Goal: Task Accomplishment & Management: Use online tool/utility

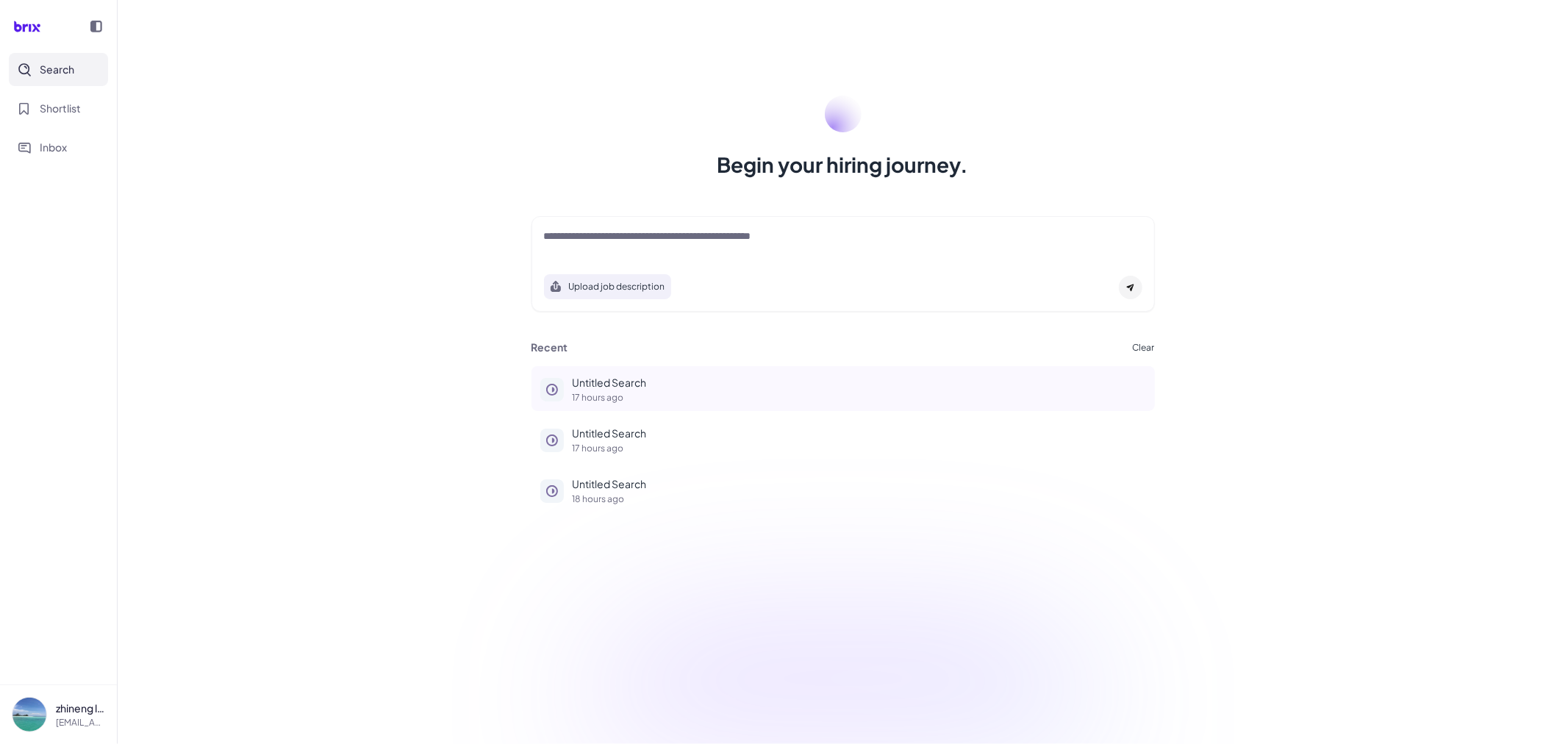
click at [614, 383] on p "Untitled Search" at bounding box center [859, 383] width 573 height 15
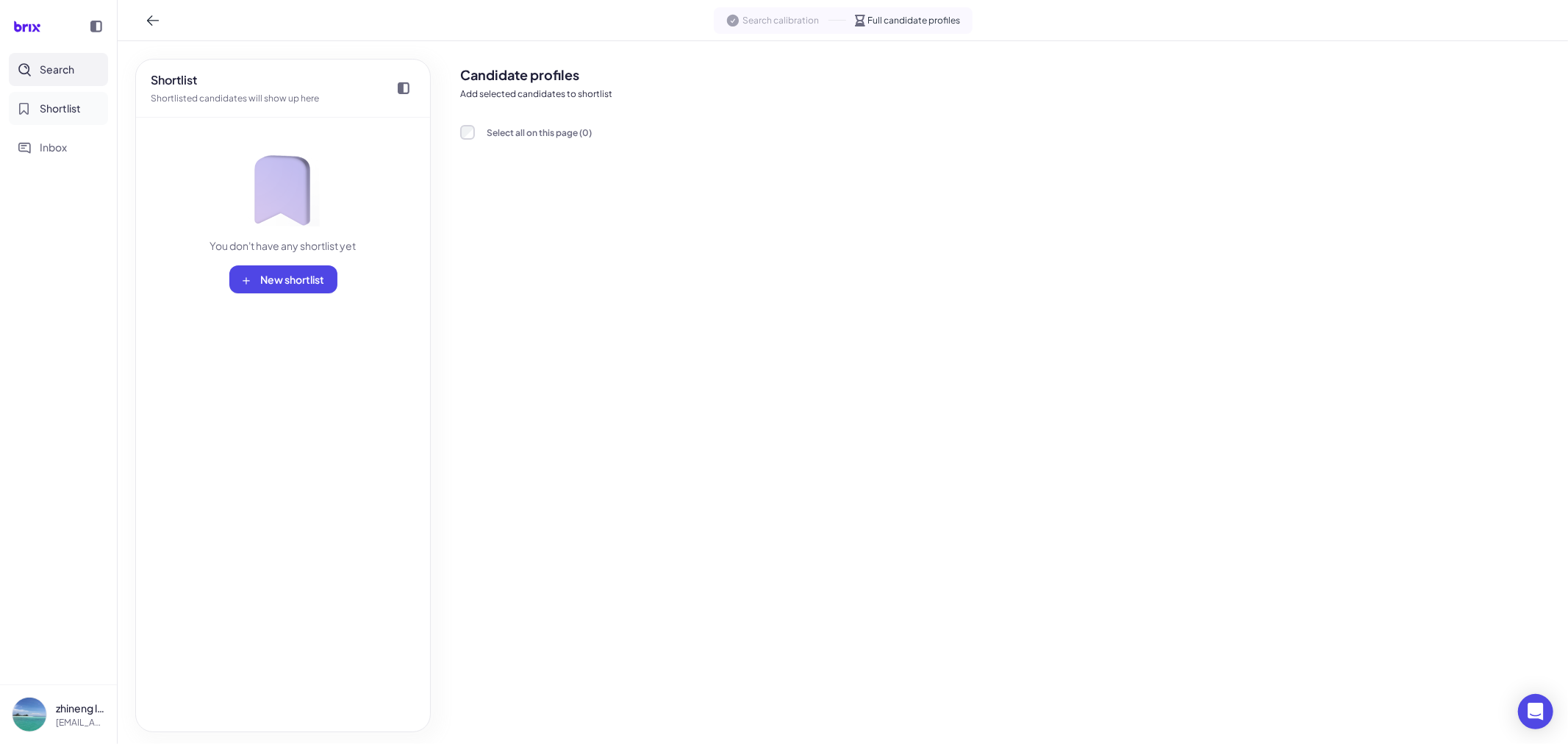
click at [64, 106] on span "Shortlist" at bounding box center [60, 108] width 41 height 15
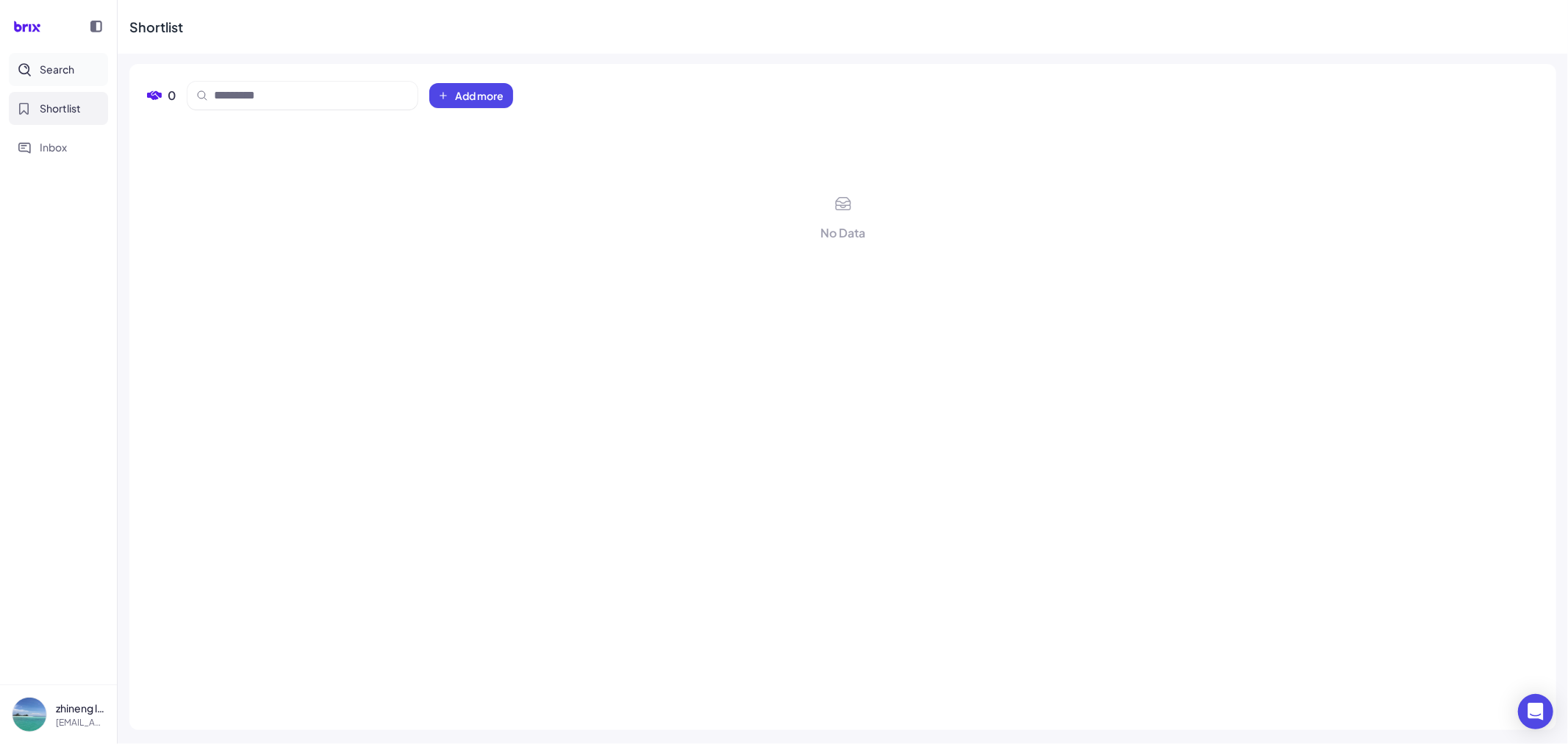
click at [67, 65] on span "Search" at bounding box center [57, 69] width 35 height 15
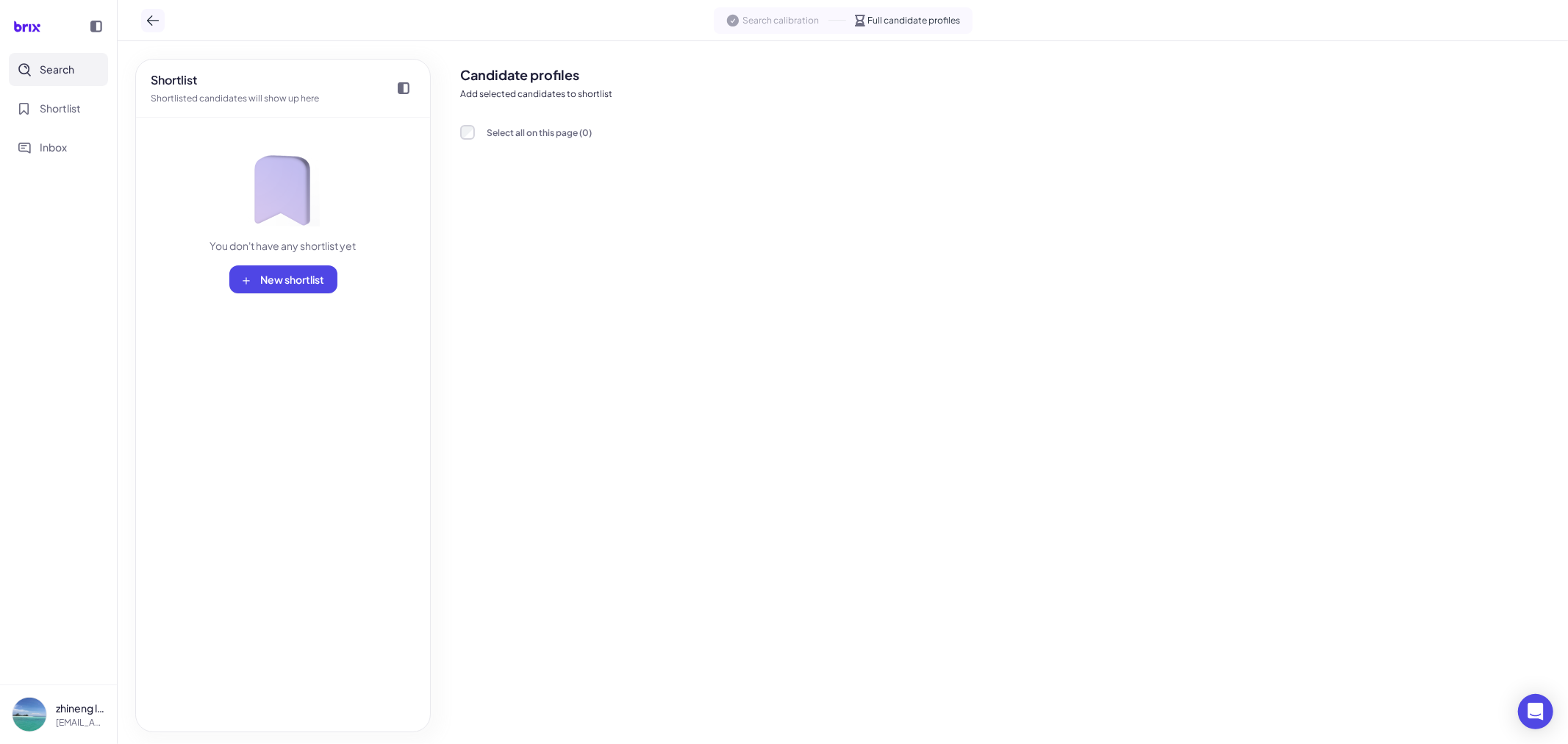
click at [152, 18] on icon at bounding box center [152, 20] width 14 height 14
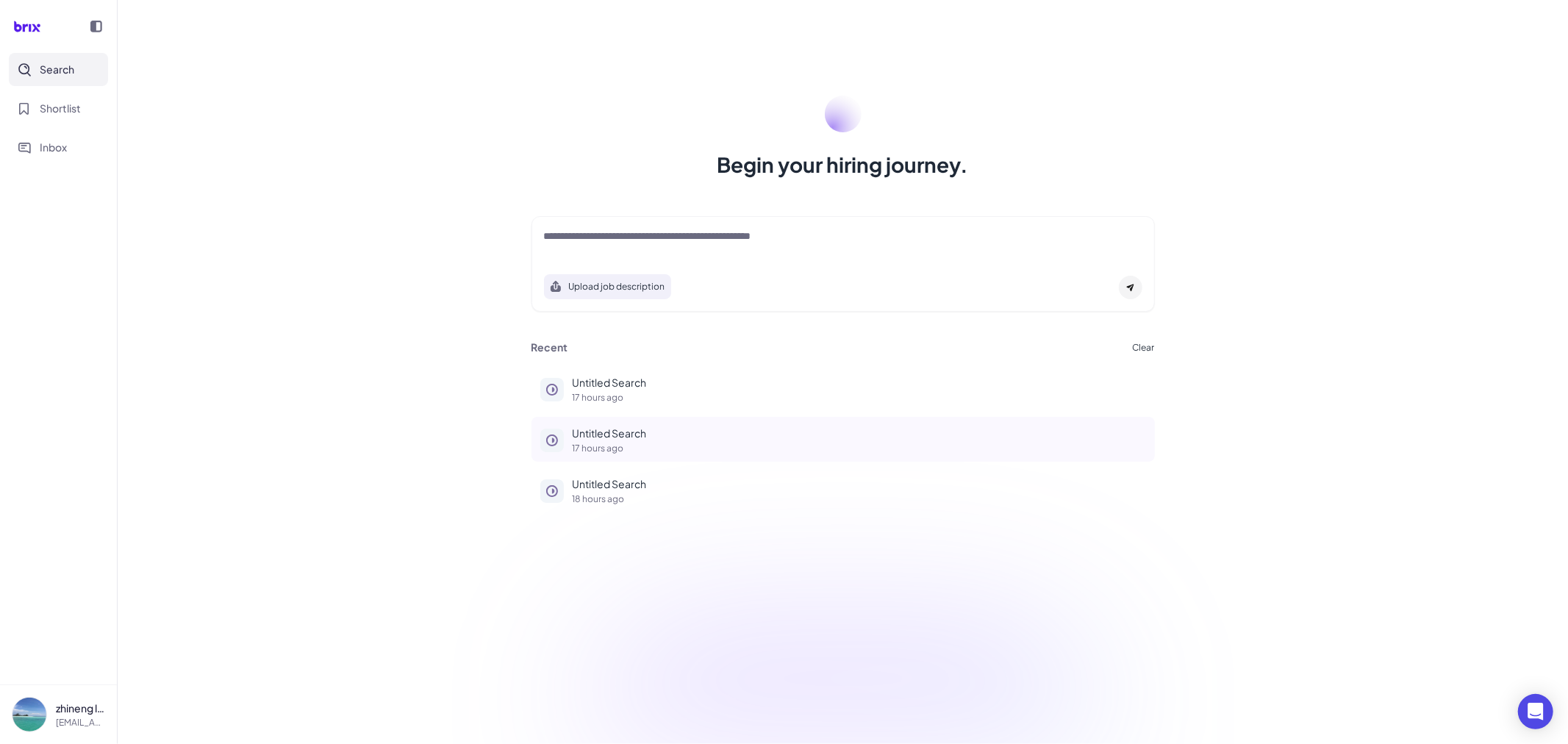
click at [614, 431] on p "Untitled Search" at bounding box center [859, 433] width 573 height 15
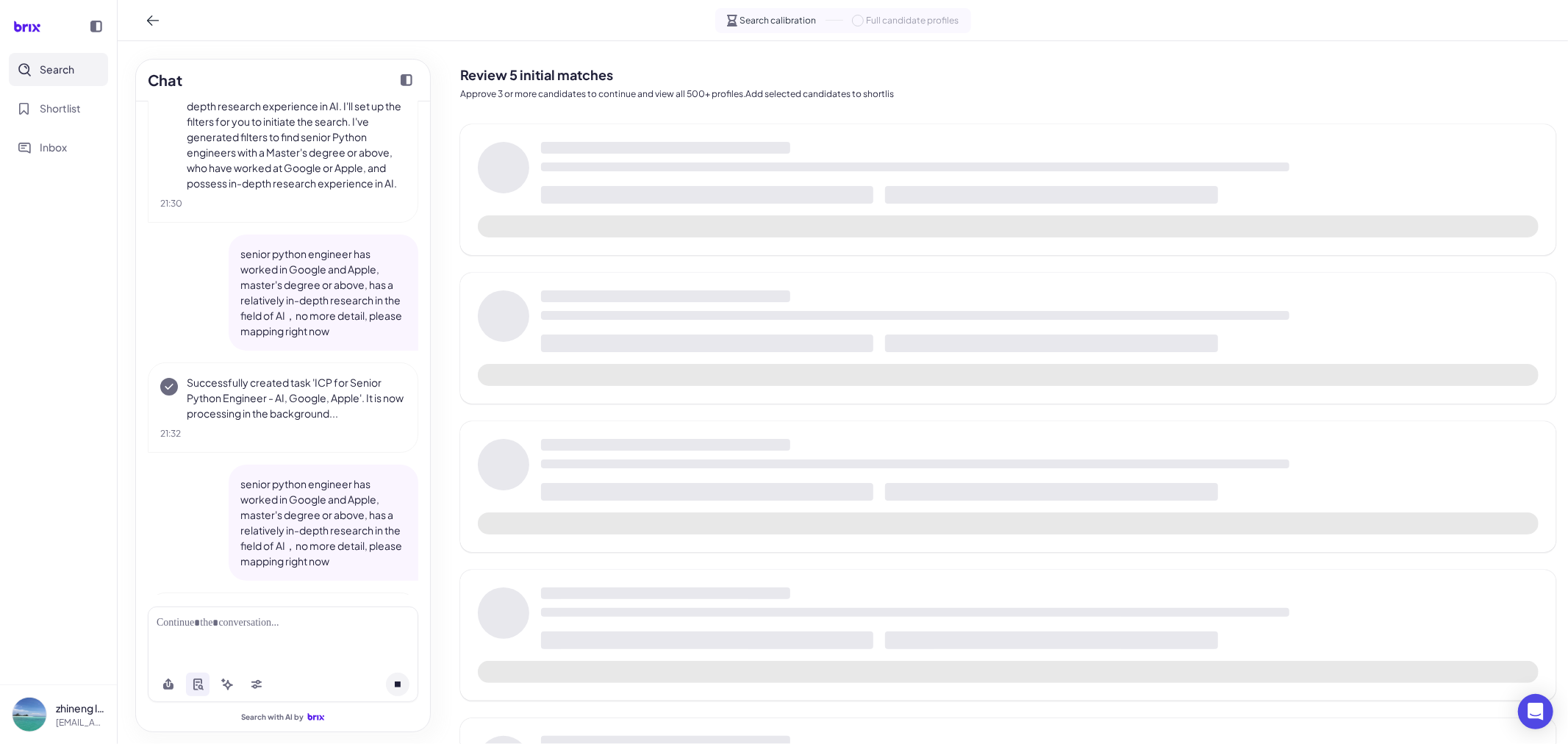
scroll to position [423, 0]
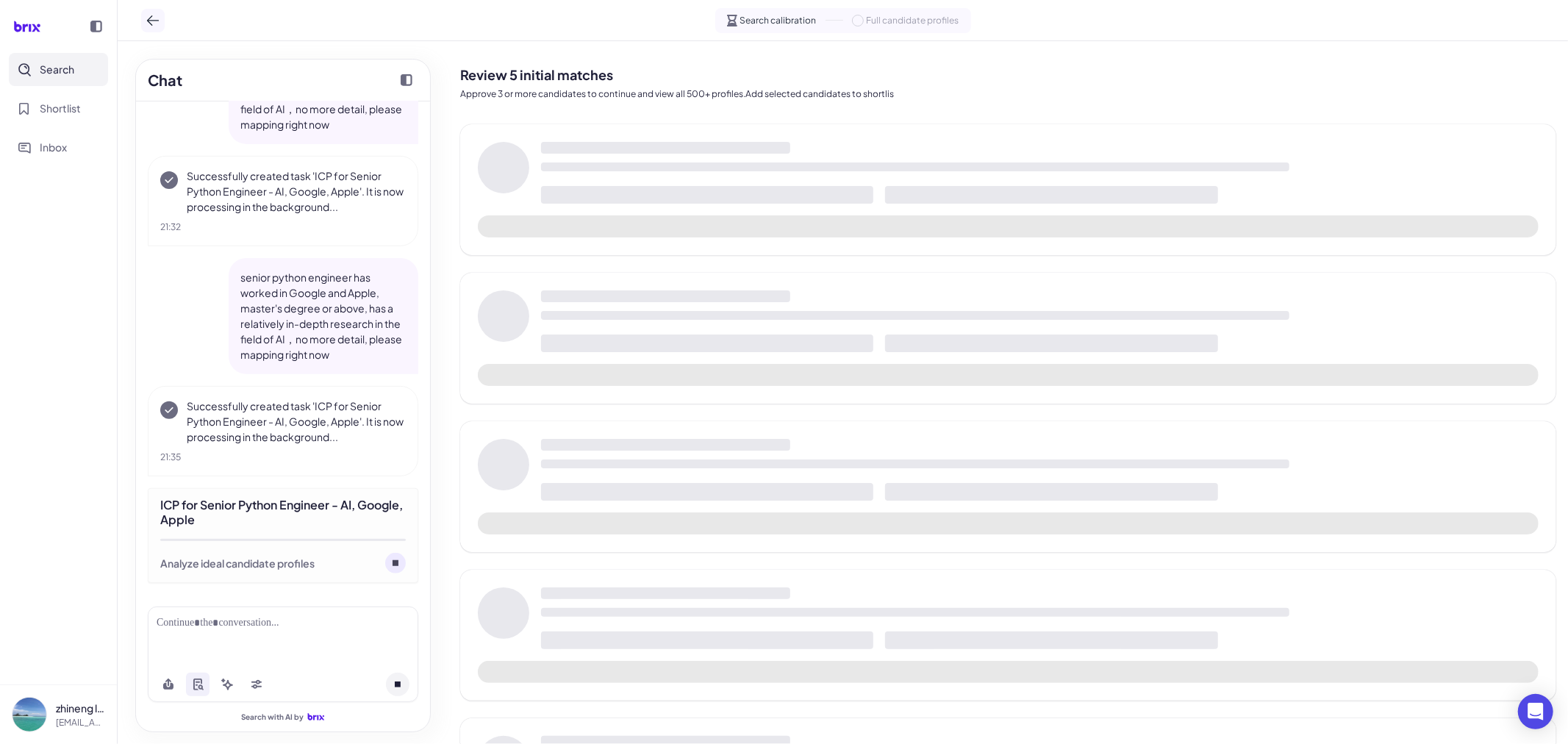
click at [152, 18] on icon at bounding box center [152, 20] width 14 height 14
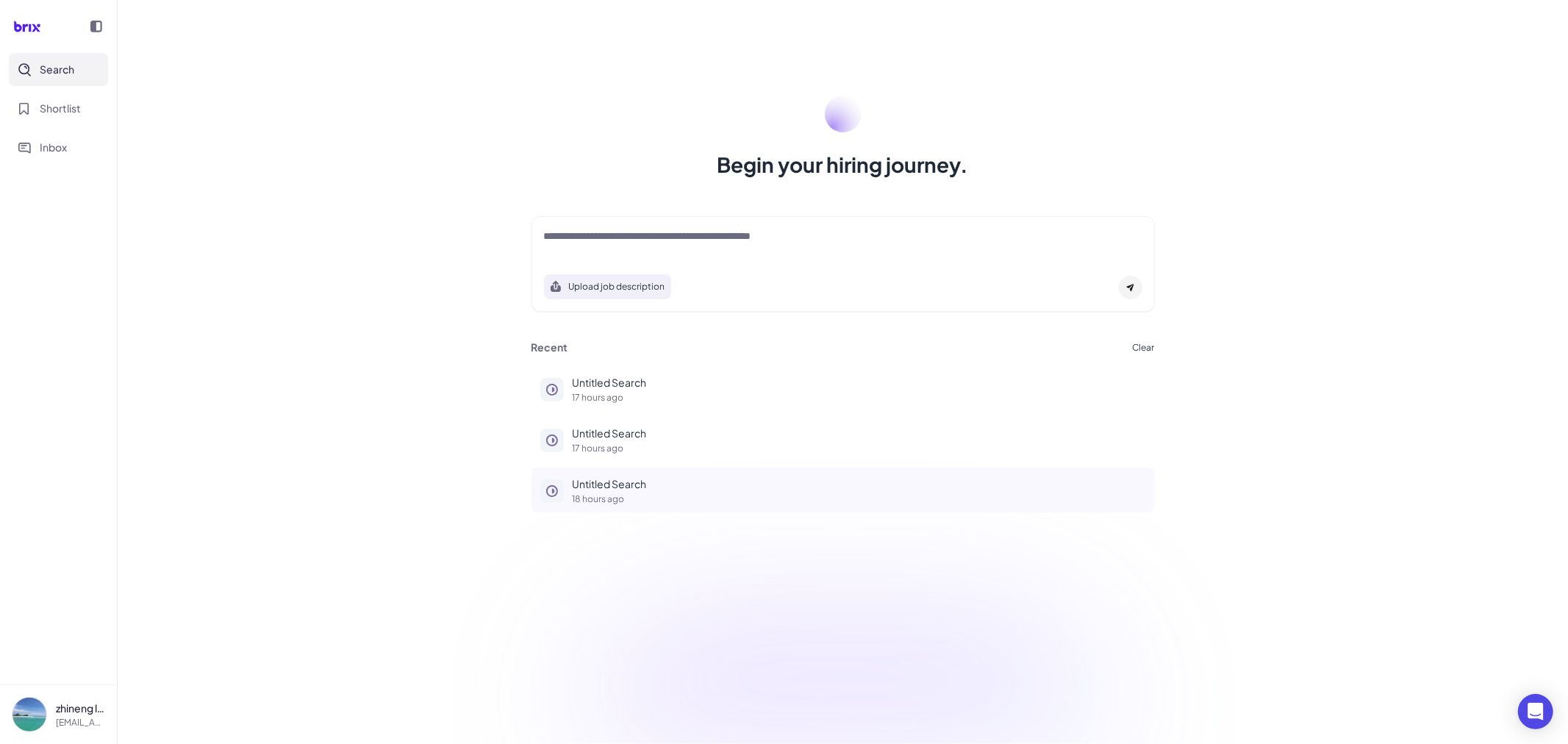
click at [596, 480] on p "Untitled Search" at bounding box center [859, 484] width 573 height 15
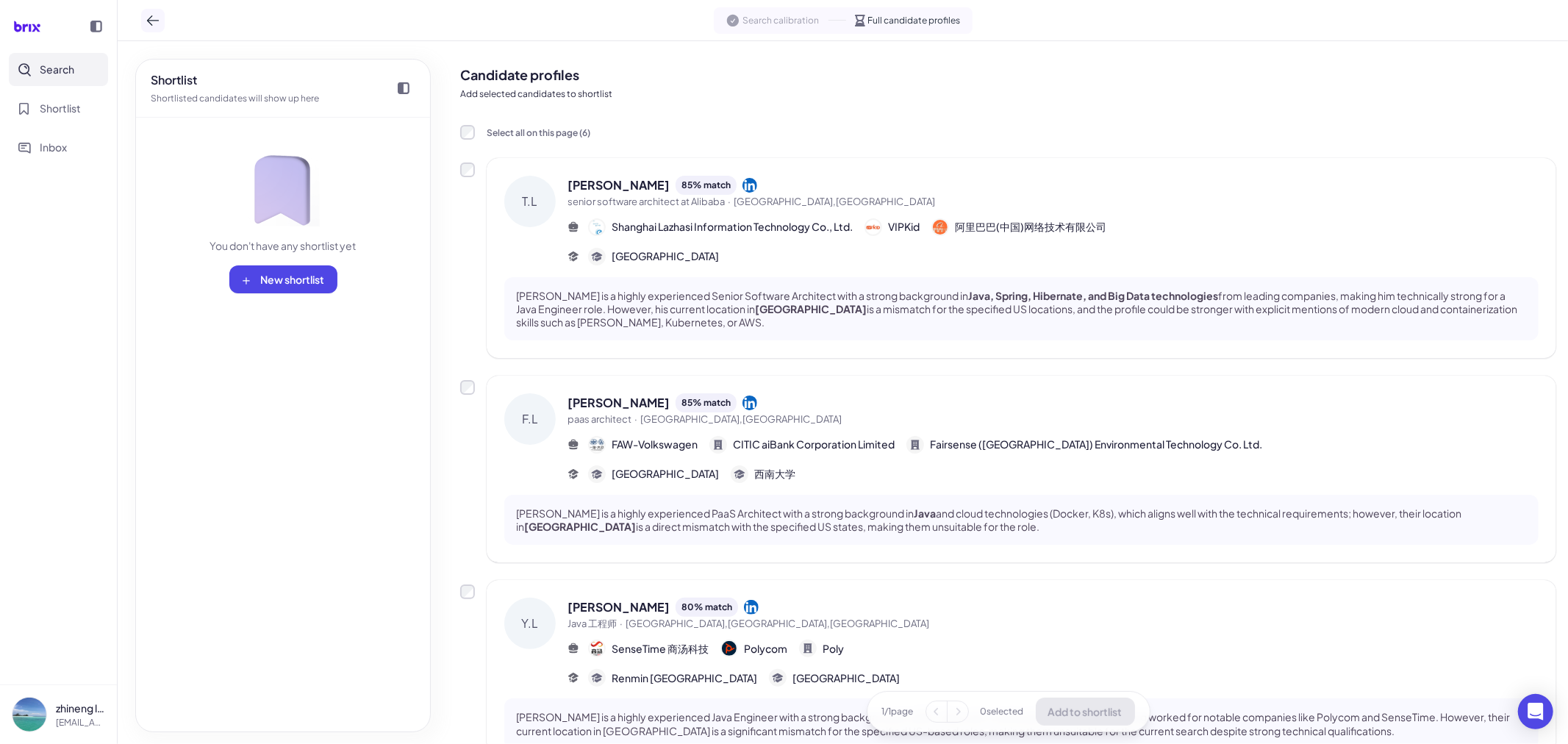
click at [152, 24] on icon at bounding box center [152, 20] width 14 height 14
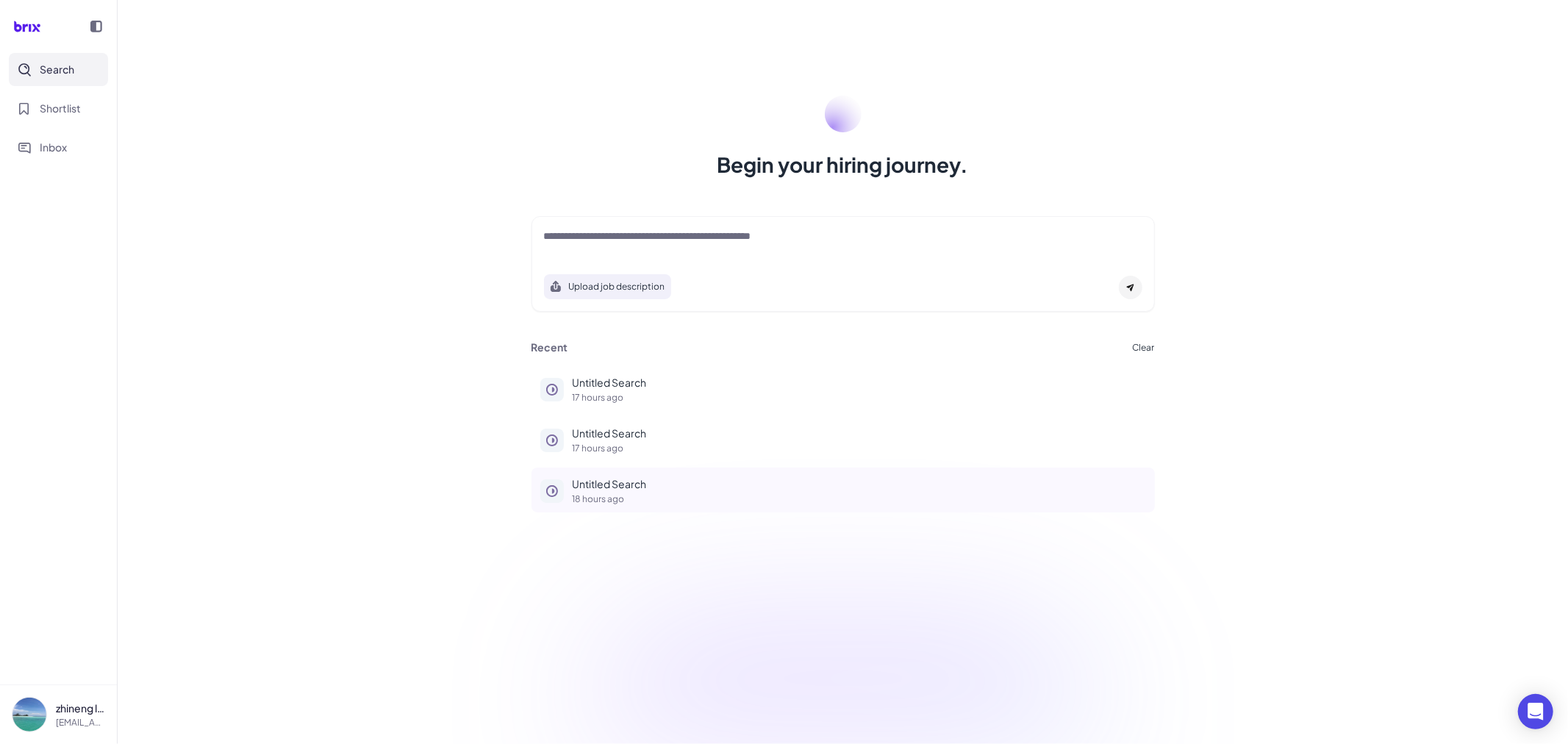
click at [622, 481] on p "Untitled Search" at bounding box center [859, 484] width 573 height 15
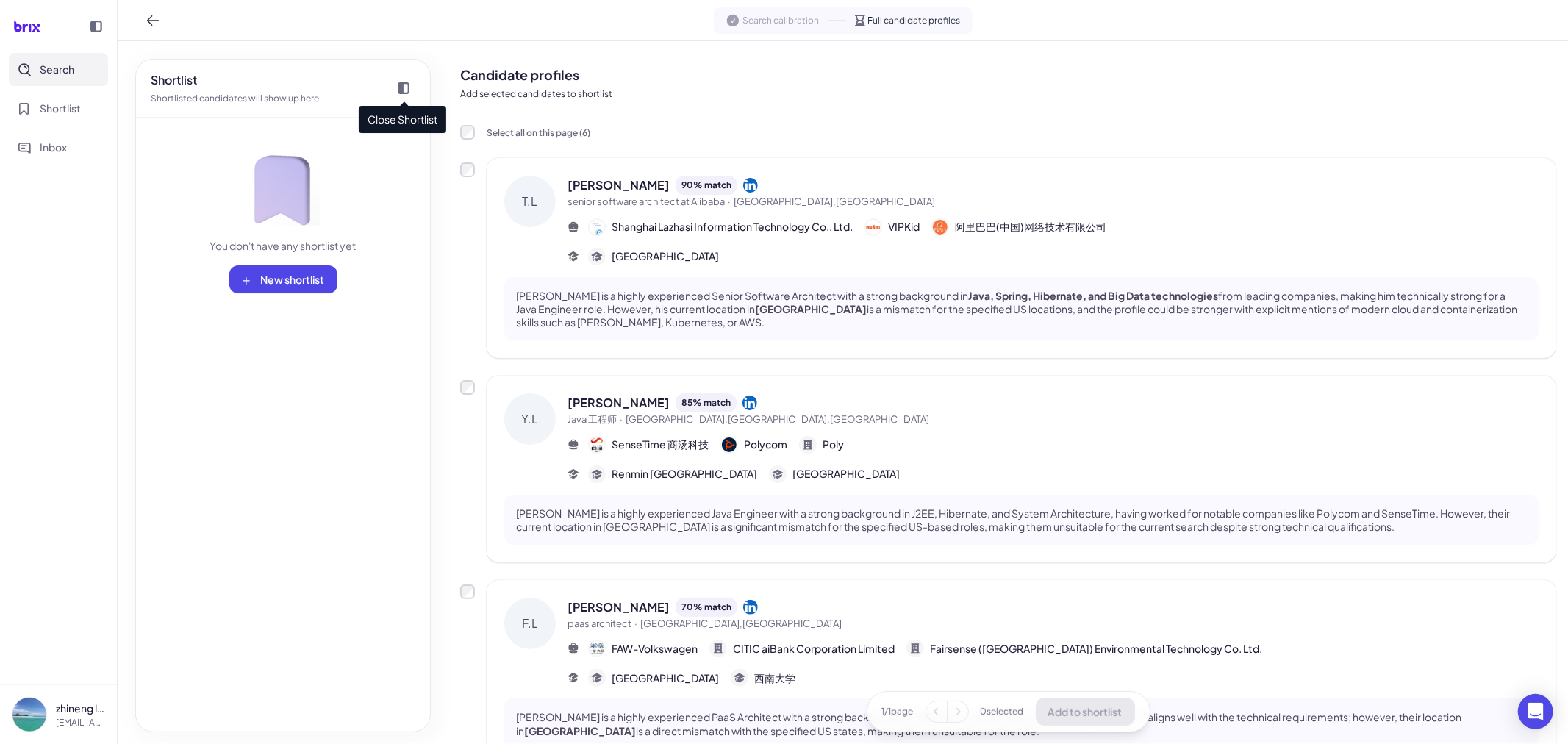
click at [405, 84] on icon at bounding box center [404, 89] width 12 height 12
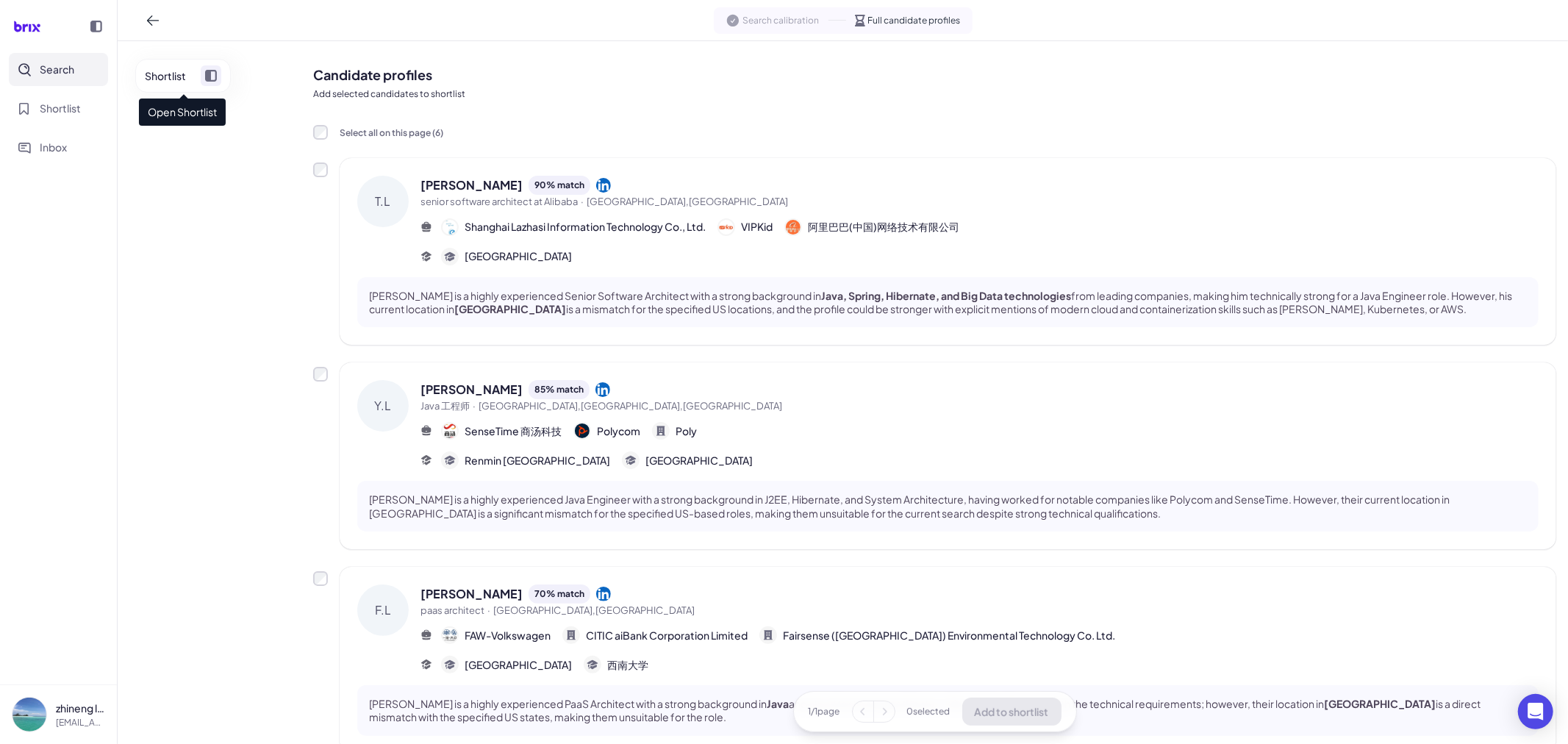
click at [214, 72] on icon at bounding box center [211, 76] width 12 height 12
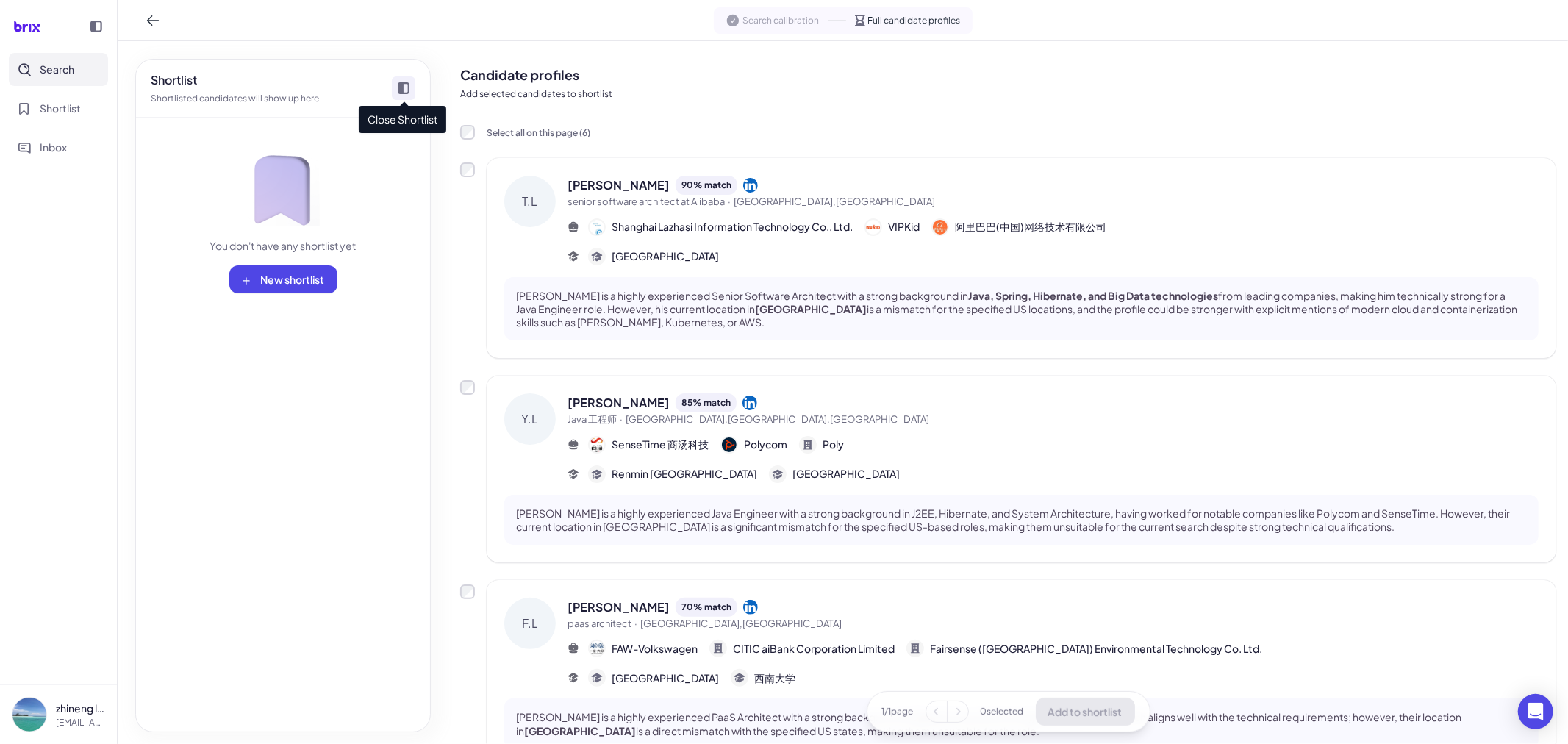
click at [401, 84] on icon at bounding box center [404, 89] width 12 height 12
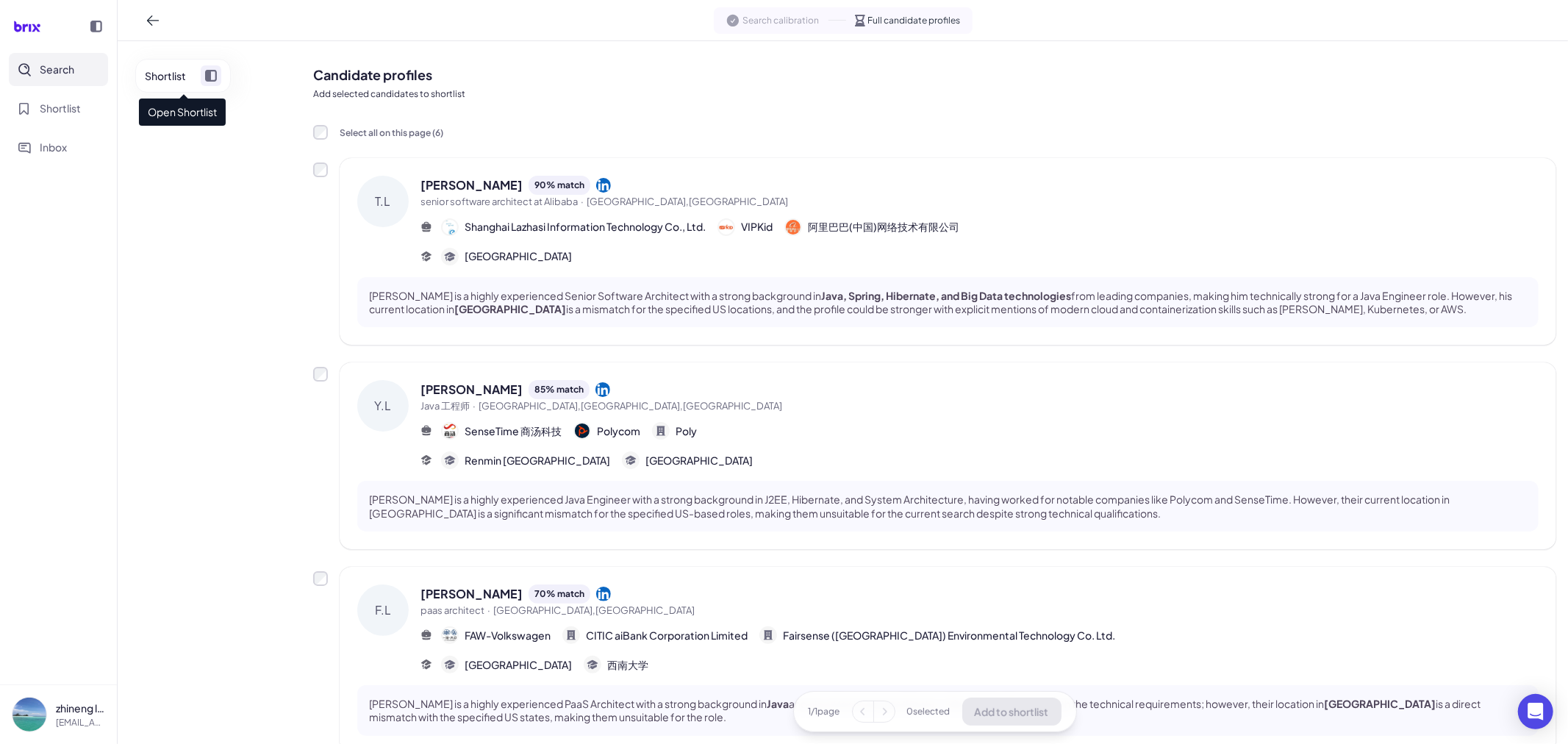
click at [214, 78] on icon at bounding box center [211, 76] width 12 height 12
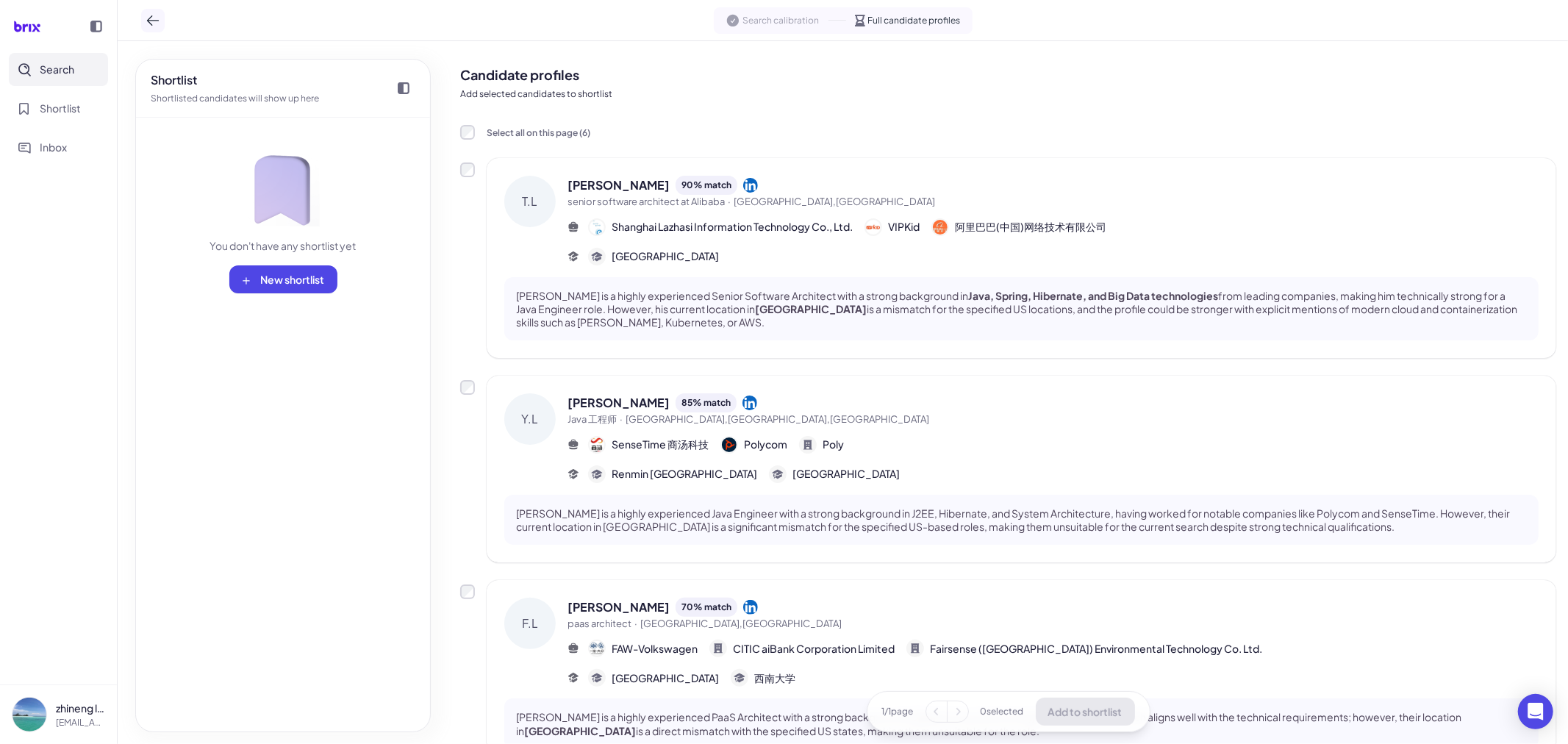
click at [156, 24] on icon at bounding box center [152, 20] width 14 height 14
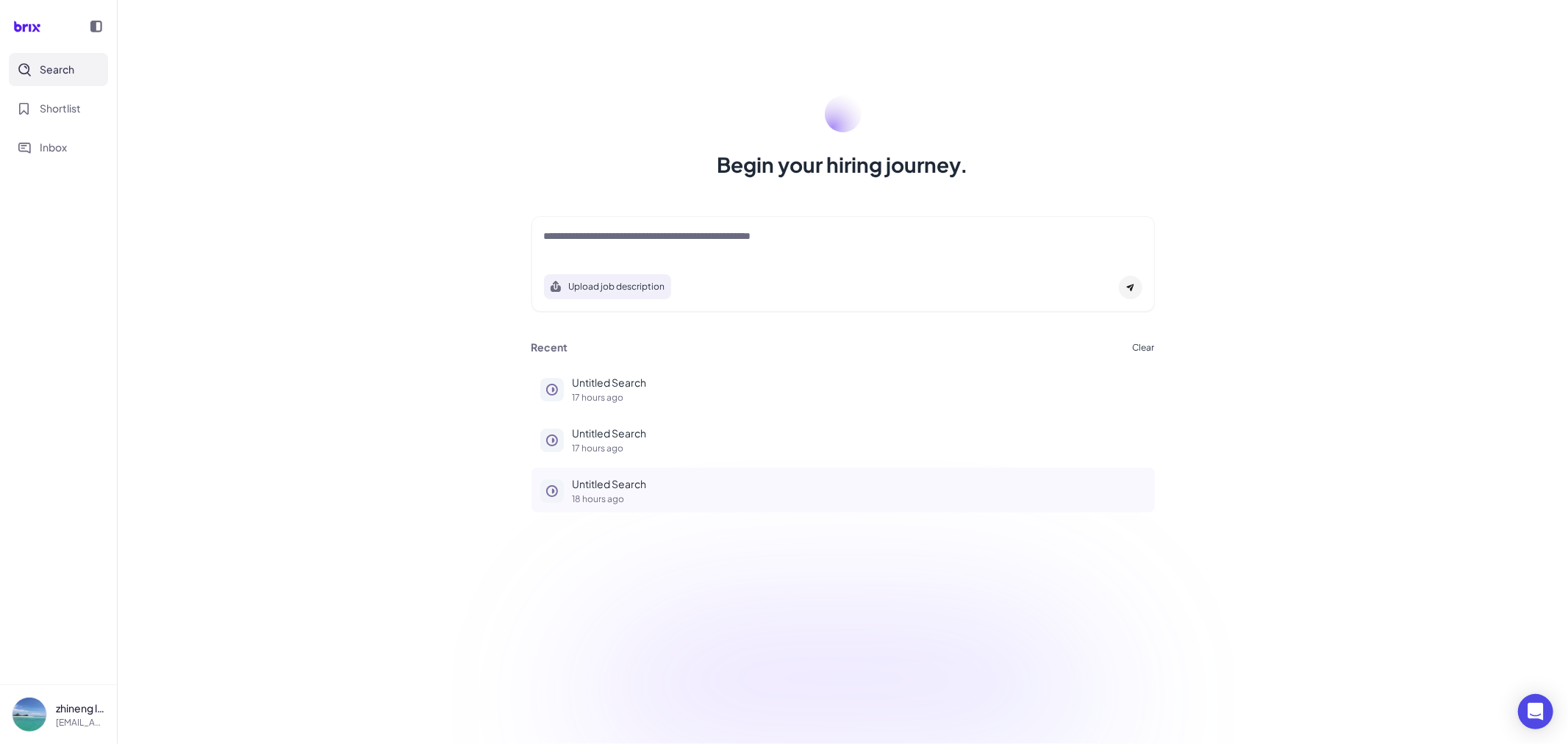
click at [615, 489] on p "Untitled Search" at bounding box center [859, 484] width 573 height 15
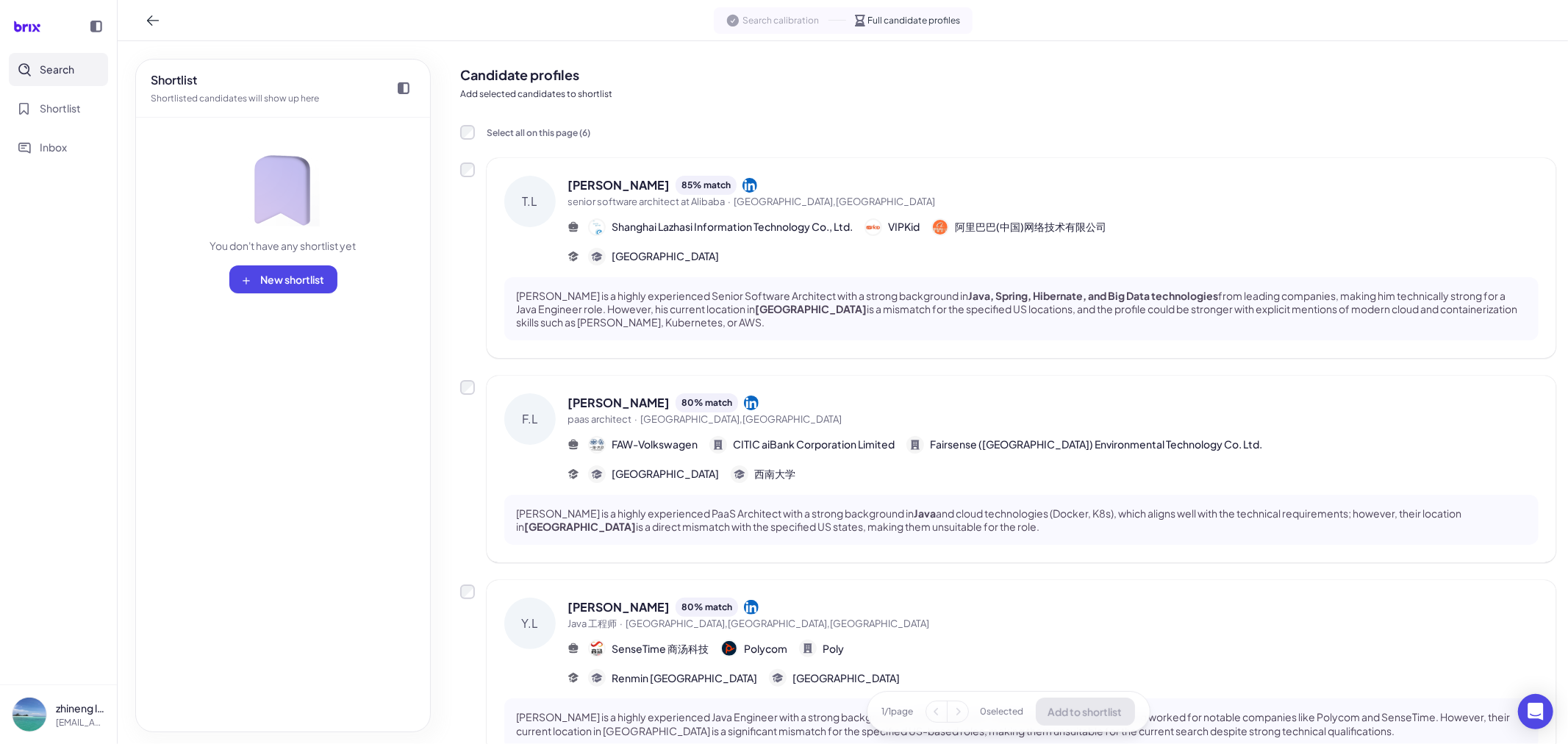
click at [63, 70] on span "Search" at bounding box center [57, 69] width 35 height 15
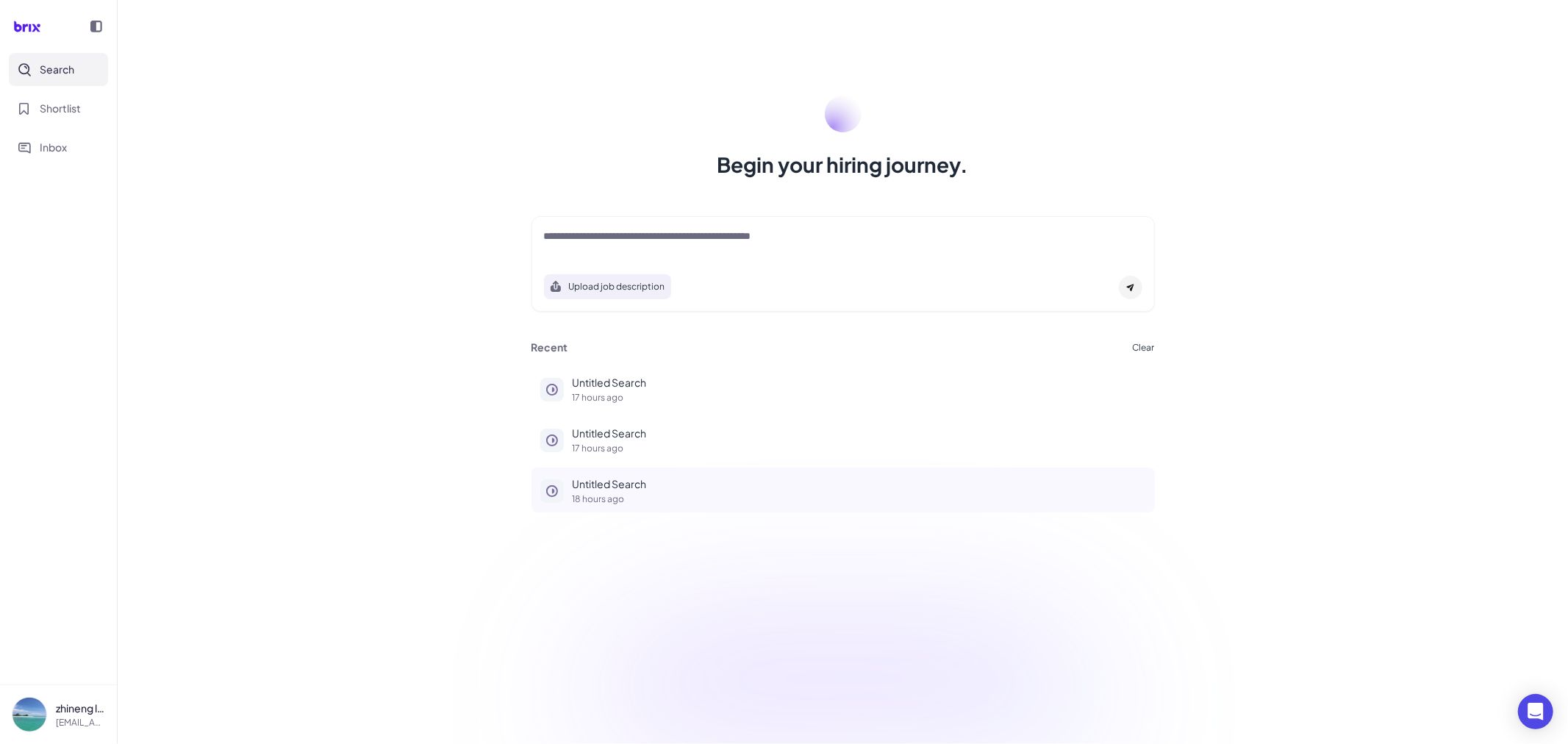
click at [609, 491] on div "Untitled Search 18 hours ago" at bounding box center [859, 490] width 573 height 27
click at [1139, 345] on button "Clear" at bounding box center [1144, 348] width 22 height 8
click at [1218, 432] on span "Ok" at bounding box center [1224, 433] width 14 height 14
click at [768, 373] on div "Begin your hiring journey. Upload job description Job Titles Location Years of …" at bounding box center [843, 372] width 1451 height 744
click at [698, 395] on div "Begin your hiring journey. Upload job description Job Titles Location Years of …" at bounding box center [843, 372] width 1451 height 744
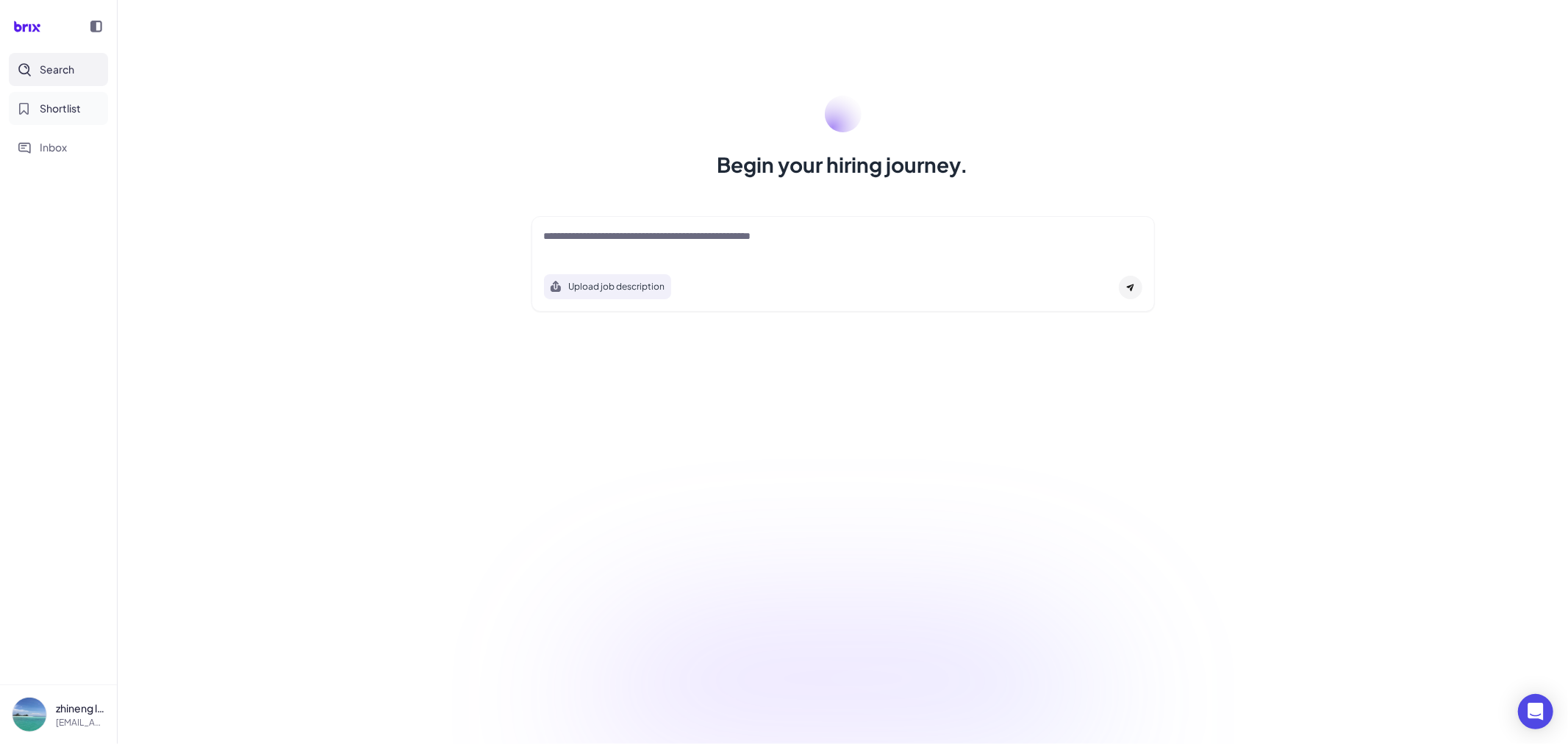
click at [75, 117] on button "Shortlist" at bounding box center [58, 108] width 100 height 33
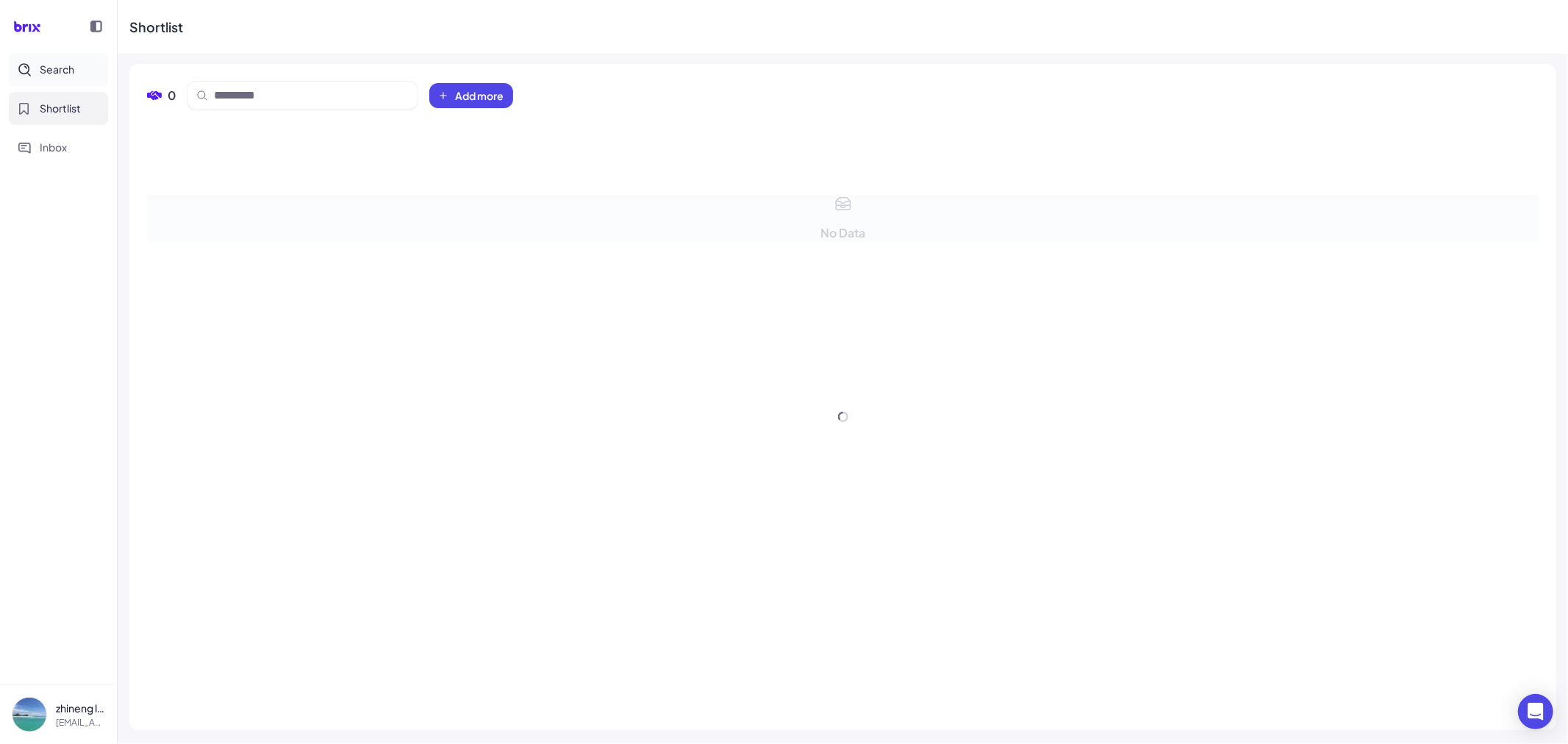
click at [57, 72] on span "Search" at bounding box center [57, 69] width 35 height 15
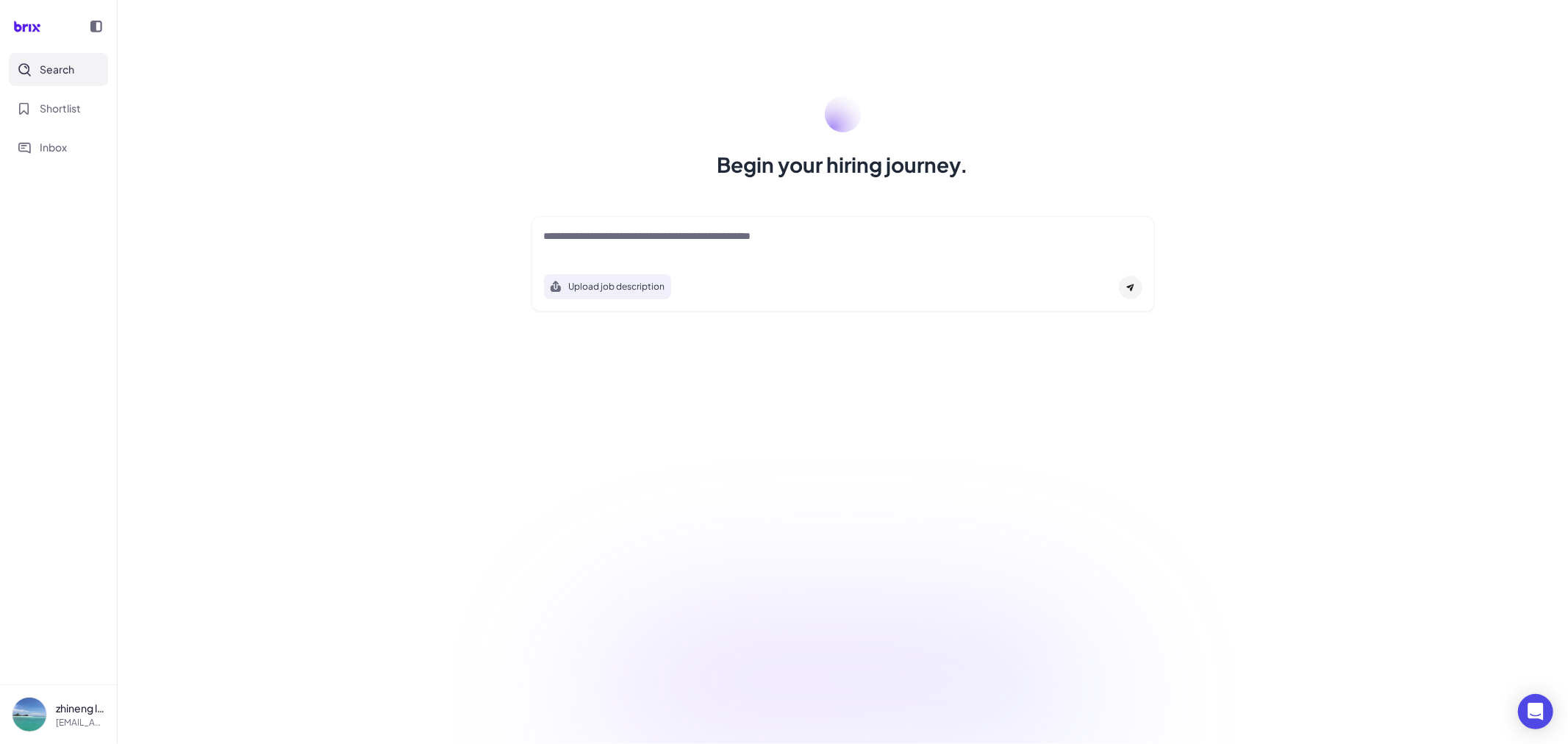
click at [695, 246] on textarea at bounding box center [843, 237] width 599 height 18
click at [63, 114] on span "Shortlist" at bounding box center [60, 108] width 41 height 15
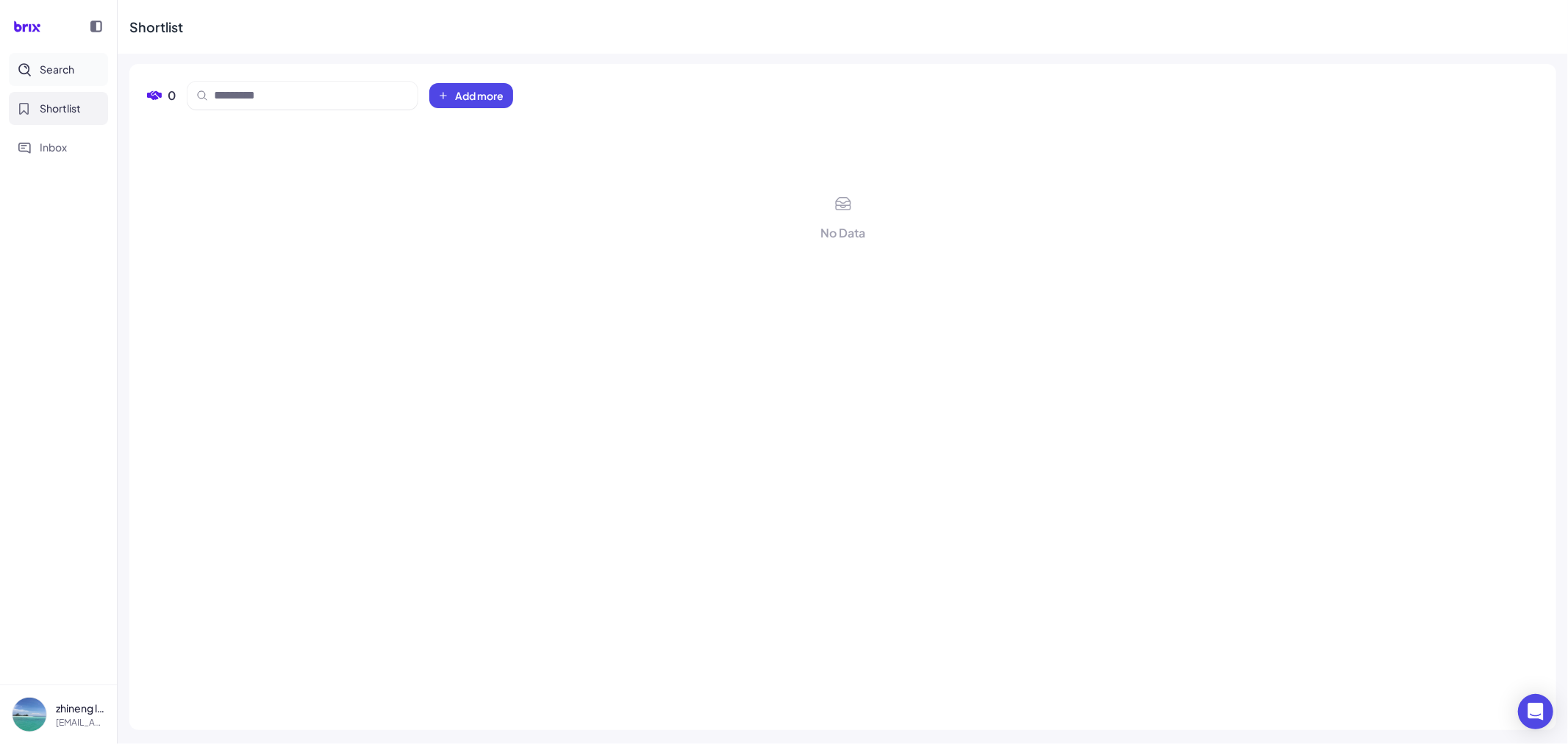
click at [84, 71] on button "Search" at bounding box center [58, 69] width 100 height 33
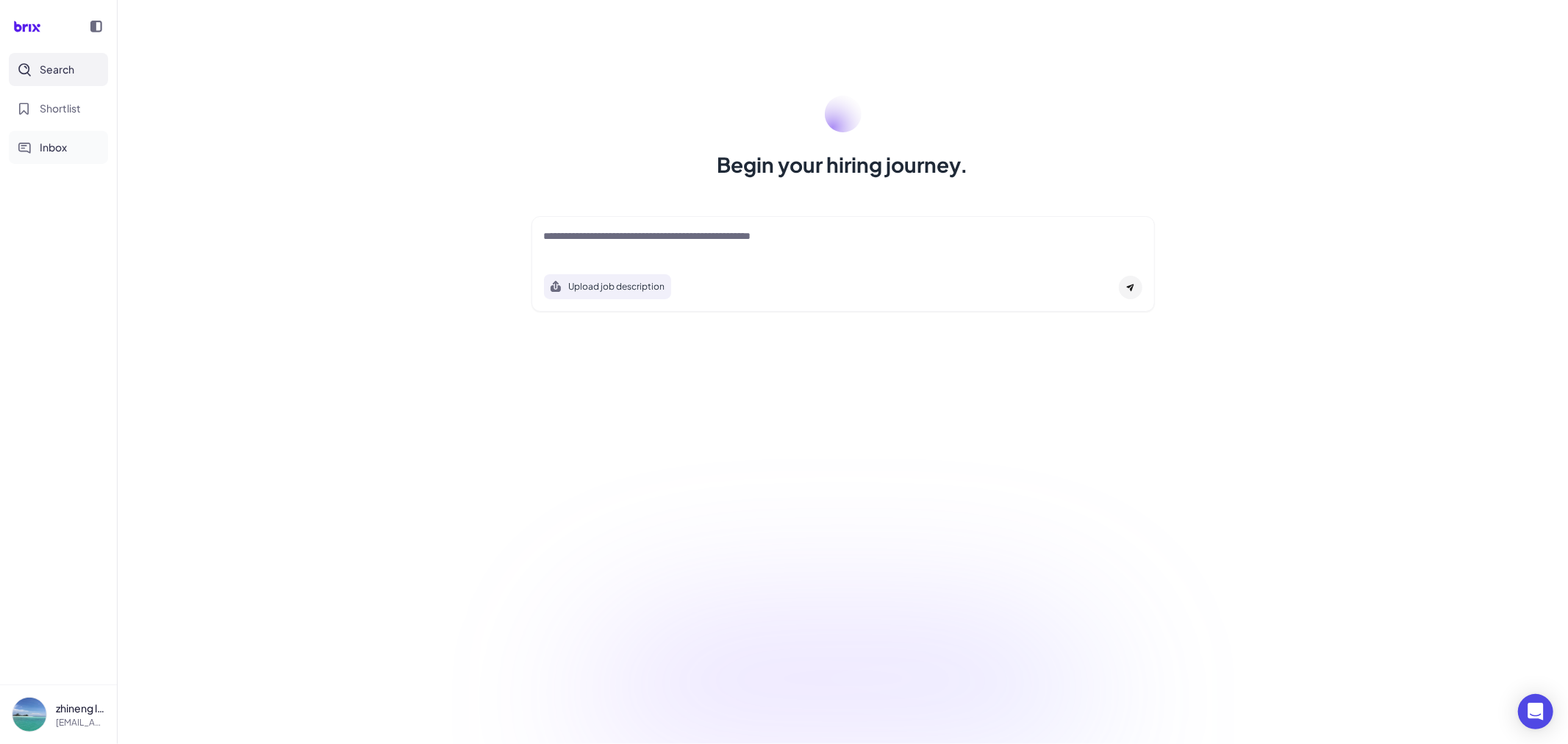
click at [60, 155] on span "Inbox" at bounding box center [53, 147] width 27 height 15
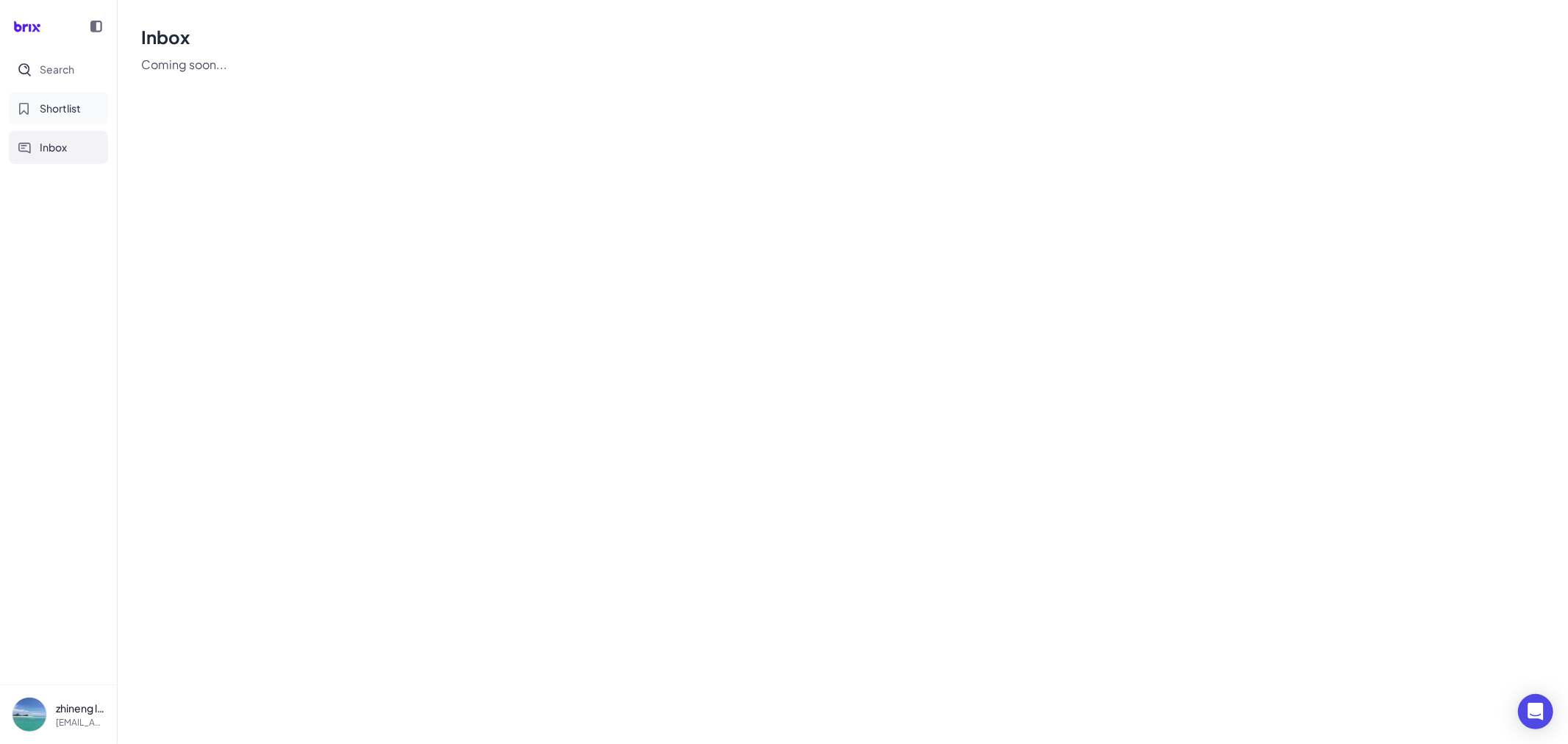
click at [67, 113] on span "Shortlist" at bounding box center [60, 108] width 41 height 15
click at [64, 74] on span "Search" at bounding box center [57, 69] width 35 height 15
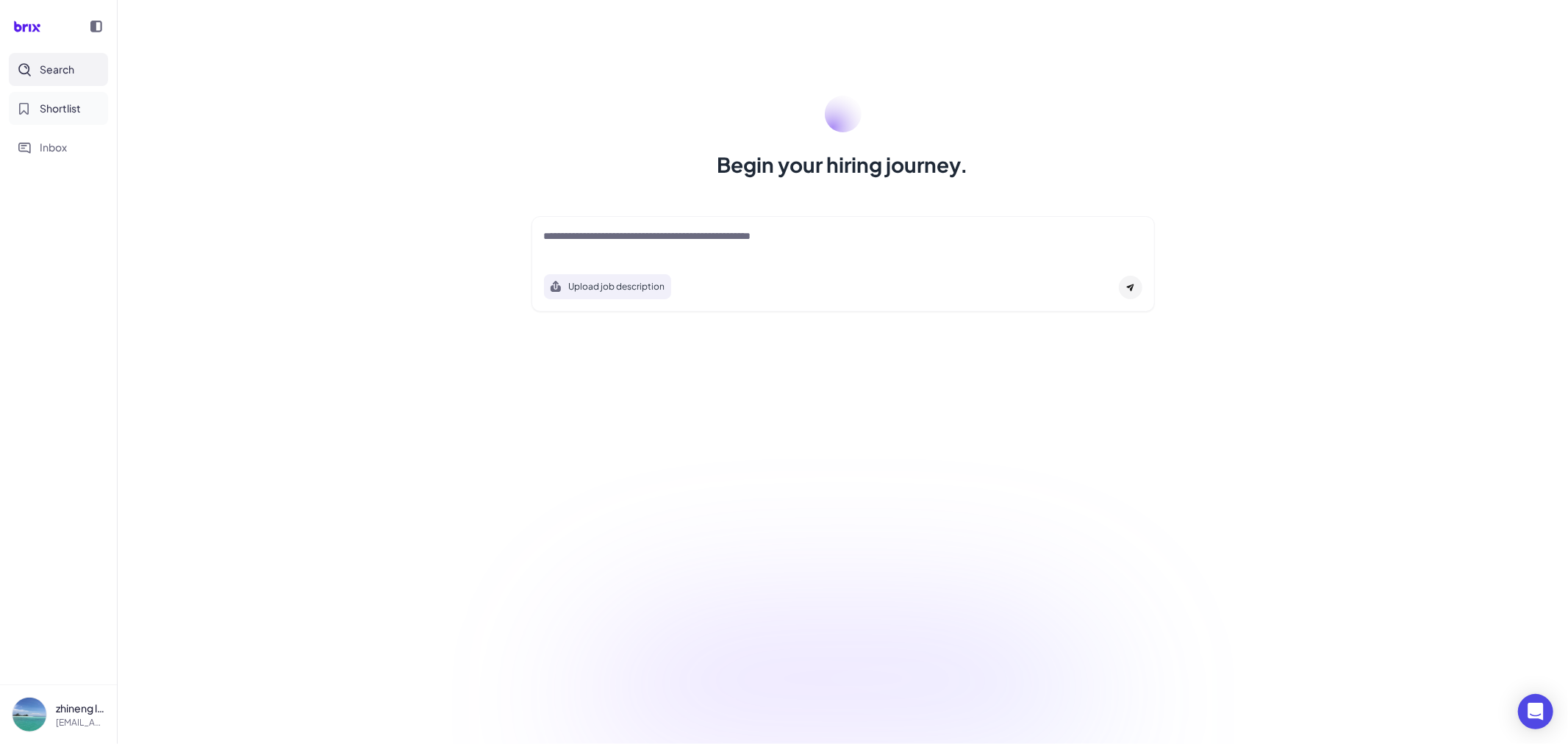
click at [71, 111] on span "Shortlist" at bounding box center [60, 108] width 41 height 15
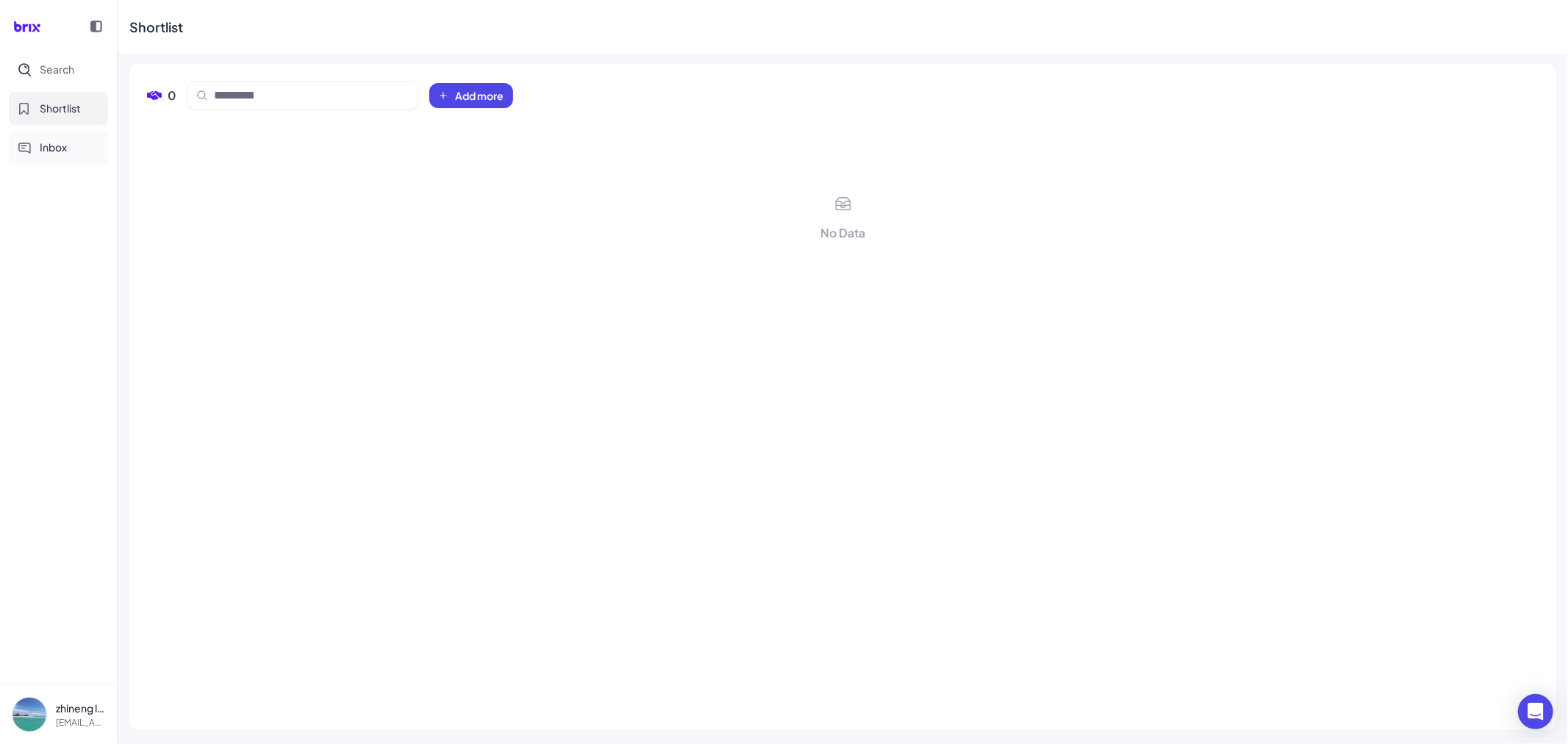
click at [66, 150] on span "Inbox" at bounding box center [53, 147] width 27 height 15
click at [70, 67] on span "Search" at bounding box center [57, 69] width 35 height 15
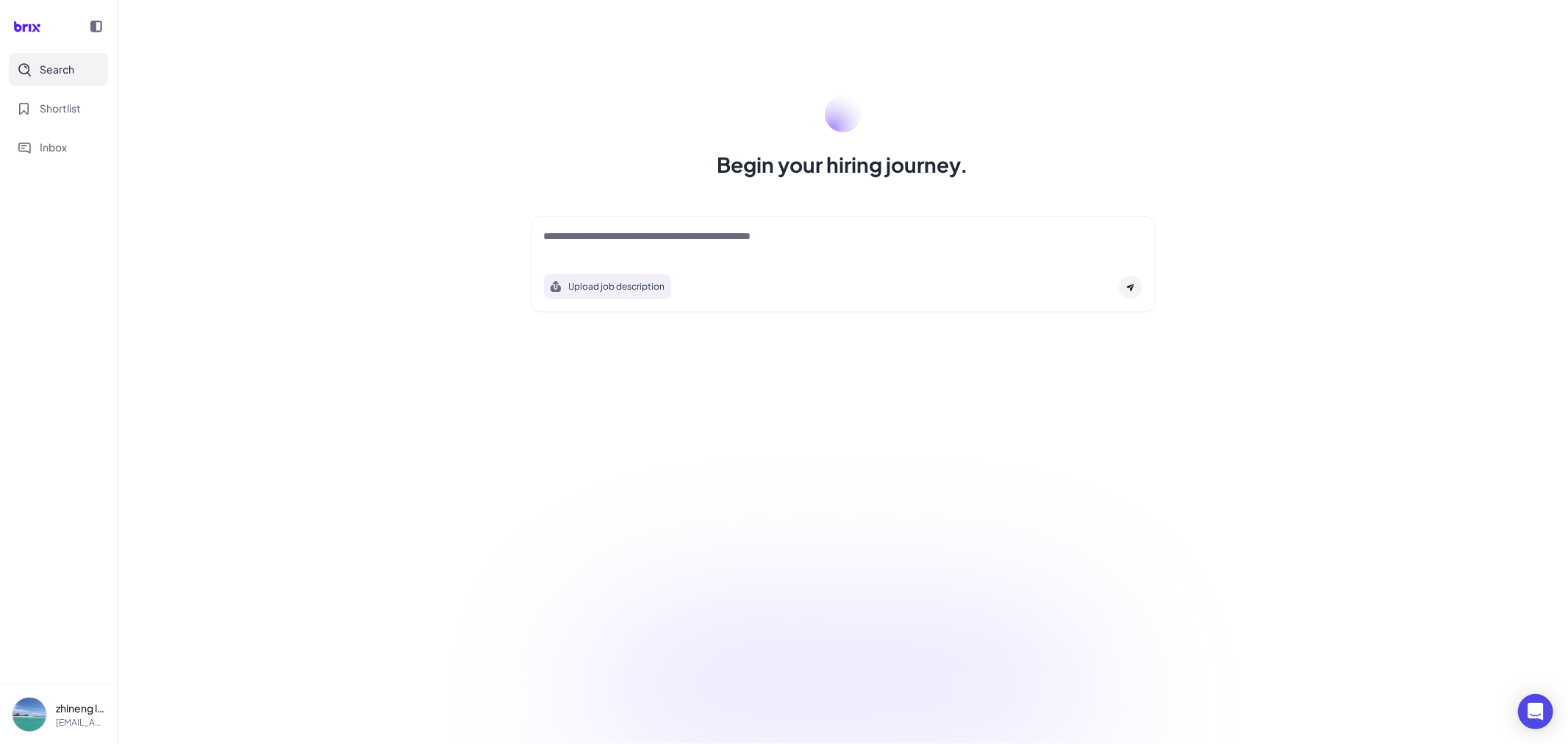
click at [30, 714] on img at bounding box center [30, 714] width 34 height 34
click at [15, 653] on nav "Search Shortlist Inbox" at bounding box center [58, 369] width 117 height 632
click at [57, 109] on span "Shortlist" at bounding box center [60, 108] width 41 height 15
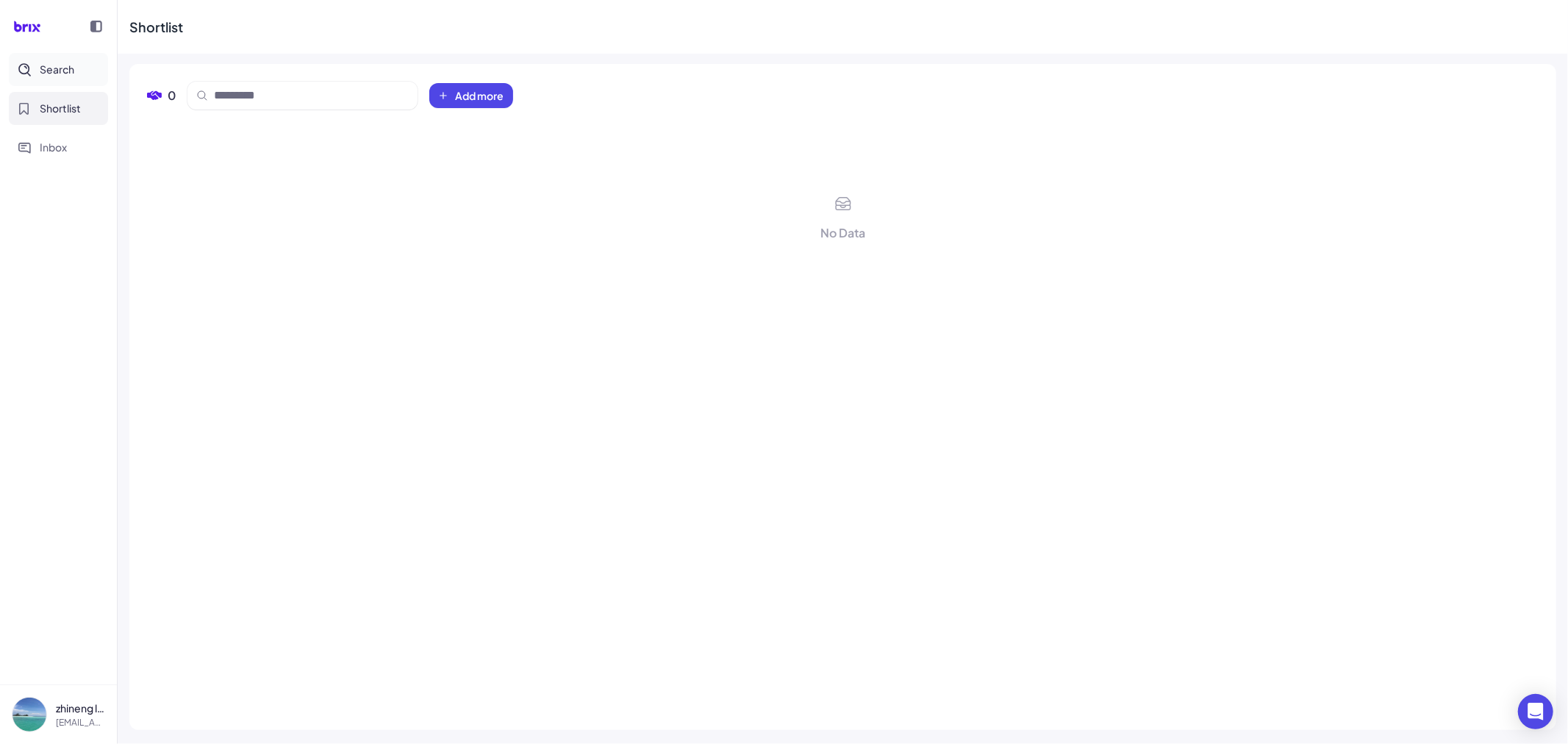
click at [66, 70] on span "Search" at bounding box center [57, 69] width 35 height 15
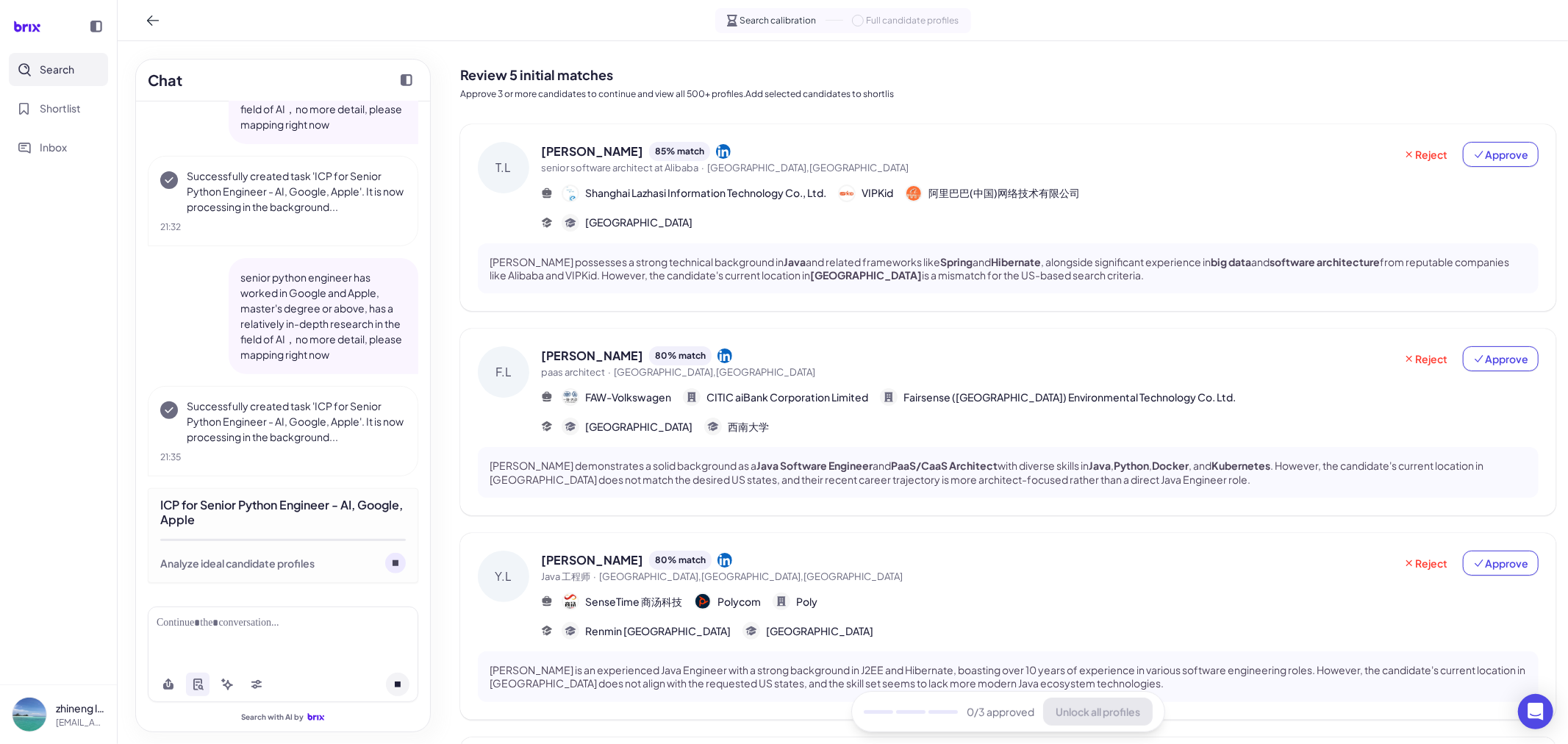
scroll to position [423, 0]
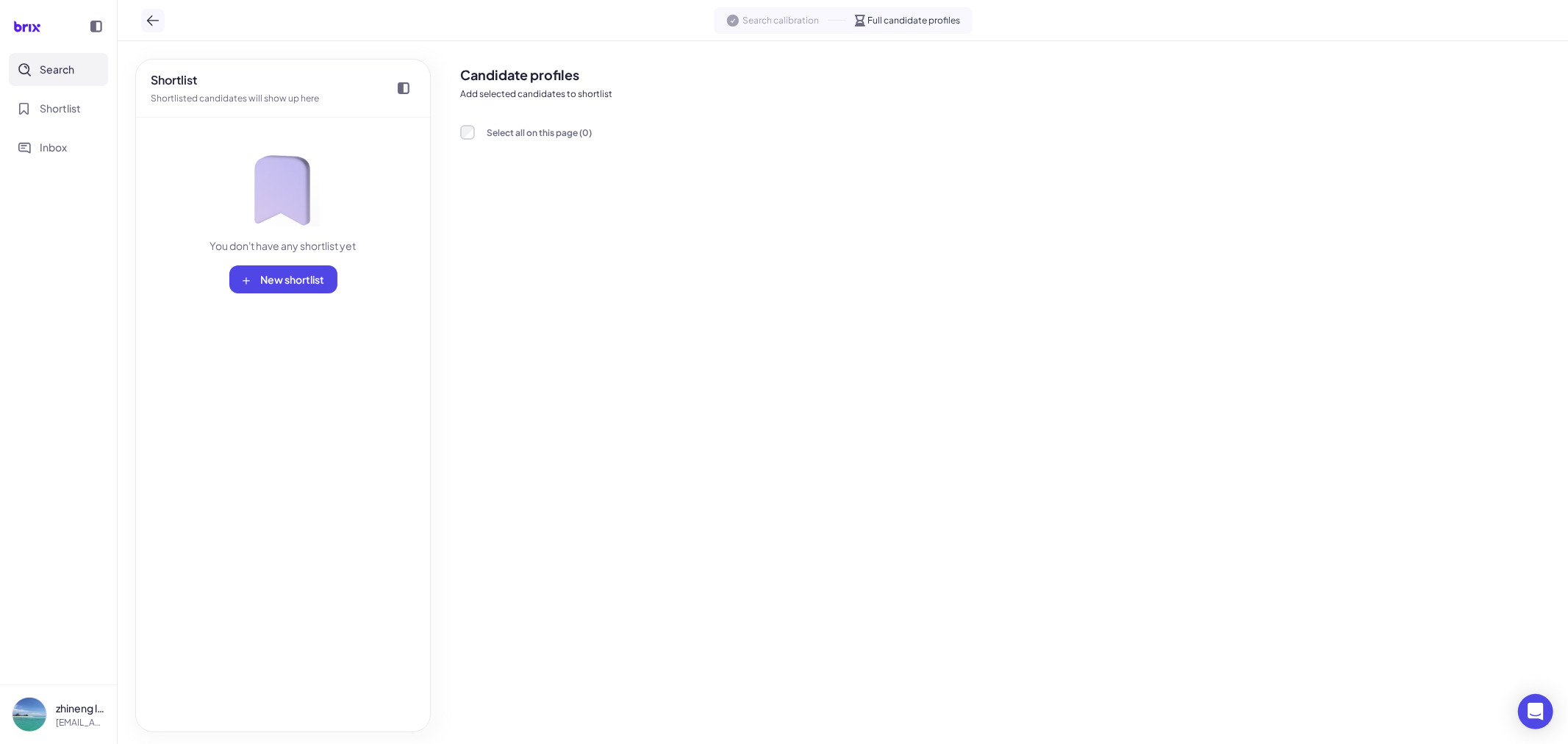
click at [149, 25] on icon at bounding box center [152, 20] width 14 height 14
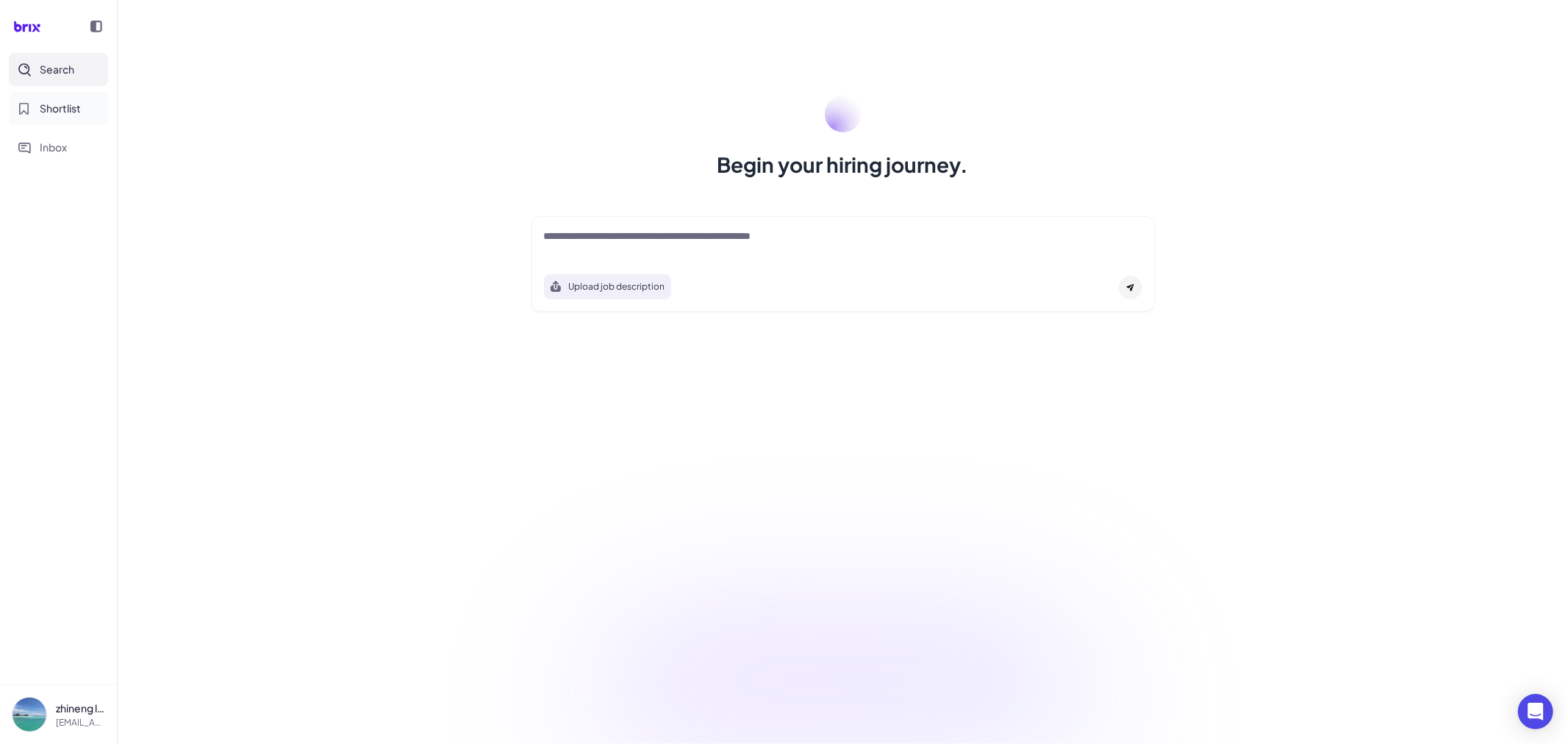
click at [89, 112] on button "Shortlist" at bounding box center [58, 108] width 100 height 33
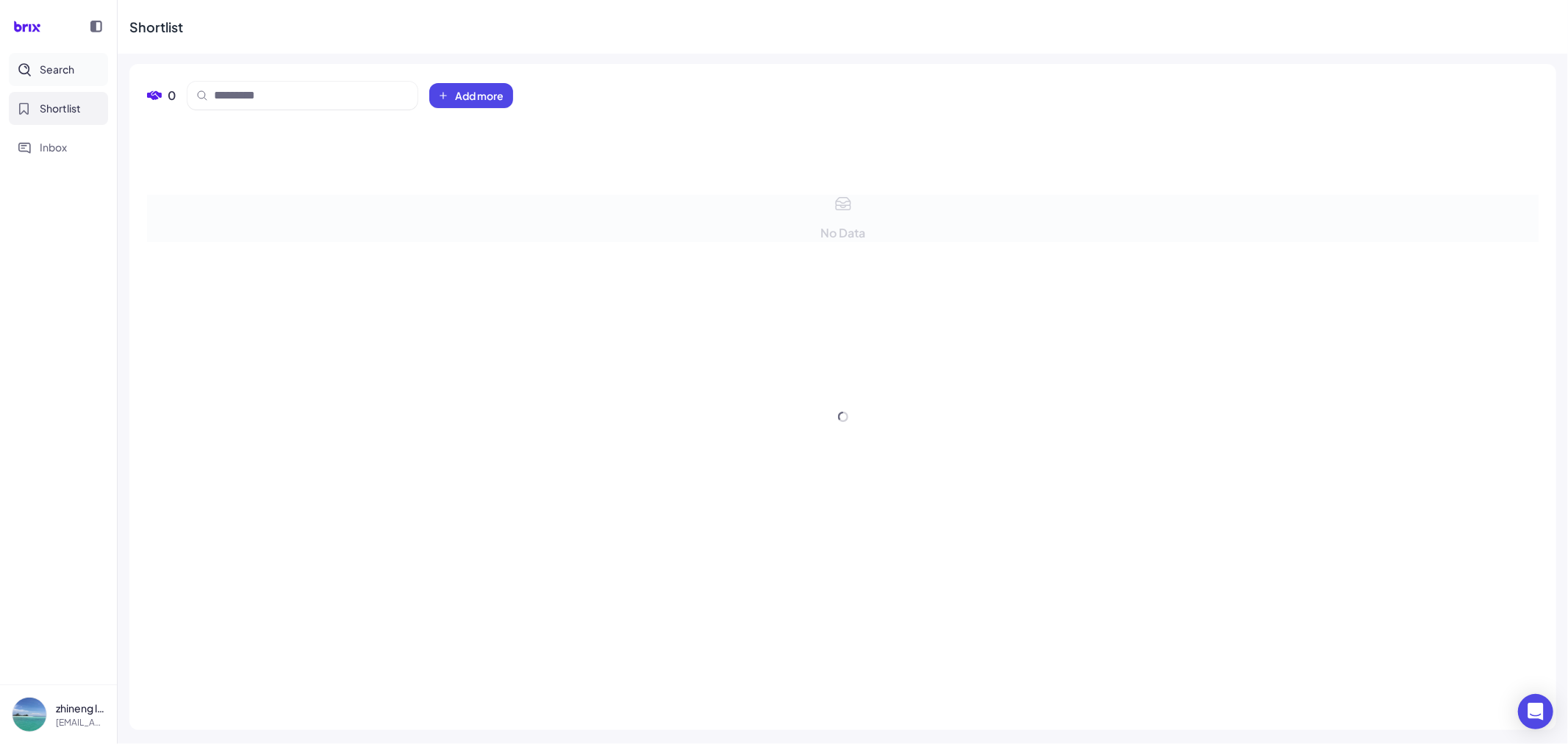
click at [82, 71] on button "Search" at bounding box center [58, 69] width 100 height 33
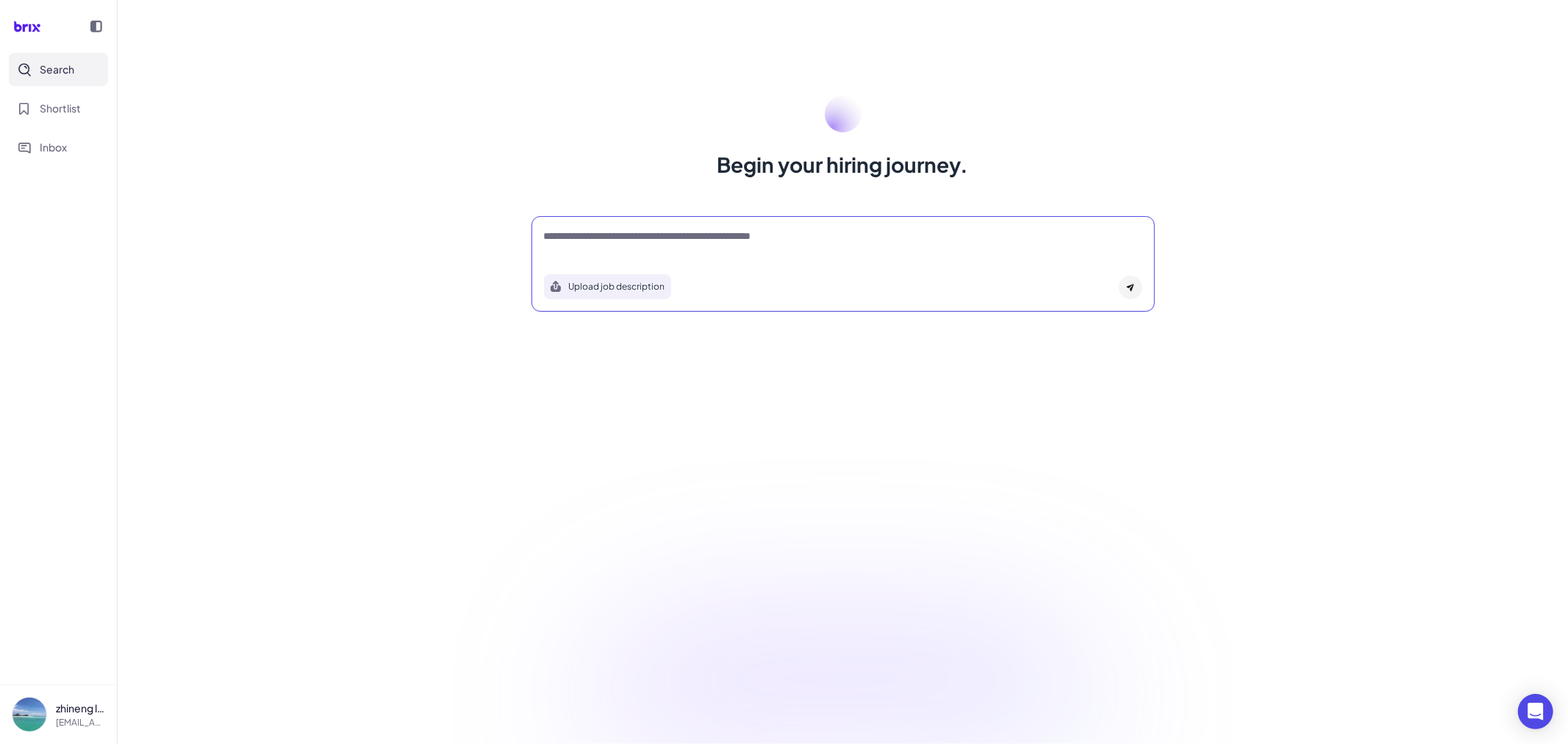
click at [619, 241] on textarea at bounding box center [843, 237] width 599 height 18
click at [586, 236] on textarea at bounding box center [843, 237] width 599 height 18
paste textarea "**********"
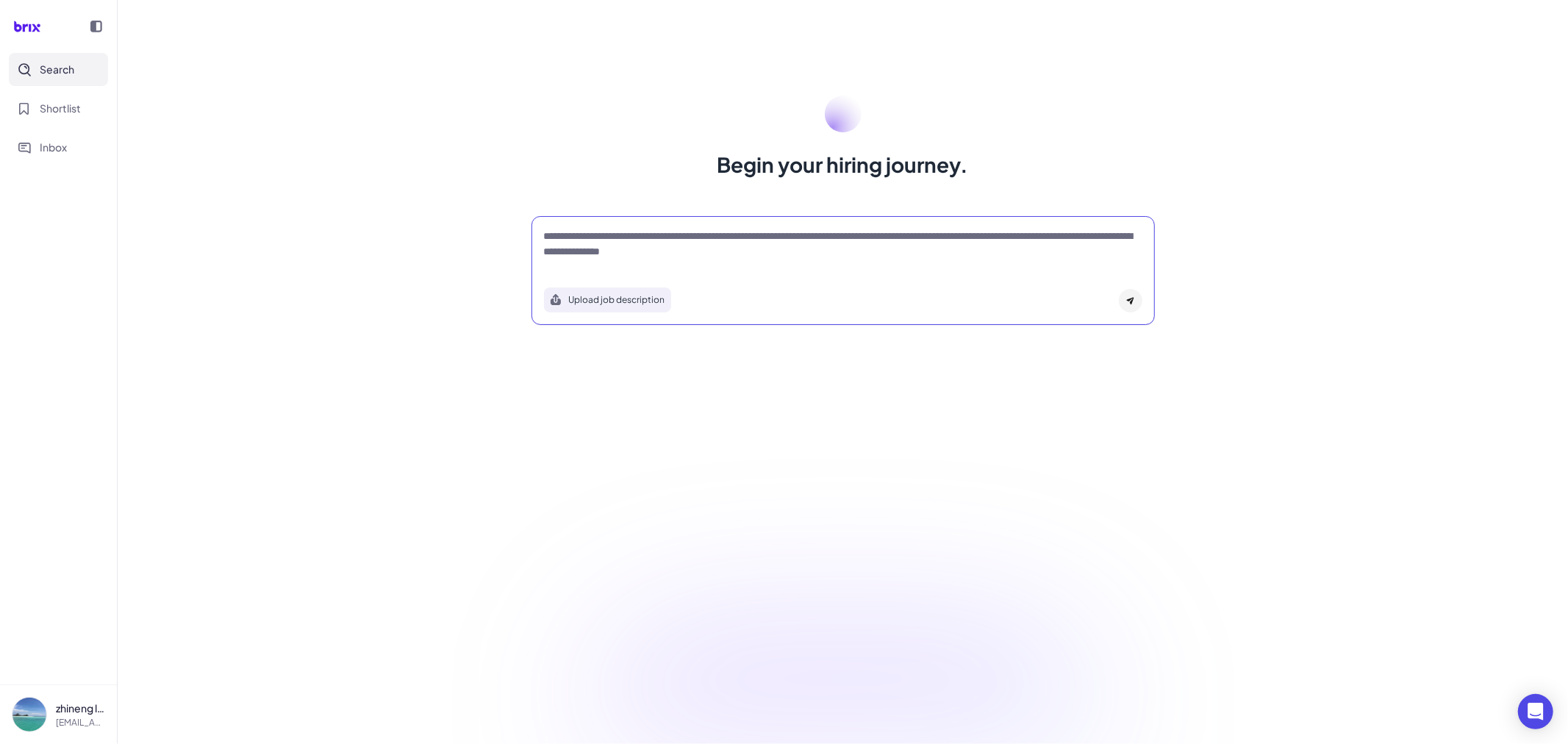
type textarea "**********"
click at [1125, 295] on div at bounding box center [1131, 301] width 24 height 24
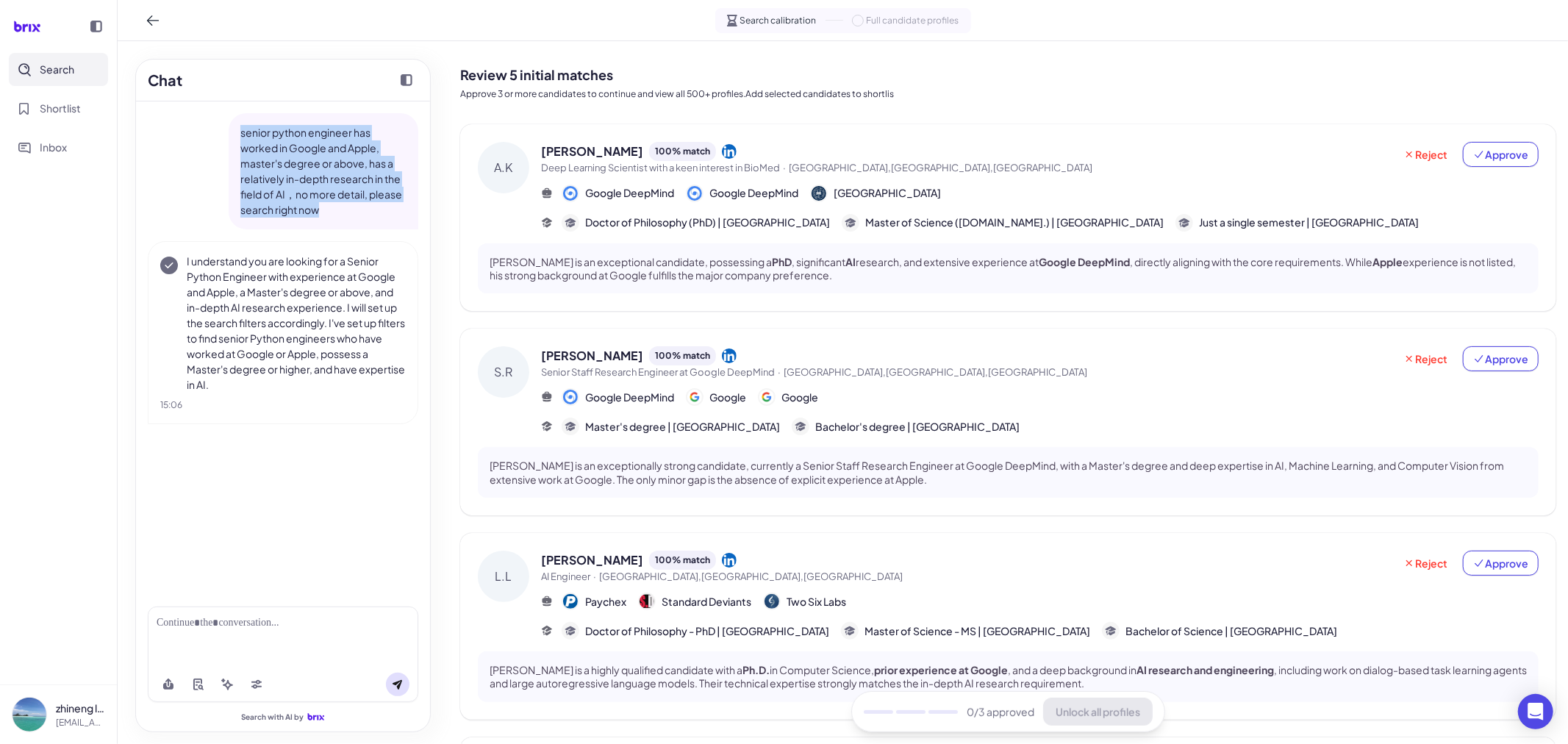
drag, startPoint x: 338, startPoint y: 209, endPoint x: 240, endPoint y: 127, distance: 127.8
click at [241, 127] on p "senior python engineer has worked in Google and Apple, master's degree or above…" at bounding box center [323, 171] width 166 height 93
copy p "senior python engineer has worked in Google and Apple, master's degree or above…"
click at [225, 622] on div at bounding box center [282, 623] width 252 height 15
paste div
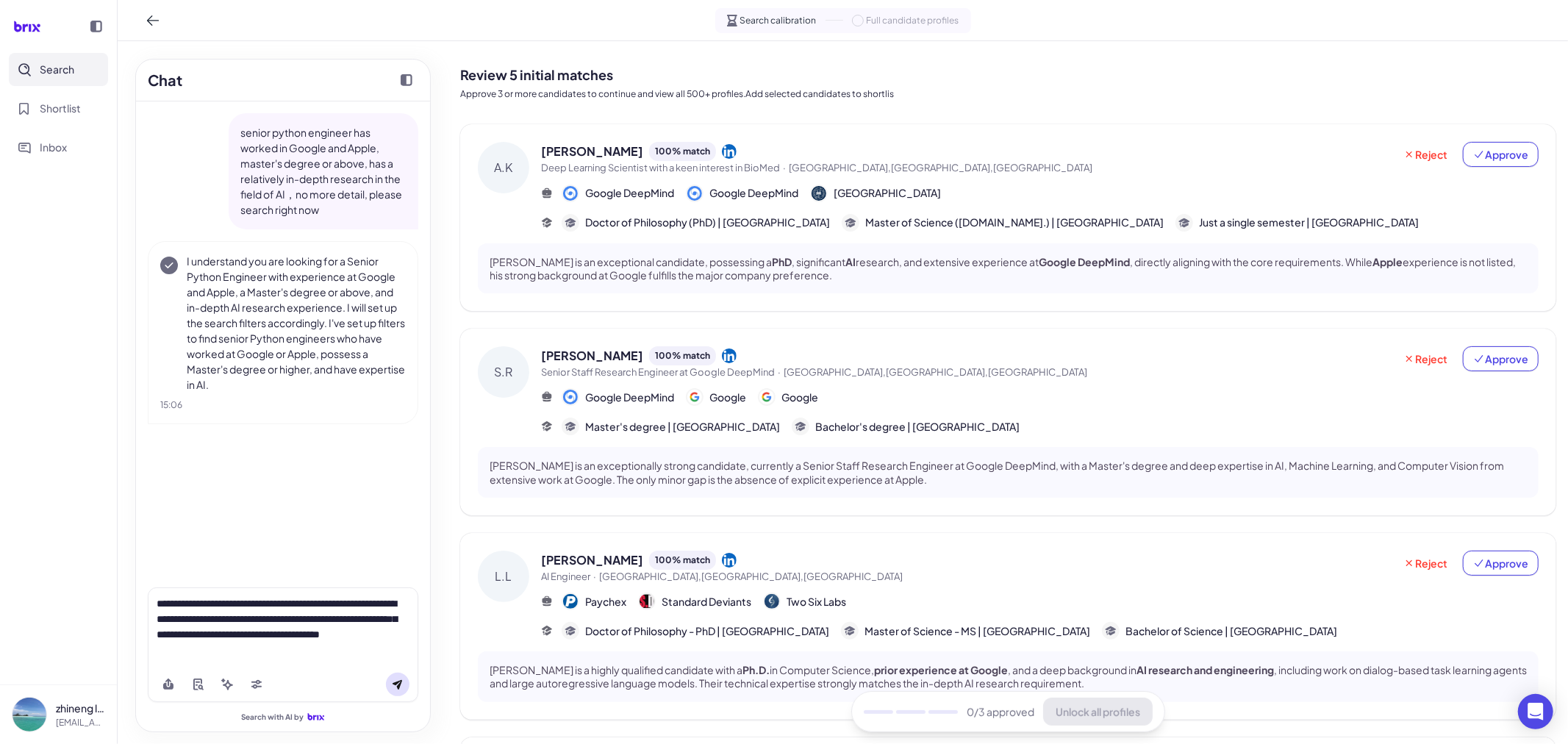
click at [200, 650] on div "**********" at bounding box center [282, 627] width 252 height 62
click at [201, 687] on icon at bounding box center [198, 685] width 12 height 12
click at [397, 685] on icon at bounding box center [398, 685] width 12 height 12
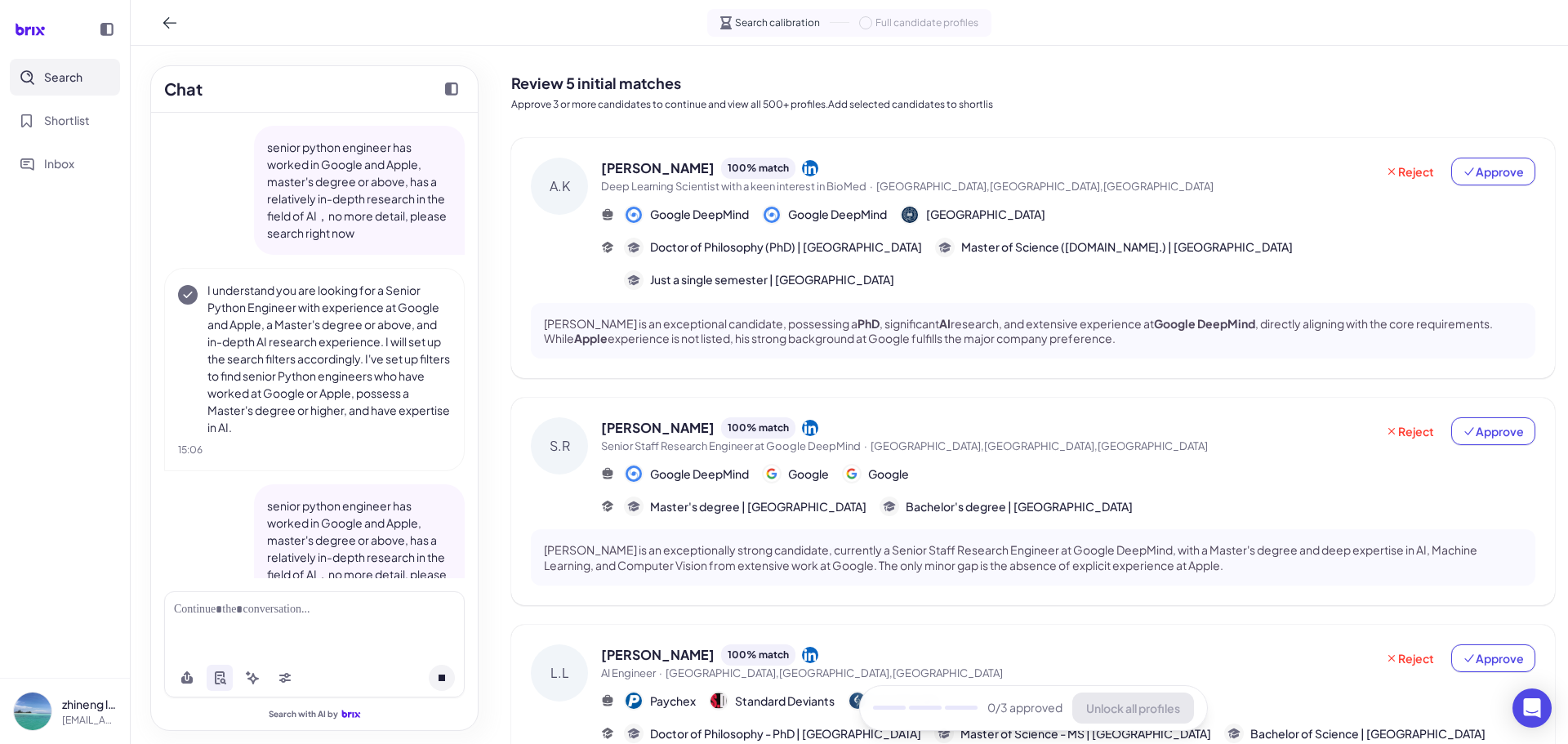
scroll to position [281, 0]
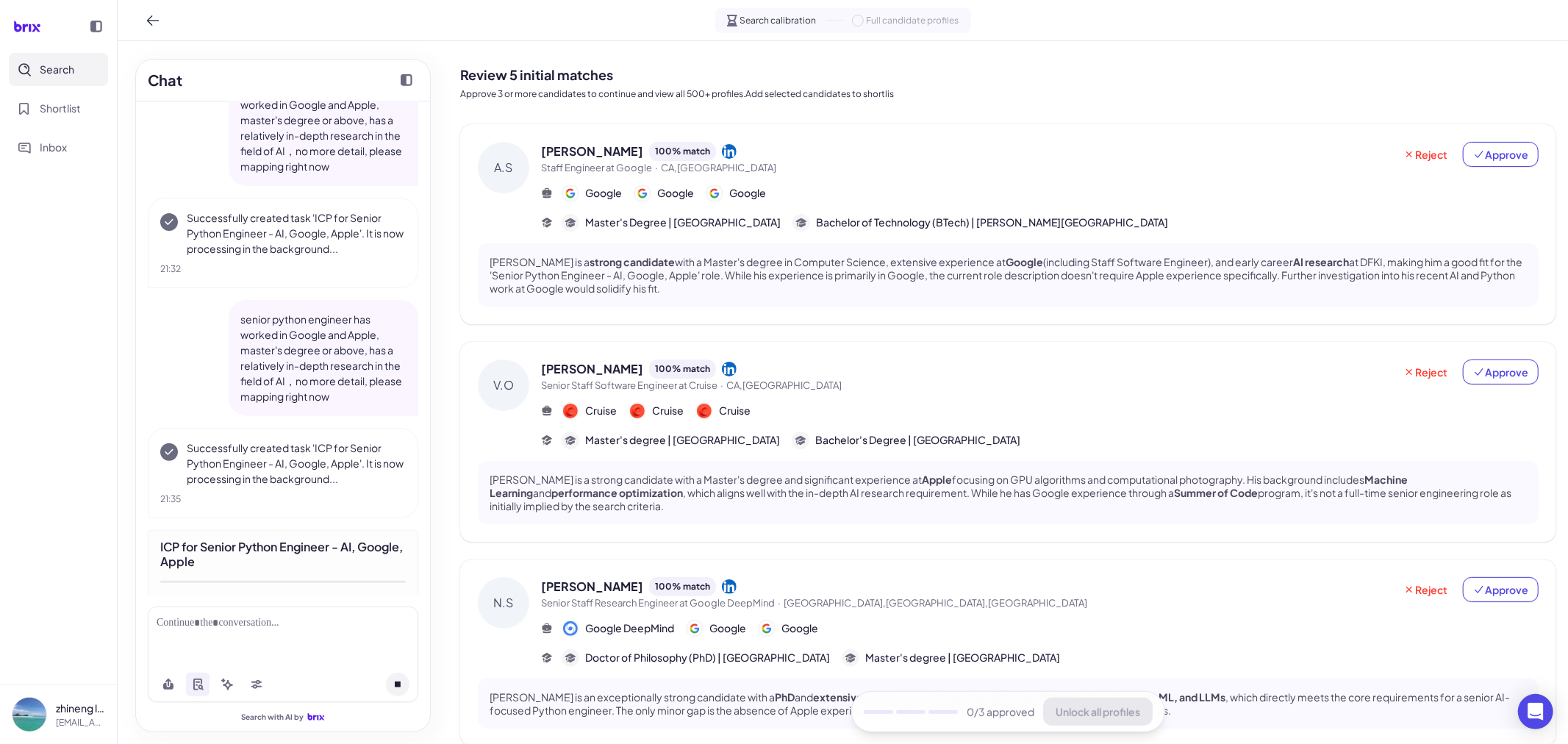
scroll to position [423, 0]
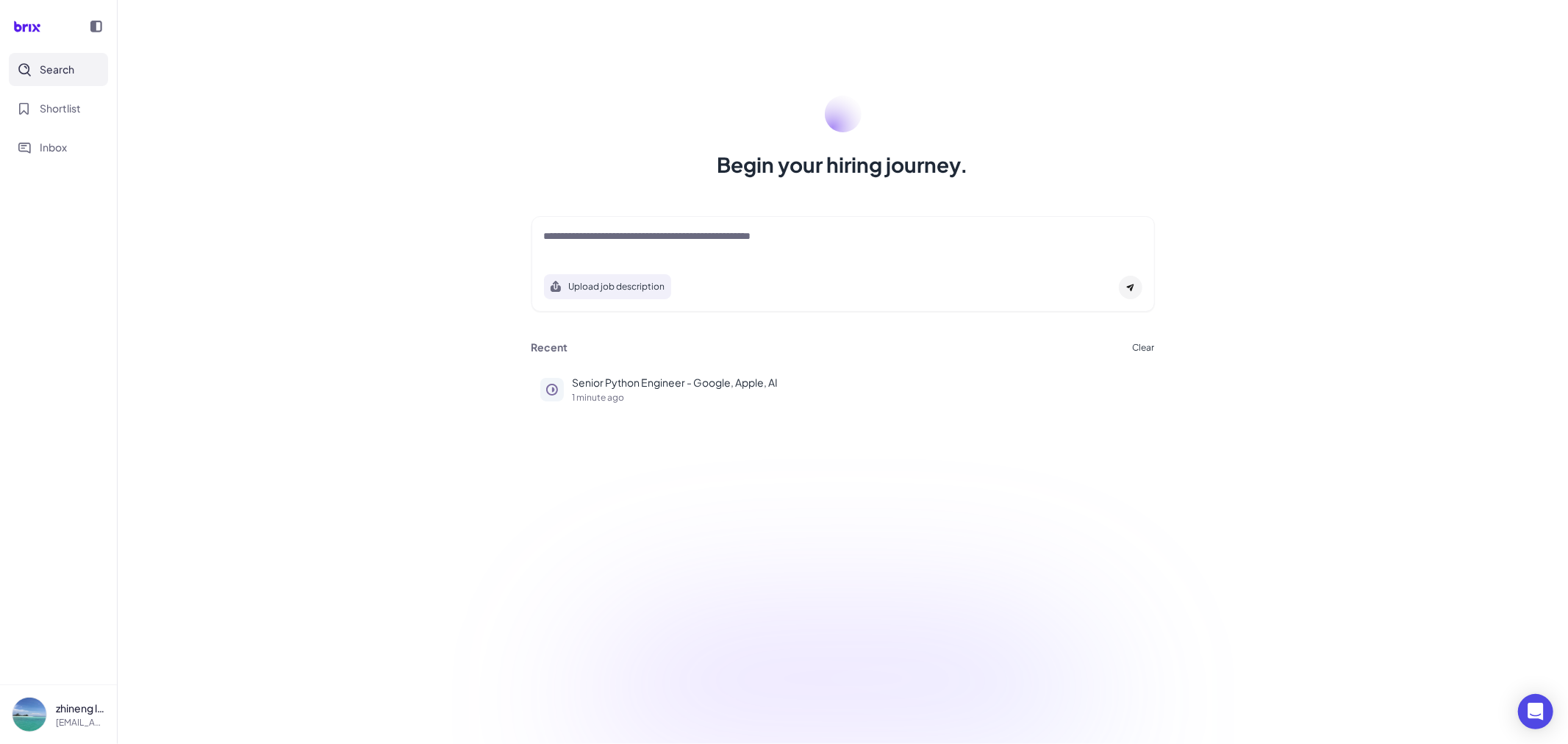
click at [647, 237] on textarea at bounding box center [843, 237] width 599 height 18
type textarea "**********"
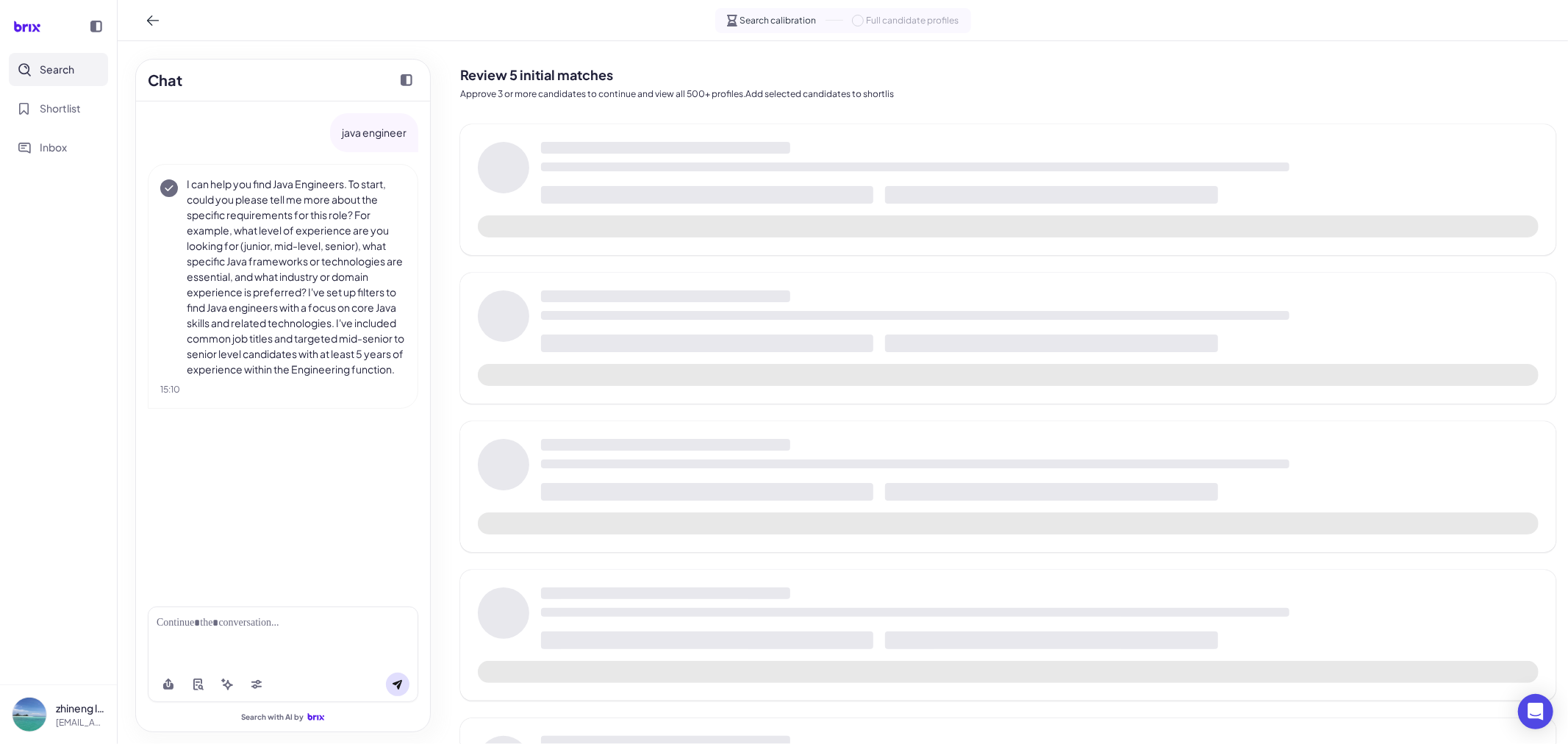
click at [240, 629] on div at bounding box center [282, 623] width 252 height 15
click at [231, 680] on icon at bounding box center [227, 685] width 12 height 12
click at [395, 687] on icon at bounding box center [398, 685] width 12 height 12
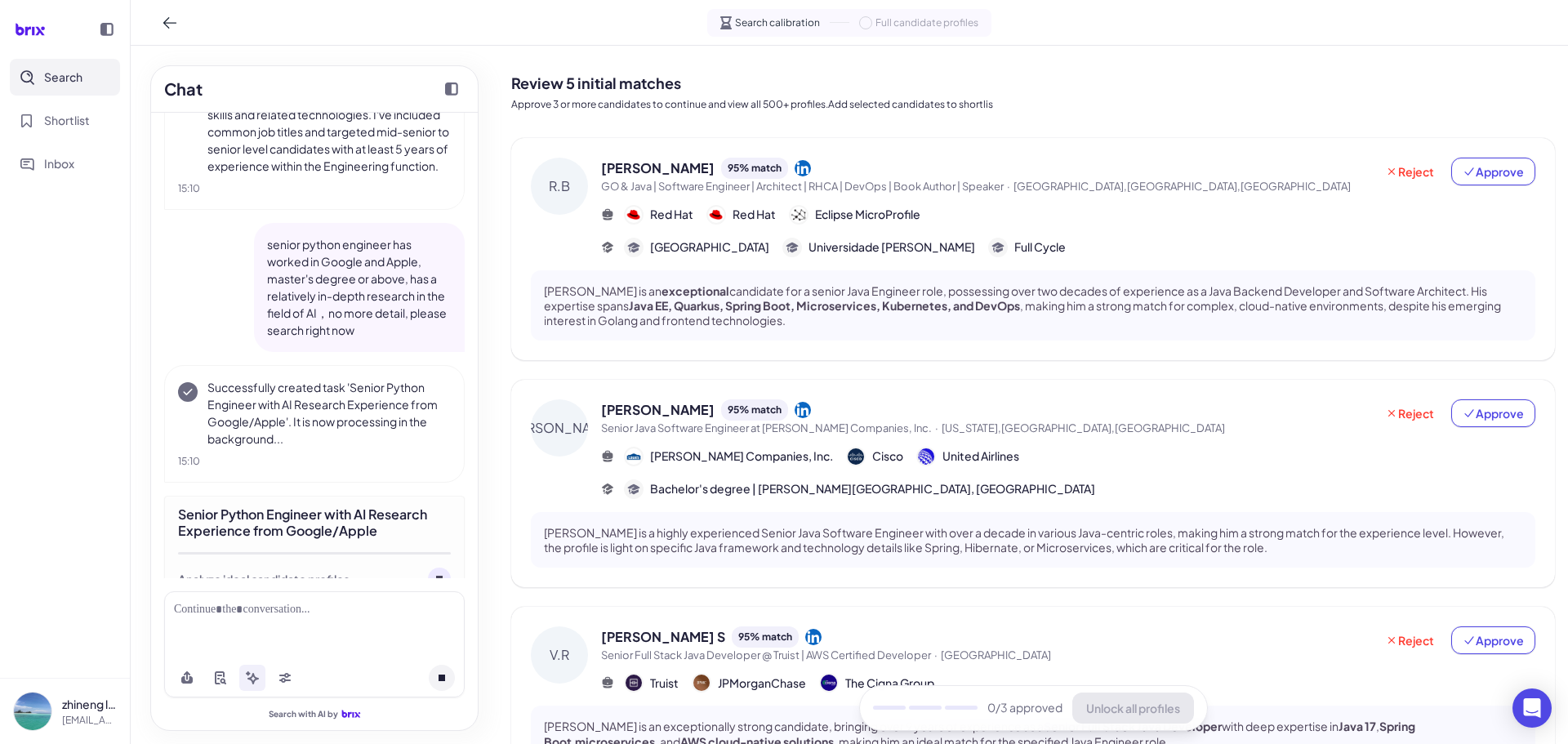
scroll to position [297, 0]
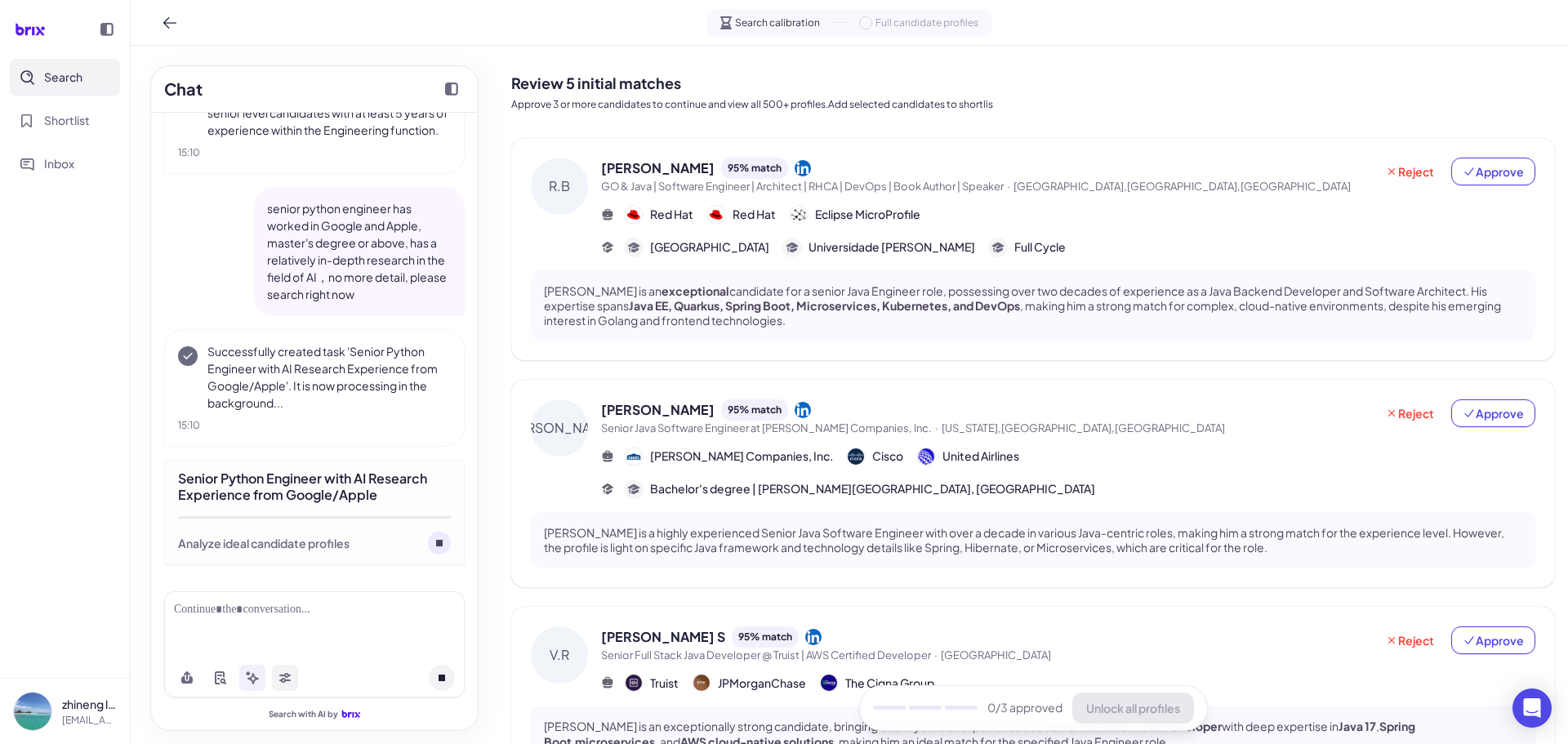
click at [290, 675] on icon at bounding box center [285, 675] width 11 height 5
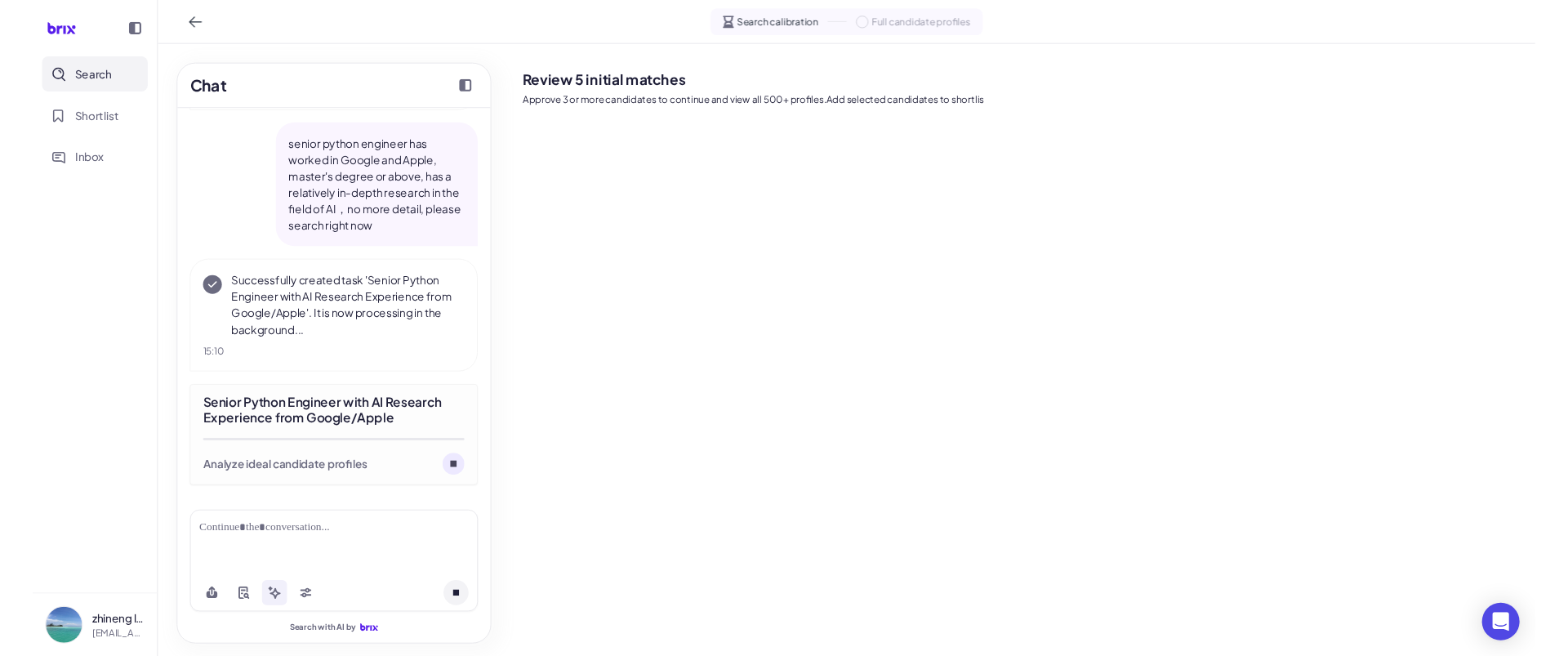
scroll to position [357, 0]
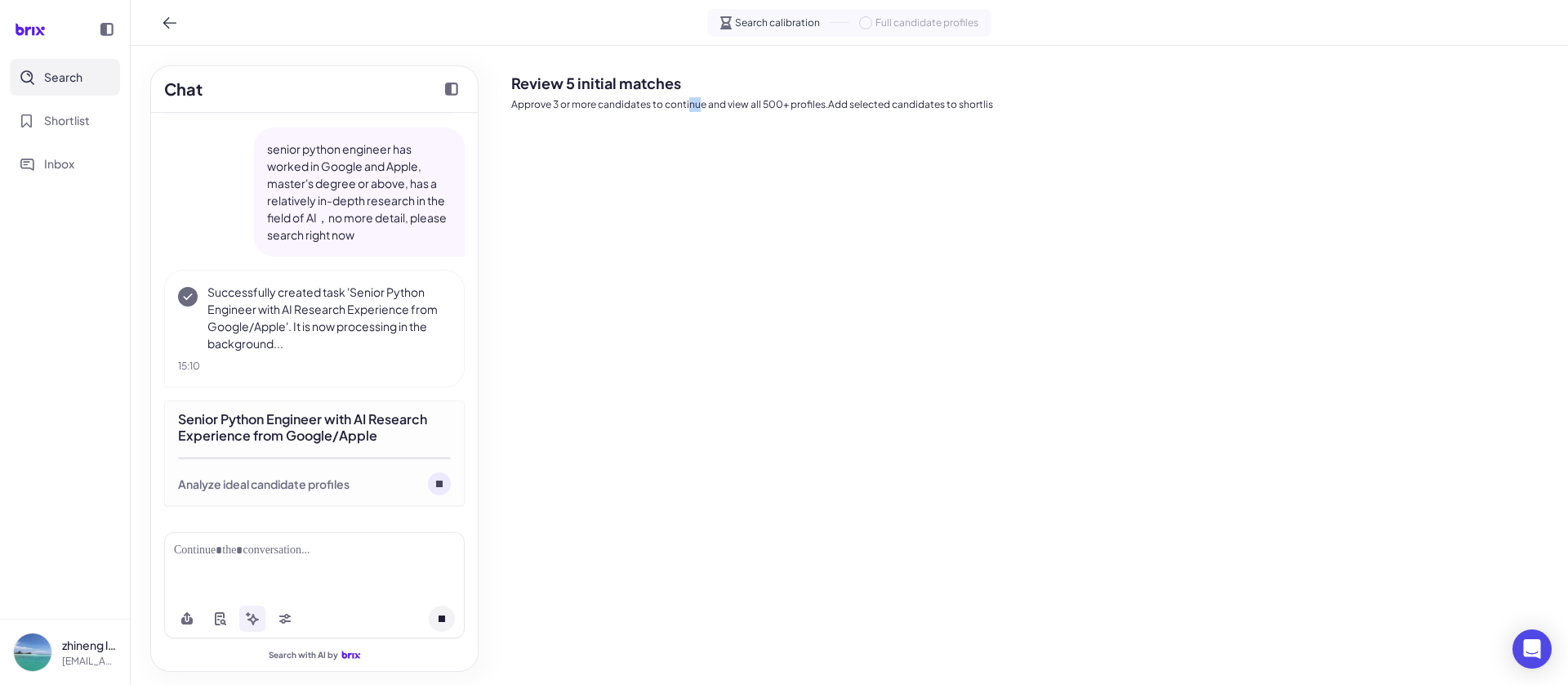
drag, startPoint x: 698, startPoint y: 684, endPoint x: 689, endPoint y: 650, distance: 35.2
click at [689, 650] on div "Review 5 initial matches Approve 3 or more candidates to continue and view all …" at bounding box center [1033, 365] width 1069 height 639
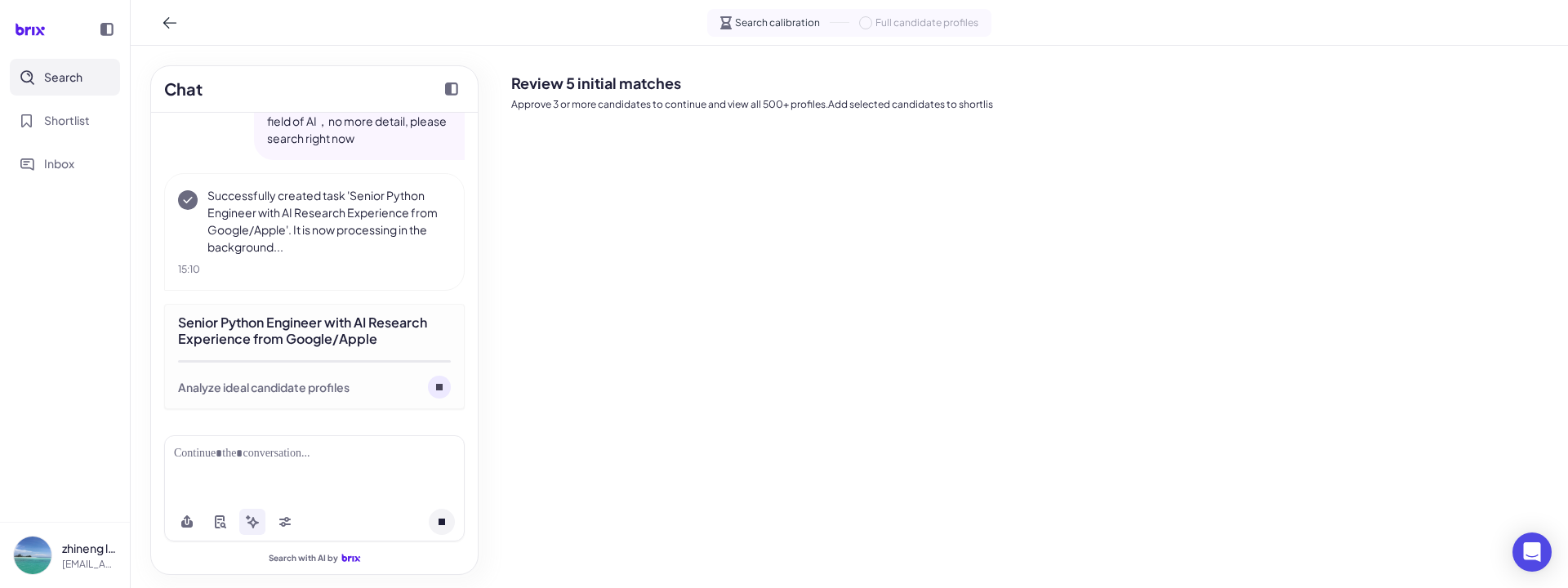
scroll to position [453, 0]
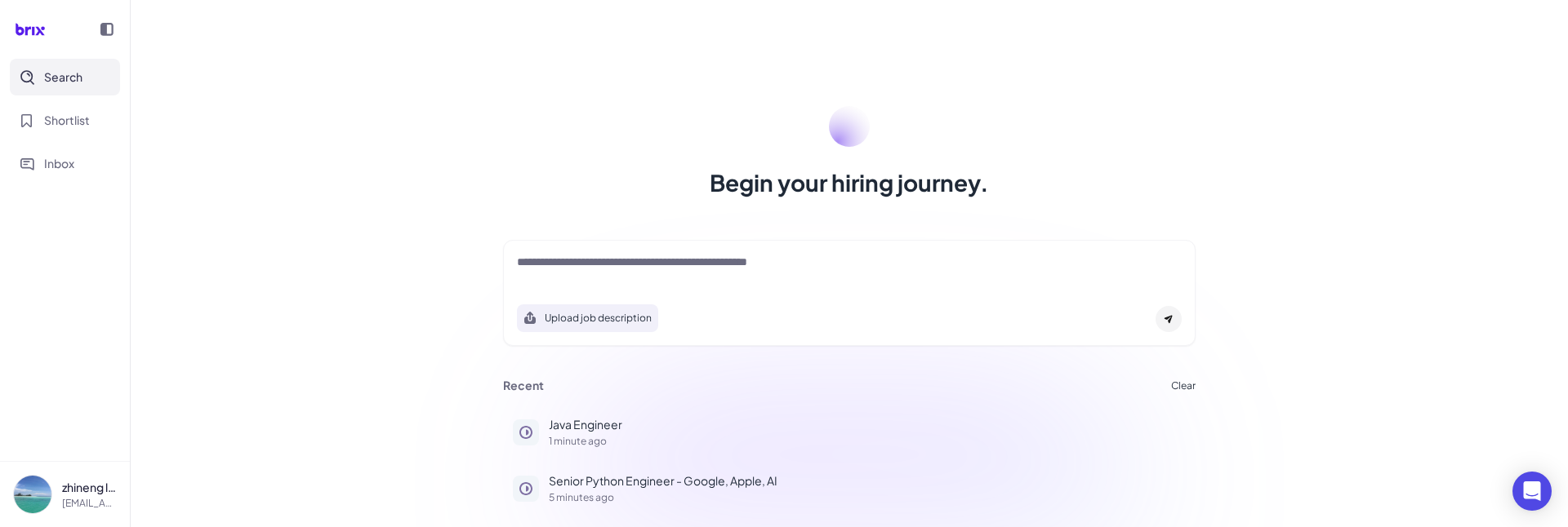
click at [634, 264] on textarea at bounding box center [849, 264] width 665 height 20
paste textarea "**********"
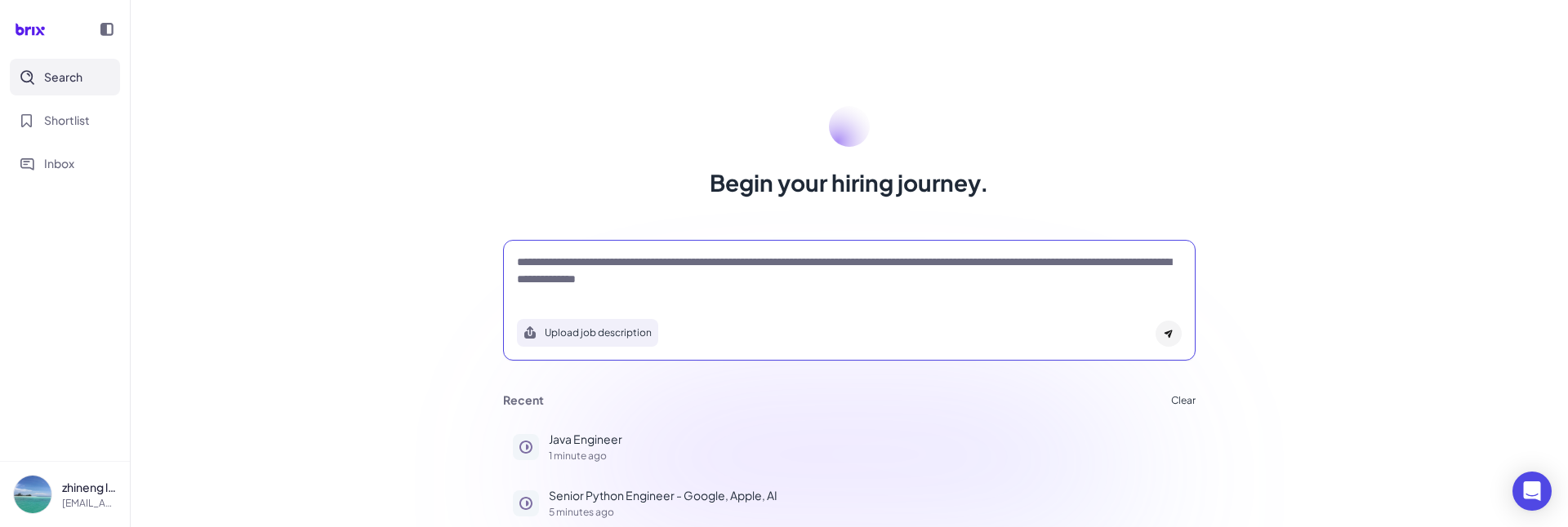
type textarea "**********"
click at [1158, 329] on div at bounding box center [1168, 334] width 26 height 26
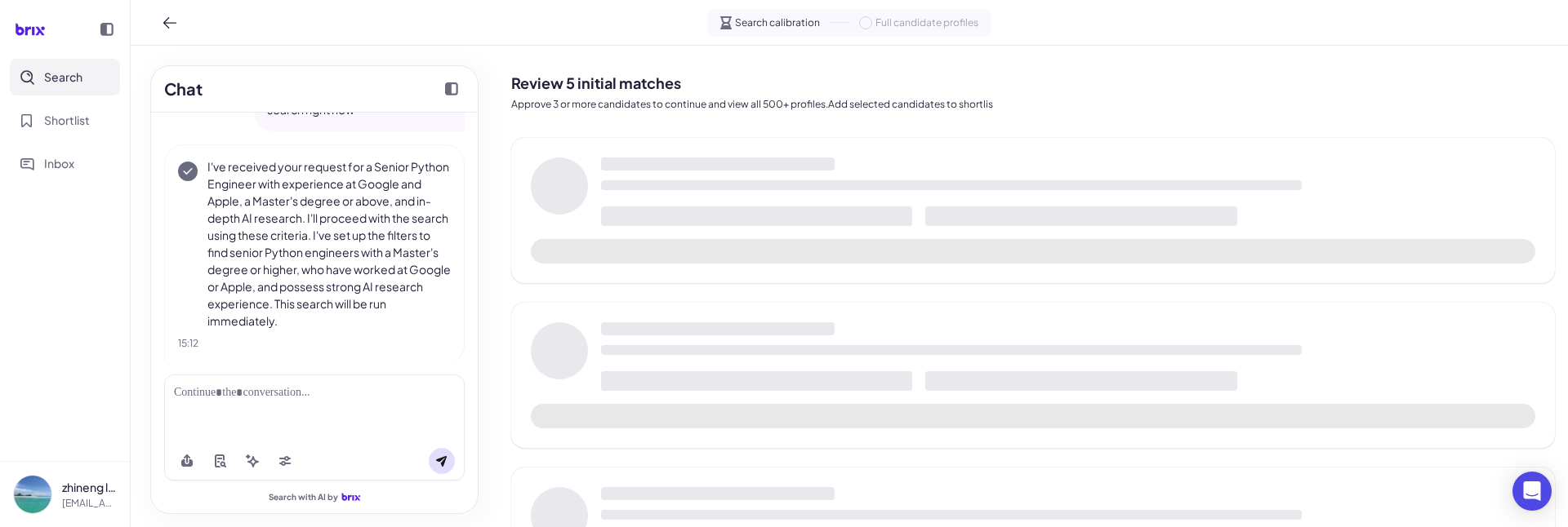
scroll to position [140, 0]
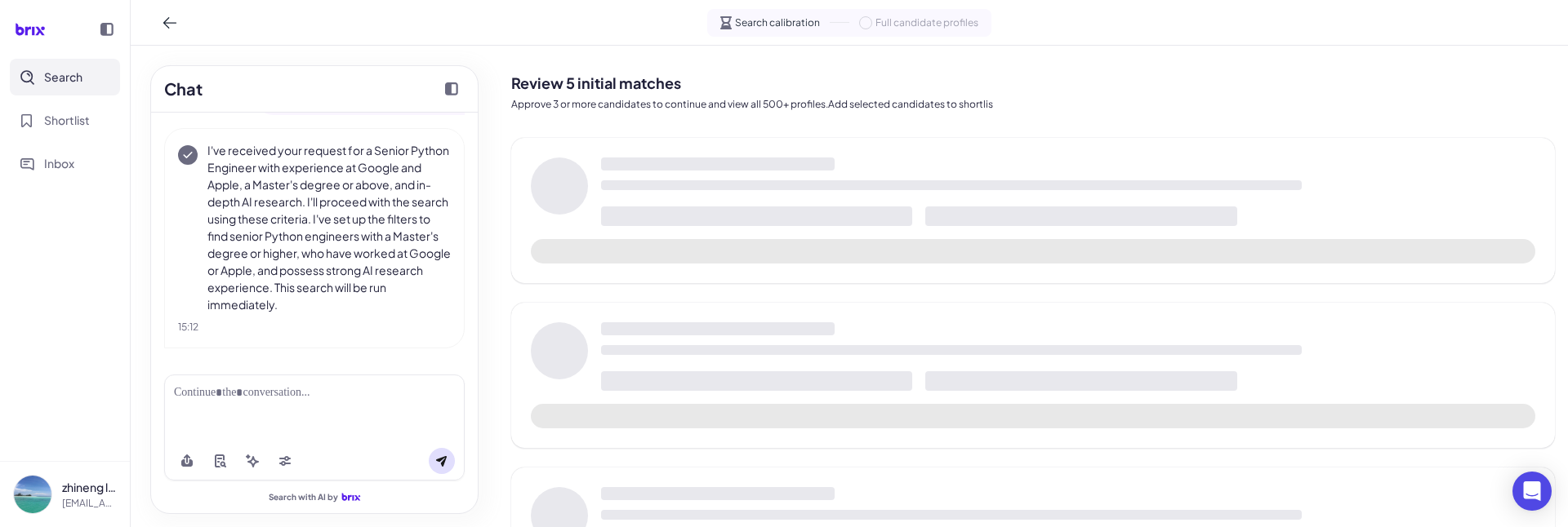
click at [301, 399] on div at bounding box center [313, 393] width 280 height 17
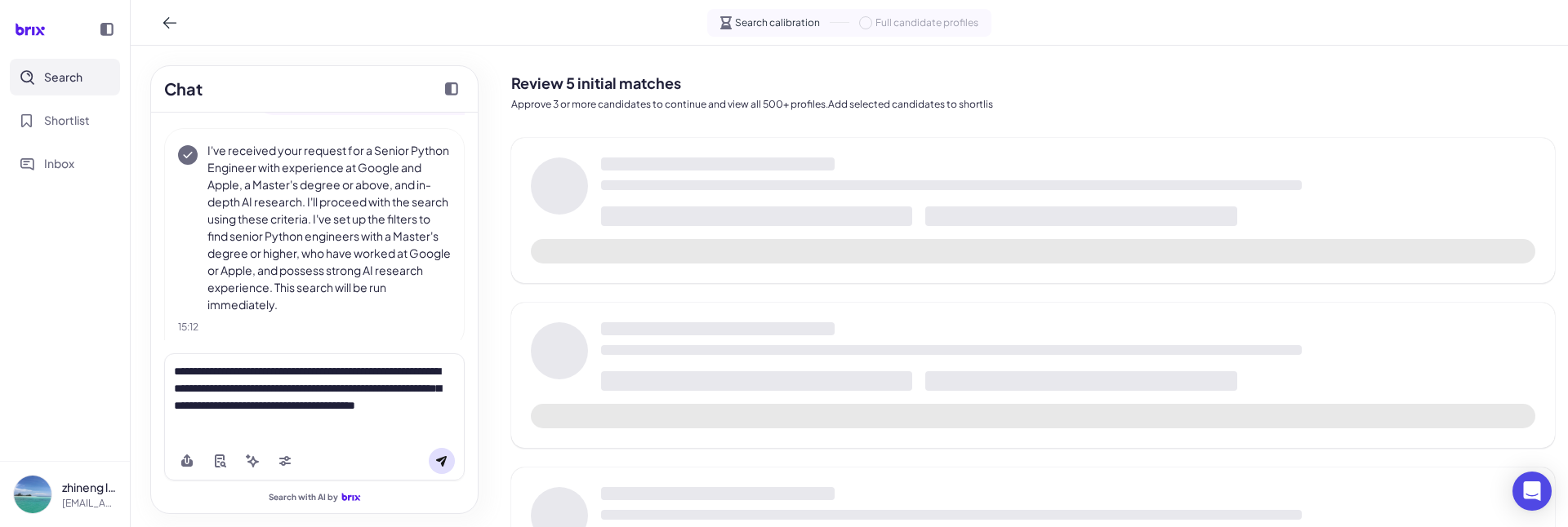
click at [230, 421] on div "**********" at bounding box center [313, 397] width 280 height 68
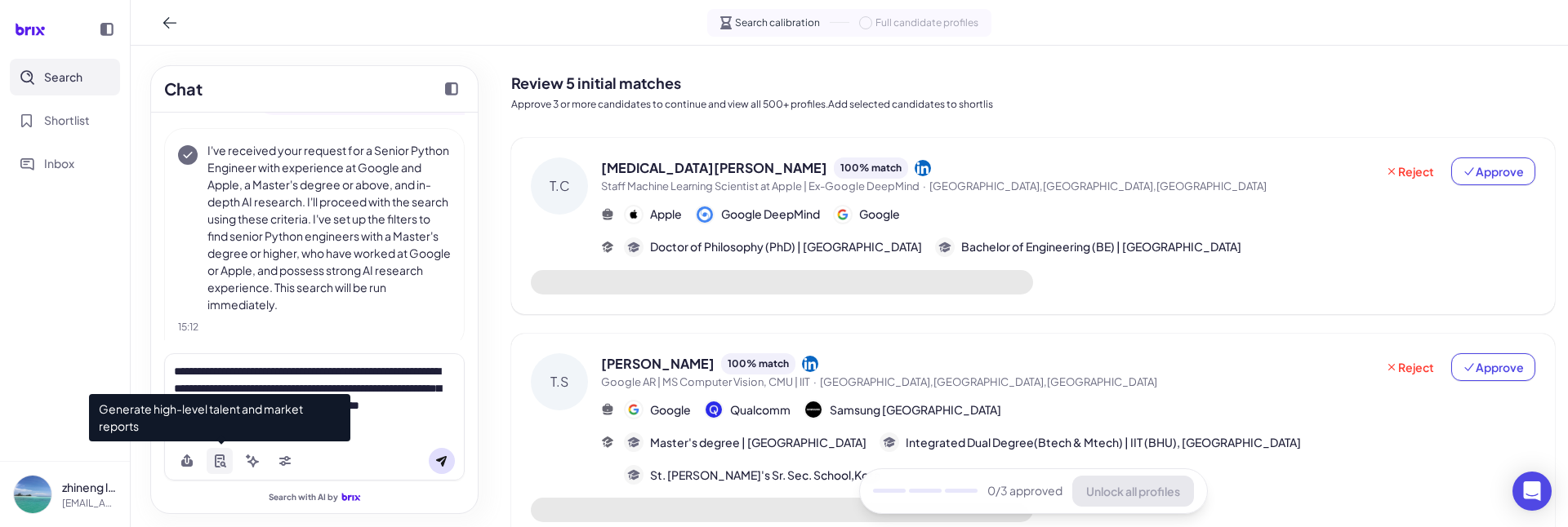
click at [219, 440] on icon at bounding box center [219, 461] width 13 height 13
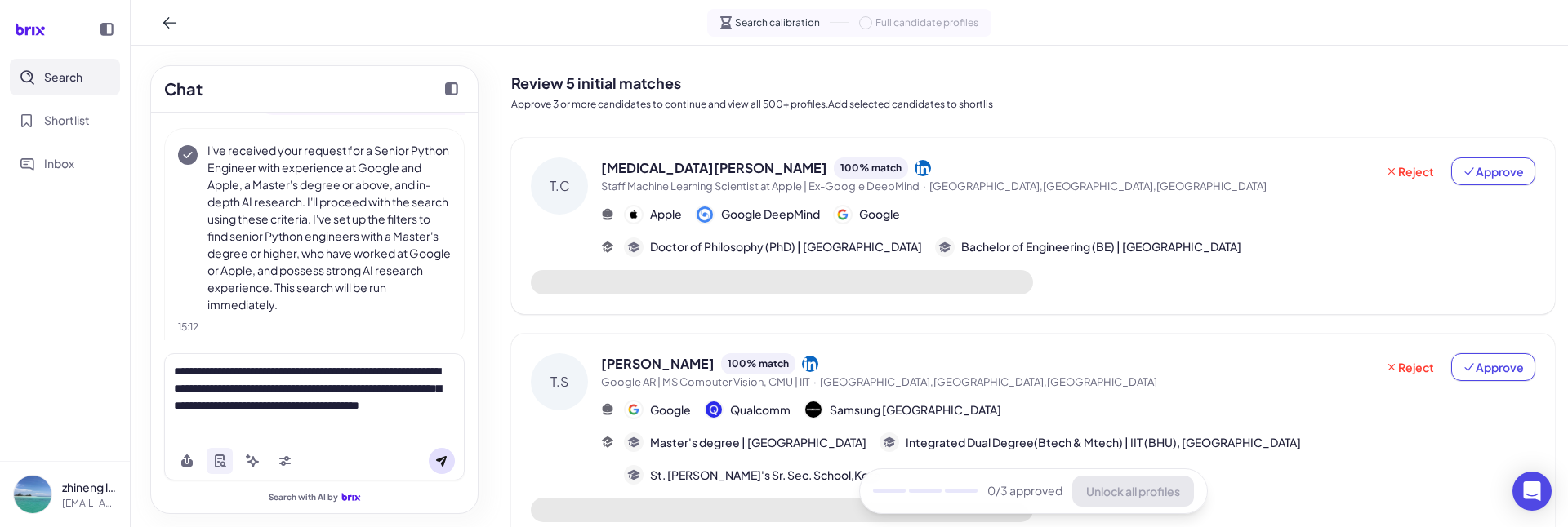
click at [446, 440] on icon at bounding box center [442, 461] width 13 height 13
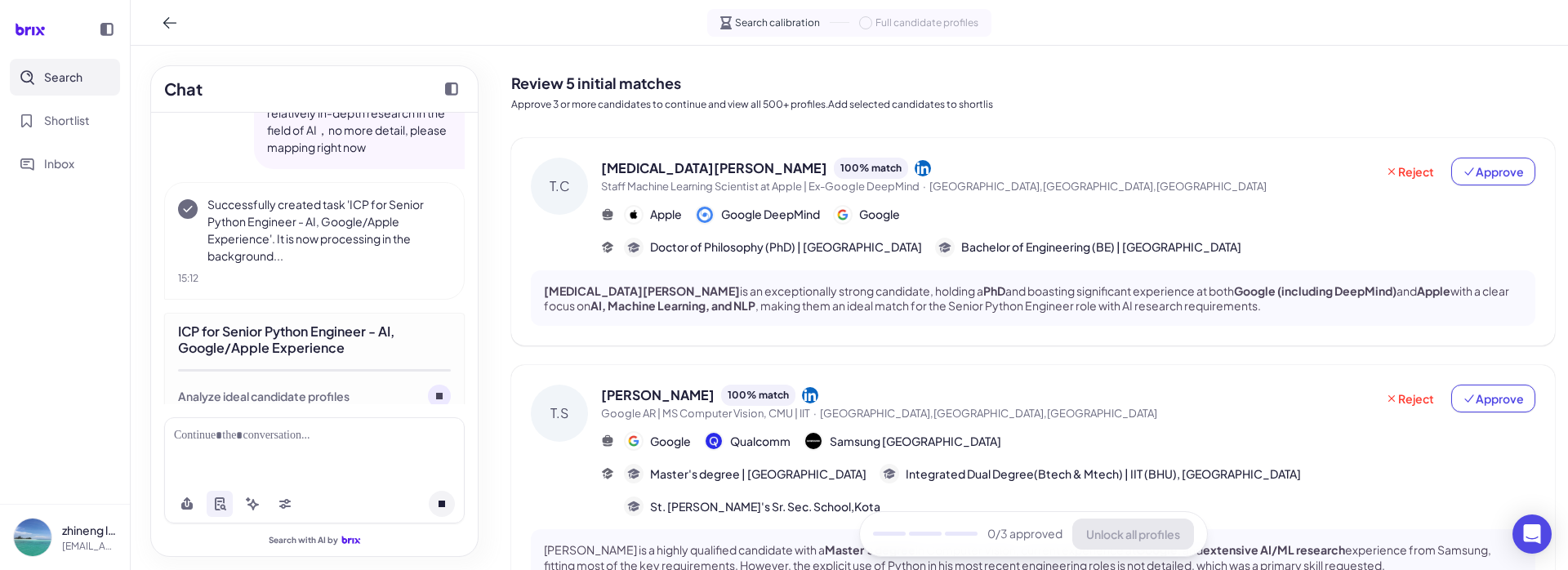
scroll to position [488, 0]
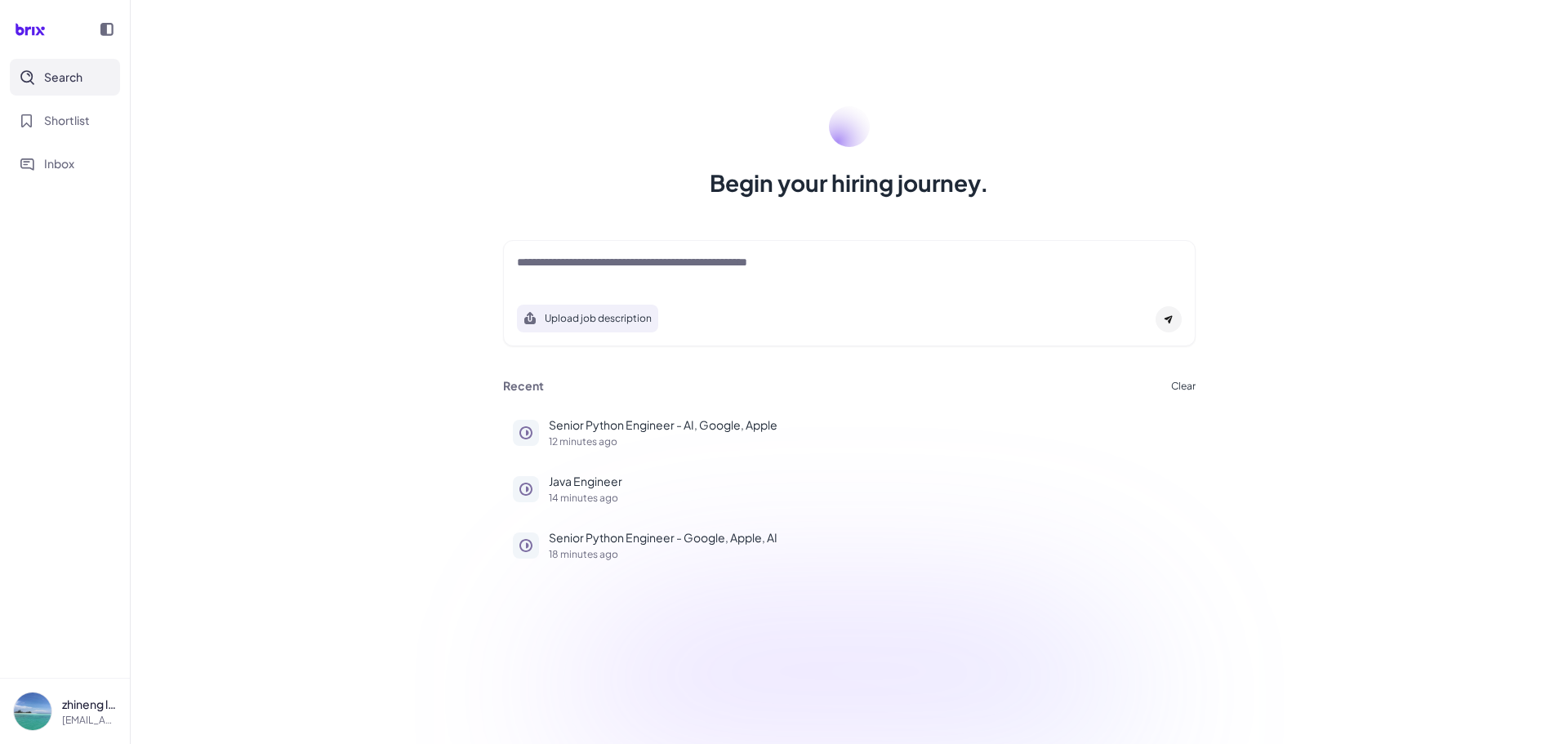
click at [641, 319] on button "Upload job description" at bounding box center [587, 319] width 142 height 28
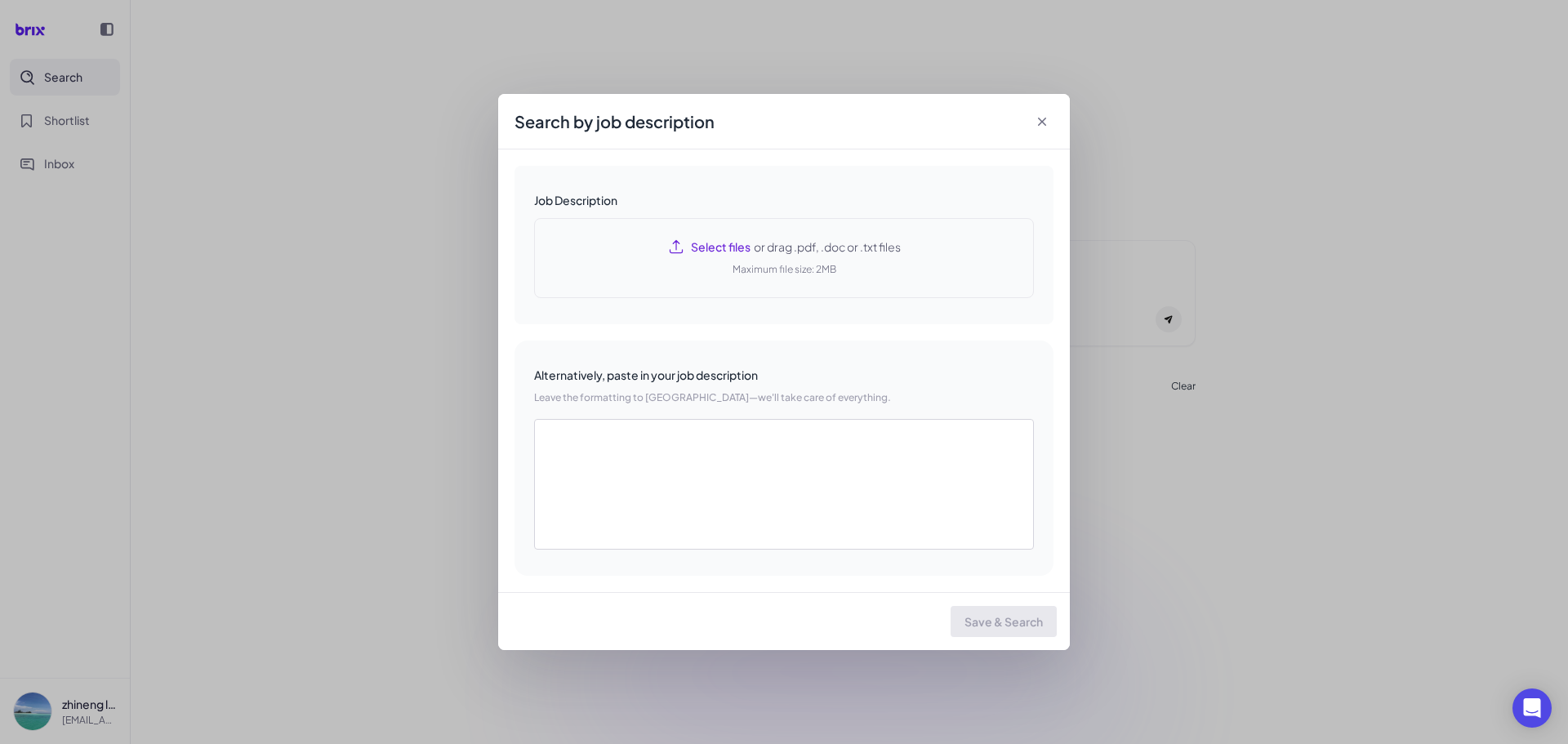
click at [705, 253] on span "Select files" at bounding box center [721, 246] width 60 height 16
type textarea "**********"
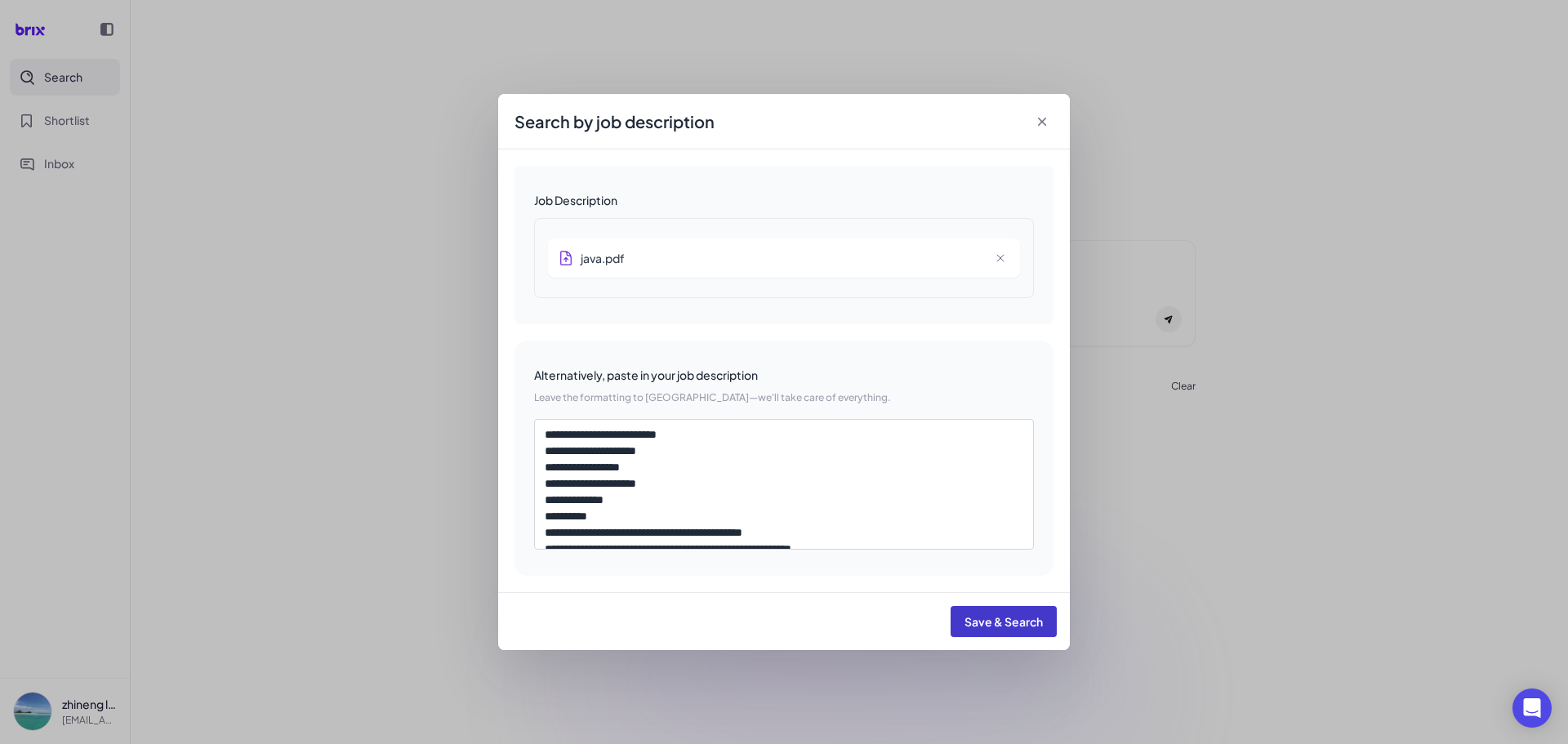
click at [974, 617] on span "Save & Search" at bounding box center [1003, 622] width 79 height 15
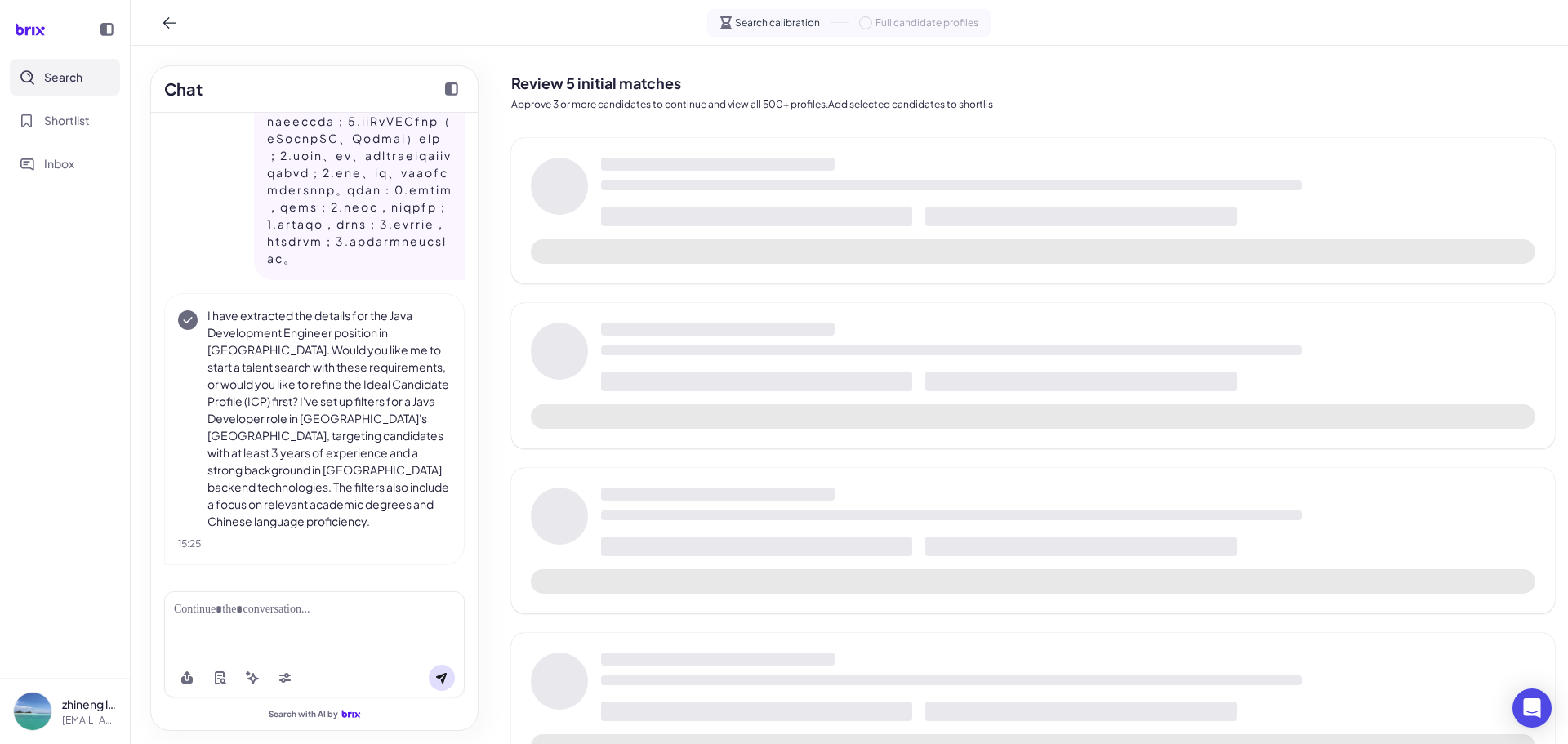
scroll to position [541, 0]
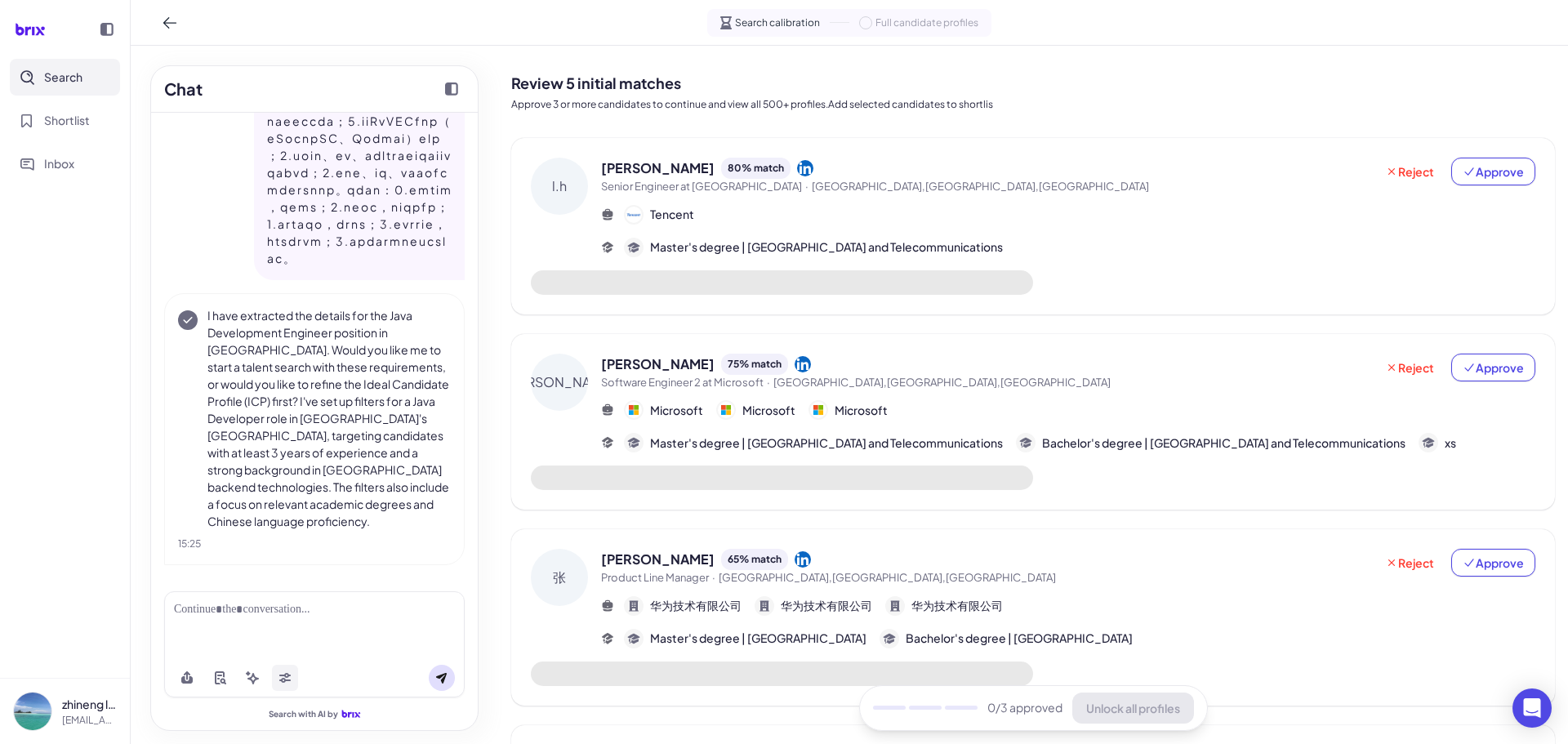
click at [284, 687] on button at bounding box center [285, 678] width 26 height 26
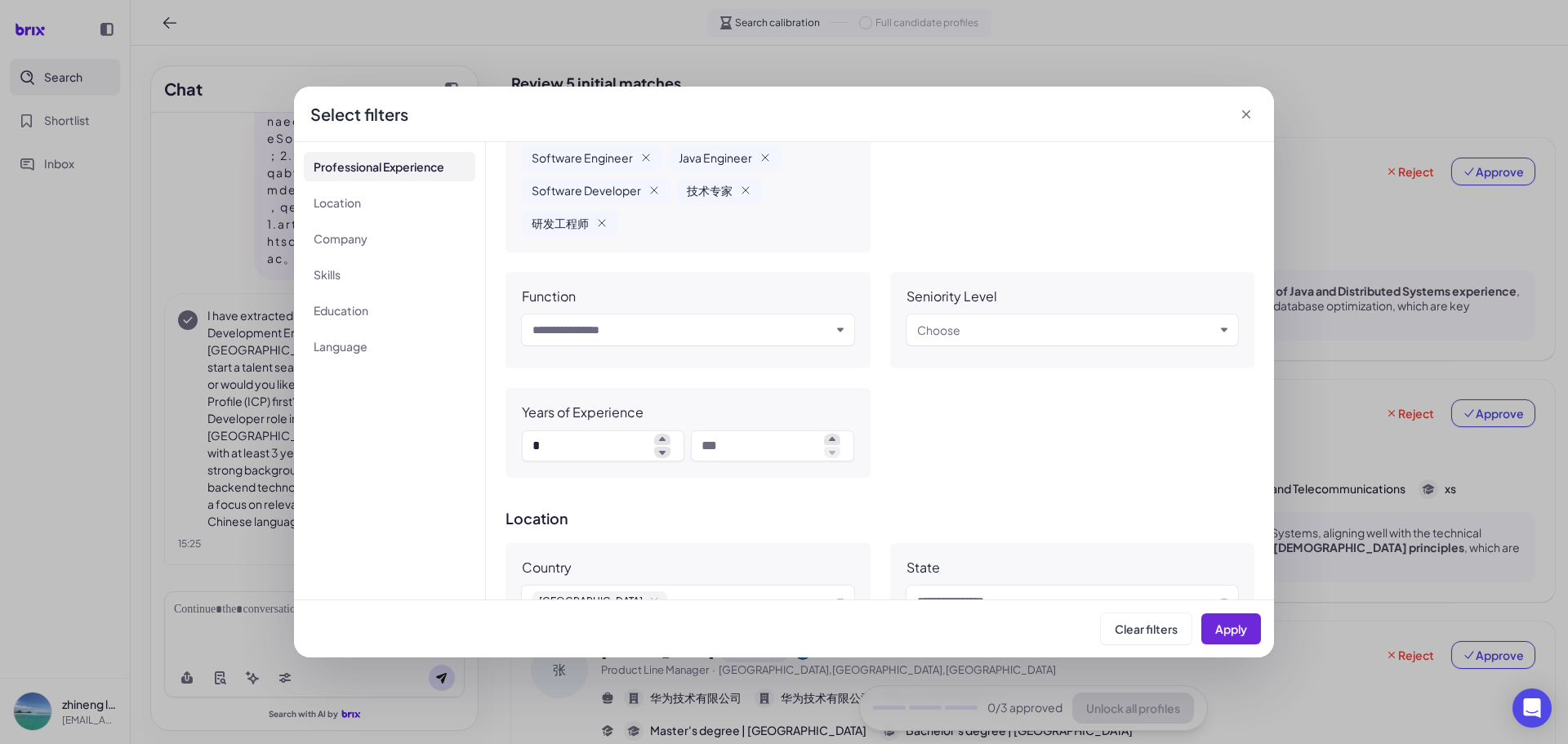
scroll to position [0, 0]
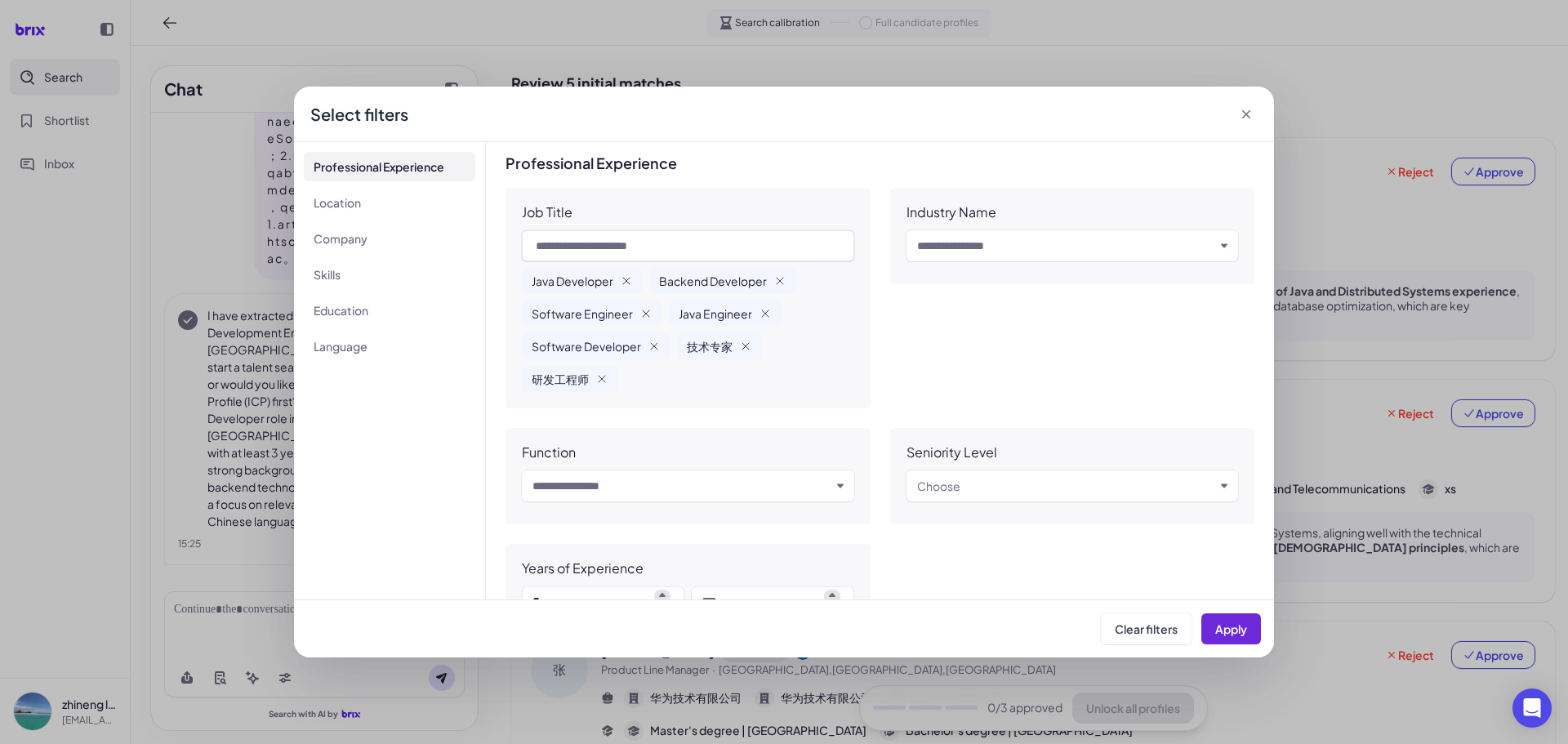
click at [1245, 114] on icon at bounding box center [1245, 114] width 8 height 8
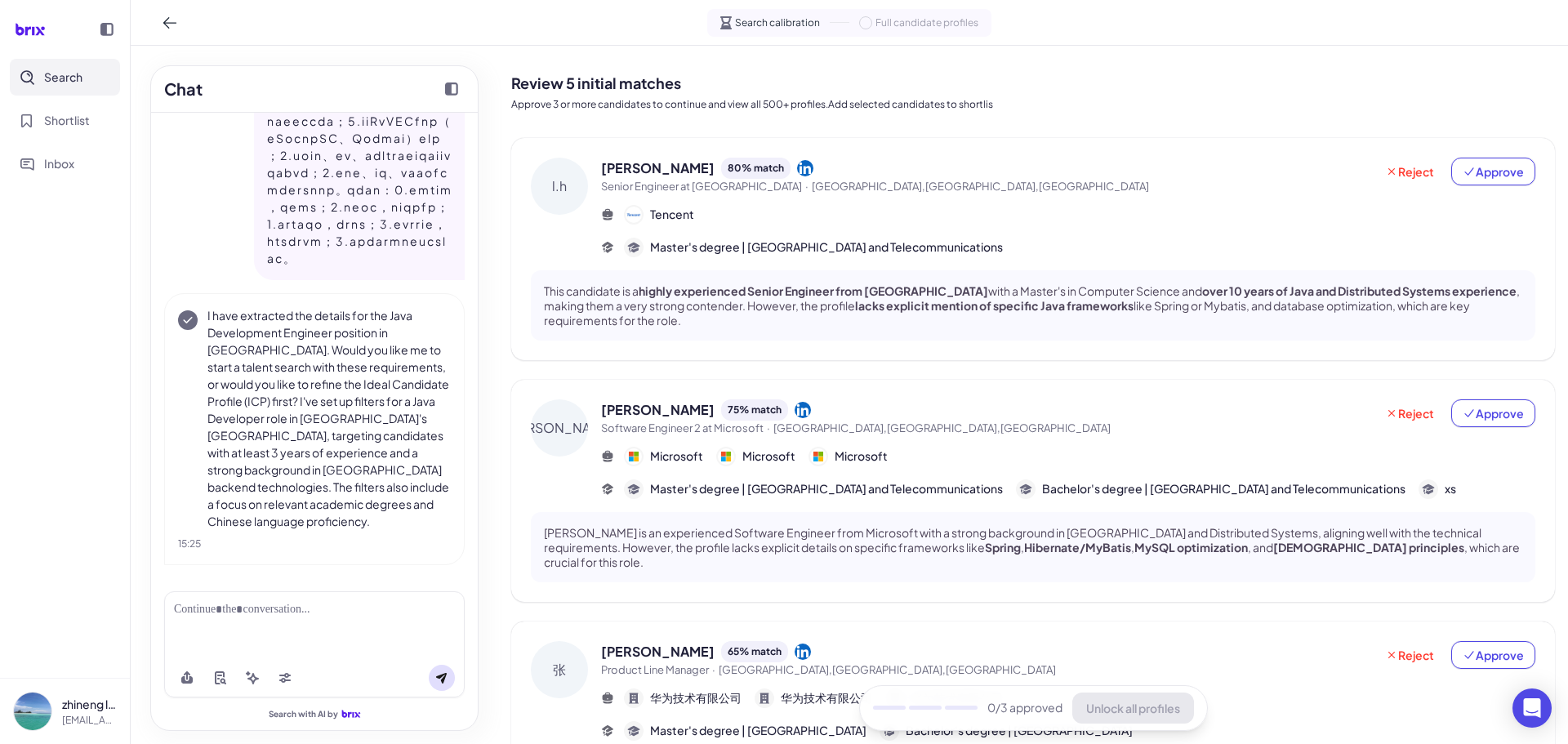
scroll to position [678, 0]
click at [219, 613] on div at bounding box center [313, 610] width 280 height 17
click at [189, 680] on icon at bounding box center [187, 680] width 11 height 8
click at [193, 689] on button at bounding box center [187, 678] width 26 height 26
click at [187, 676] on icon at bounding box center [187, 676] width 7 height 9
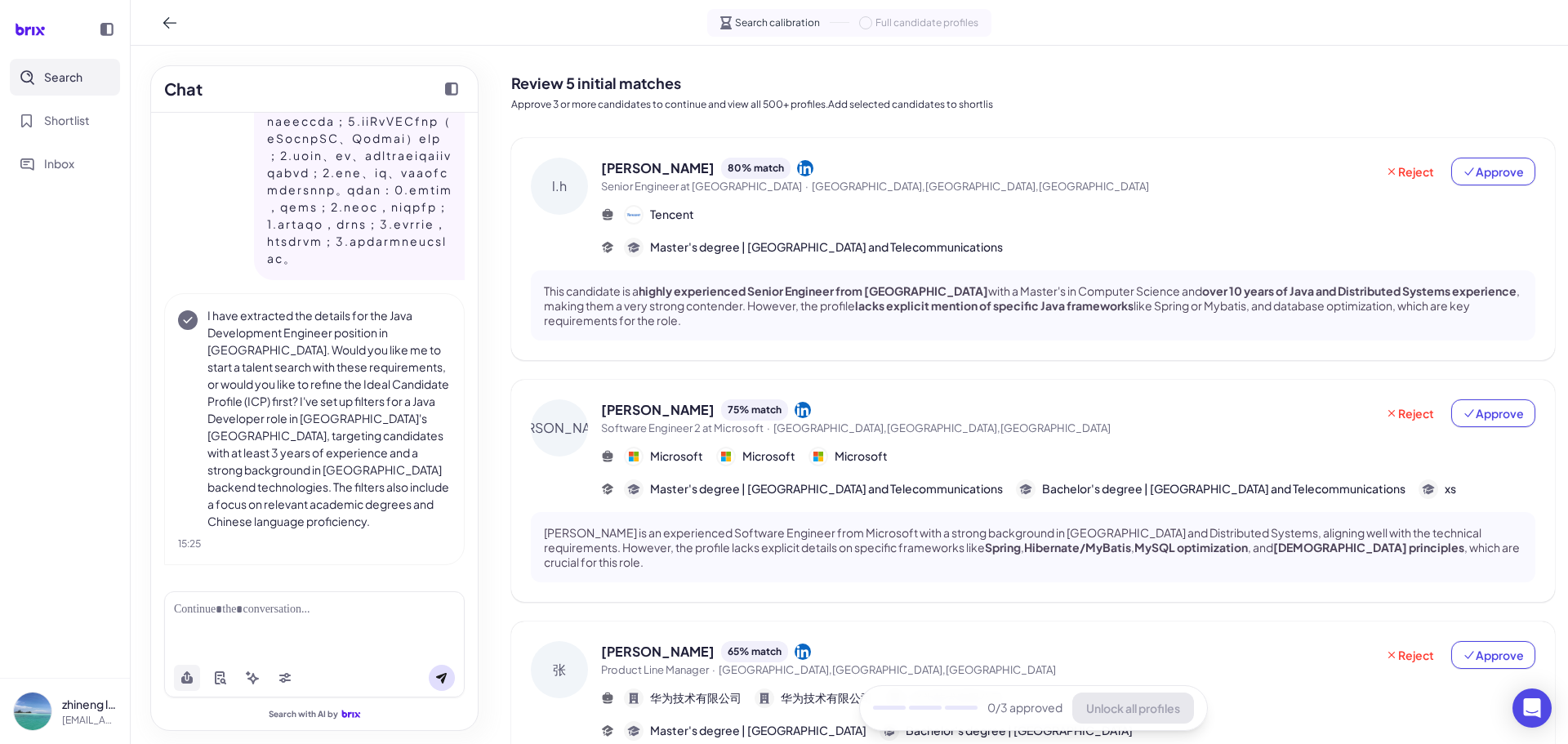
click at [188, 675] on icon at bounding box center [187, 676] width 7 height 9
click at [290, 679] on icon at bounding box center [285, 680] width 11 height 5
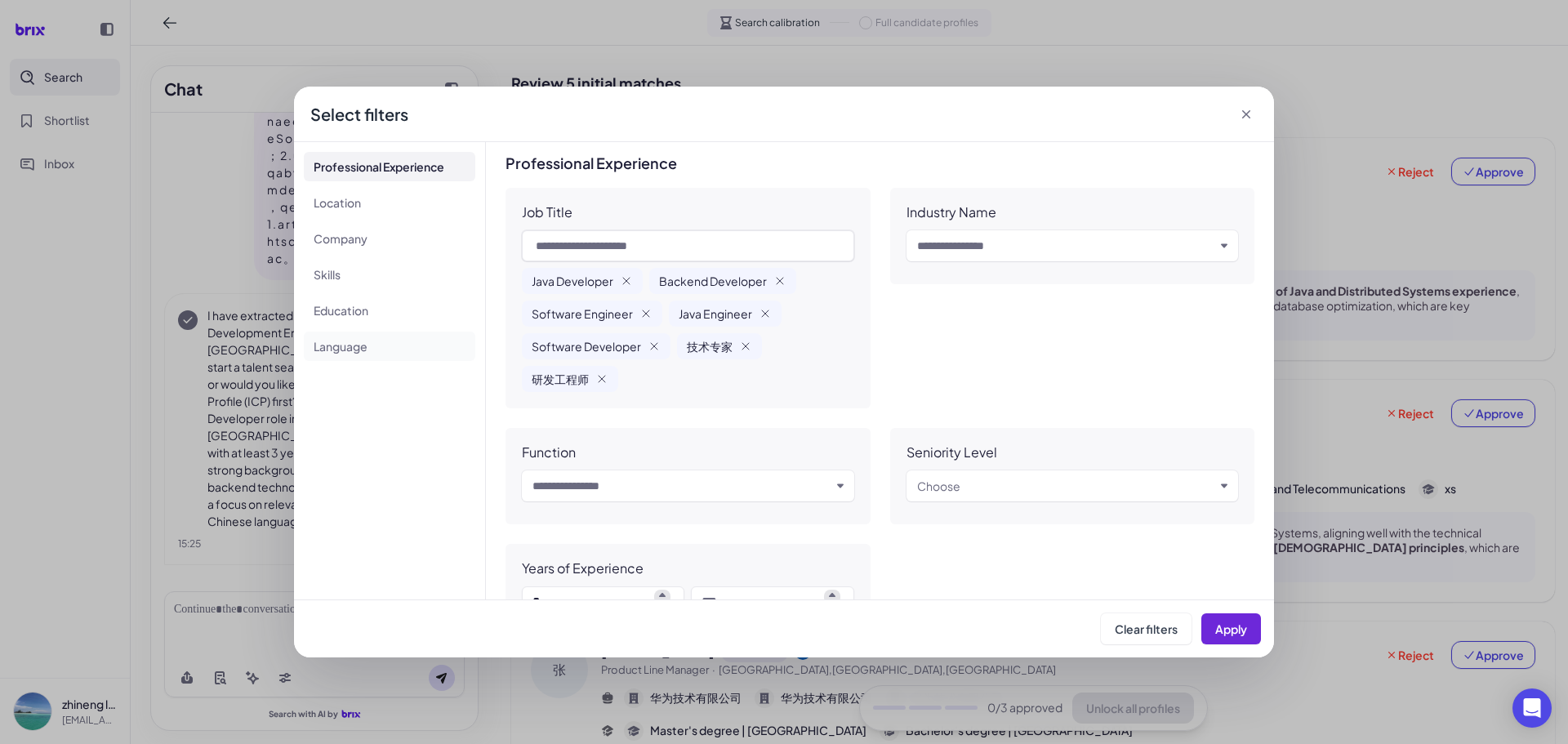
click at [348, 345] on li "Language" at bounding box center [389, 345] width 172 height 29
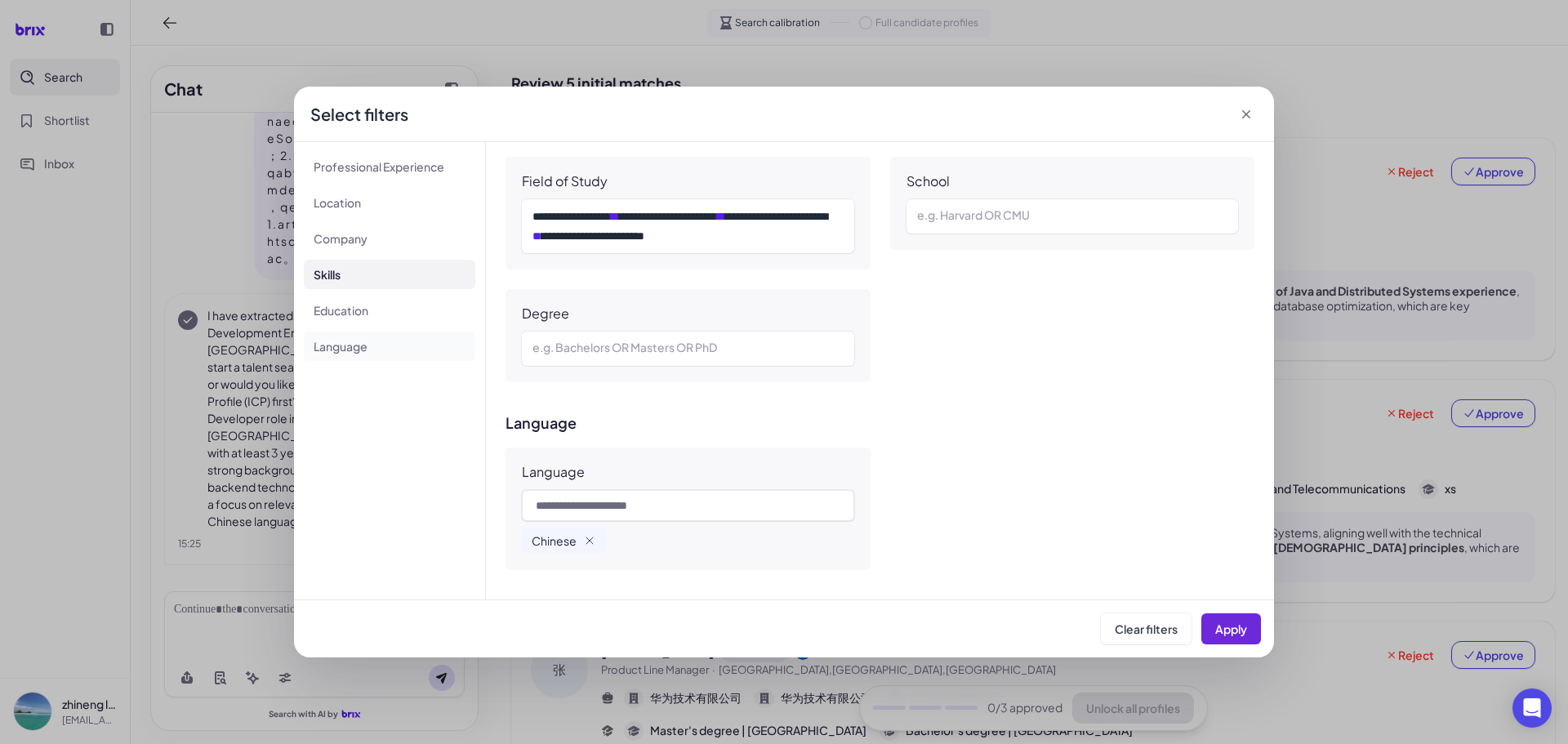
scroll to position [1245, 0]
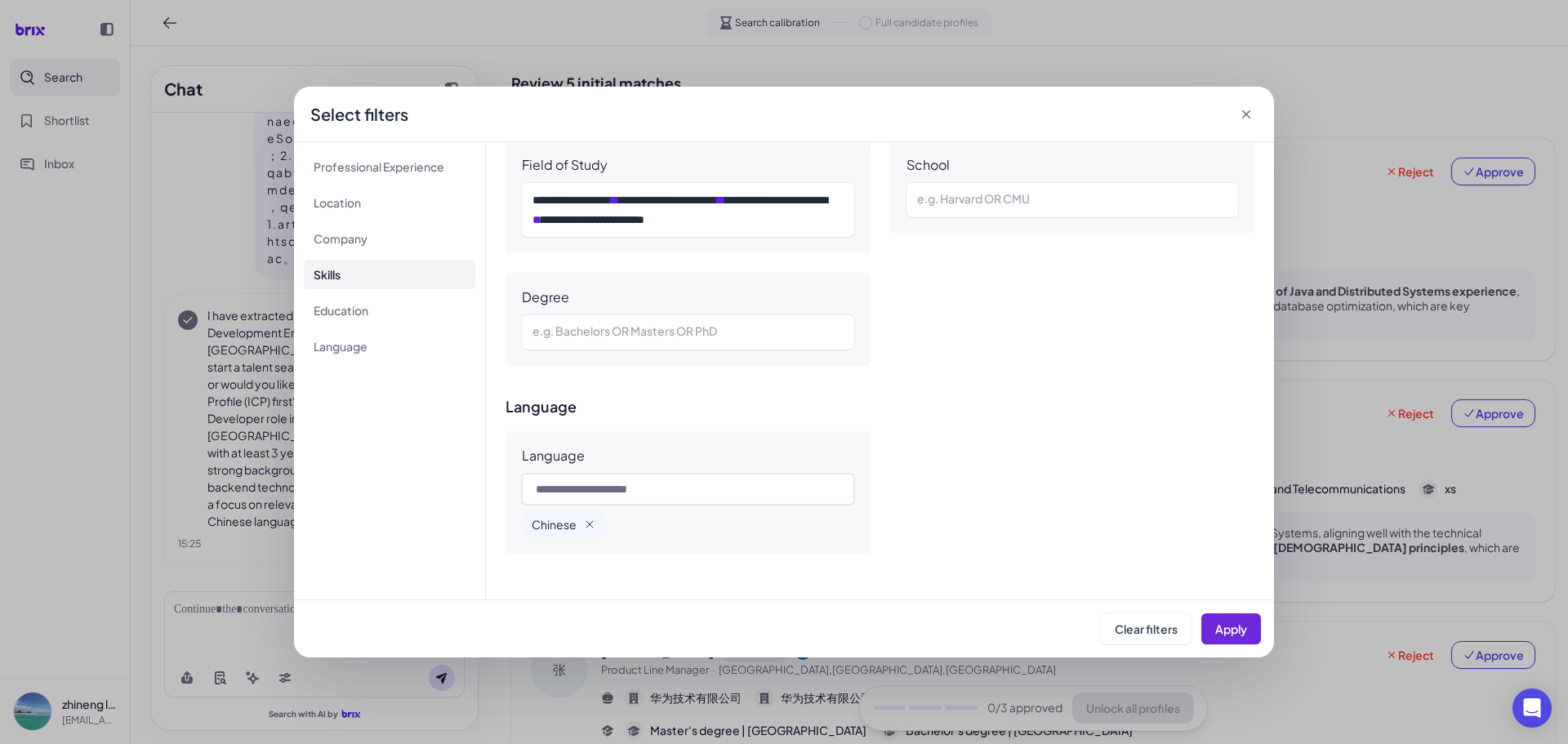
click at [588, 523] on icon "button" at bounding box center [589, 524] width 7 height 7
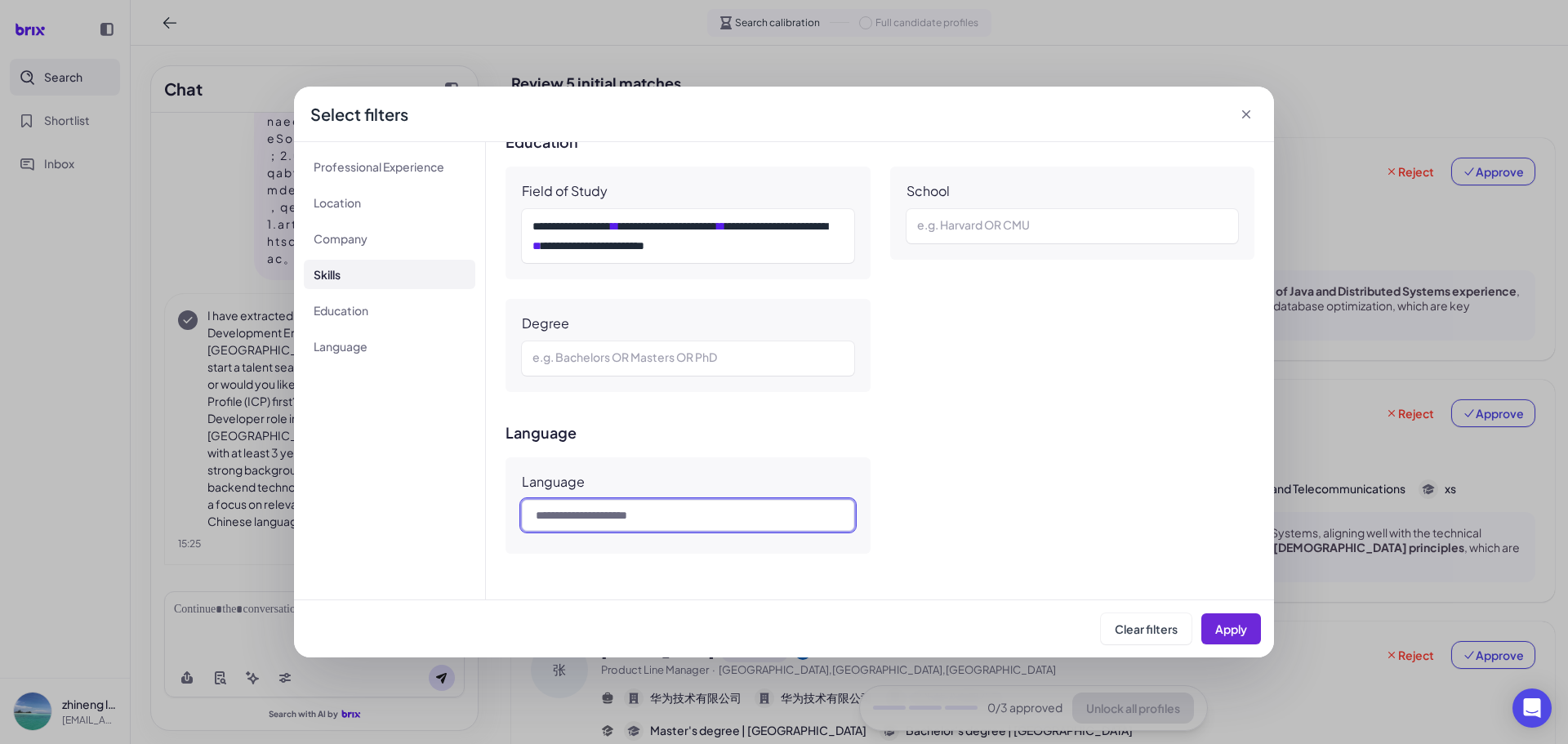
click at [588, 501] on input "text" at bounding box center [687, 515] width 332 height 31
click at [630, 354] on div at bounding box center [688, 358] width 311 height 20
click at [652, 413] on div "**********" at bounding box center [880, 371] width 788 height 458
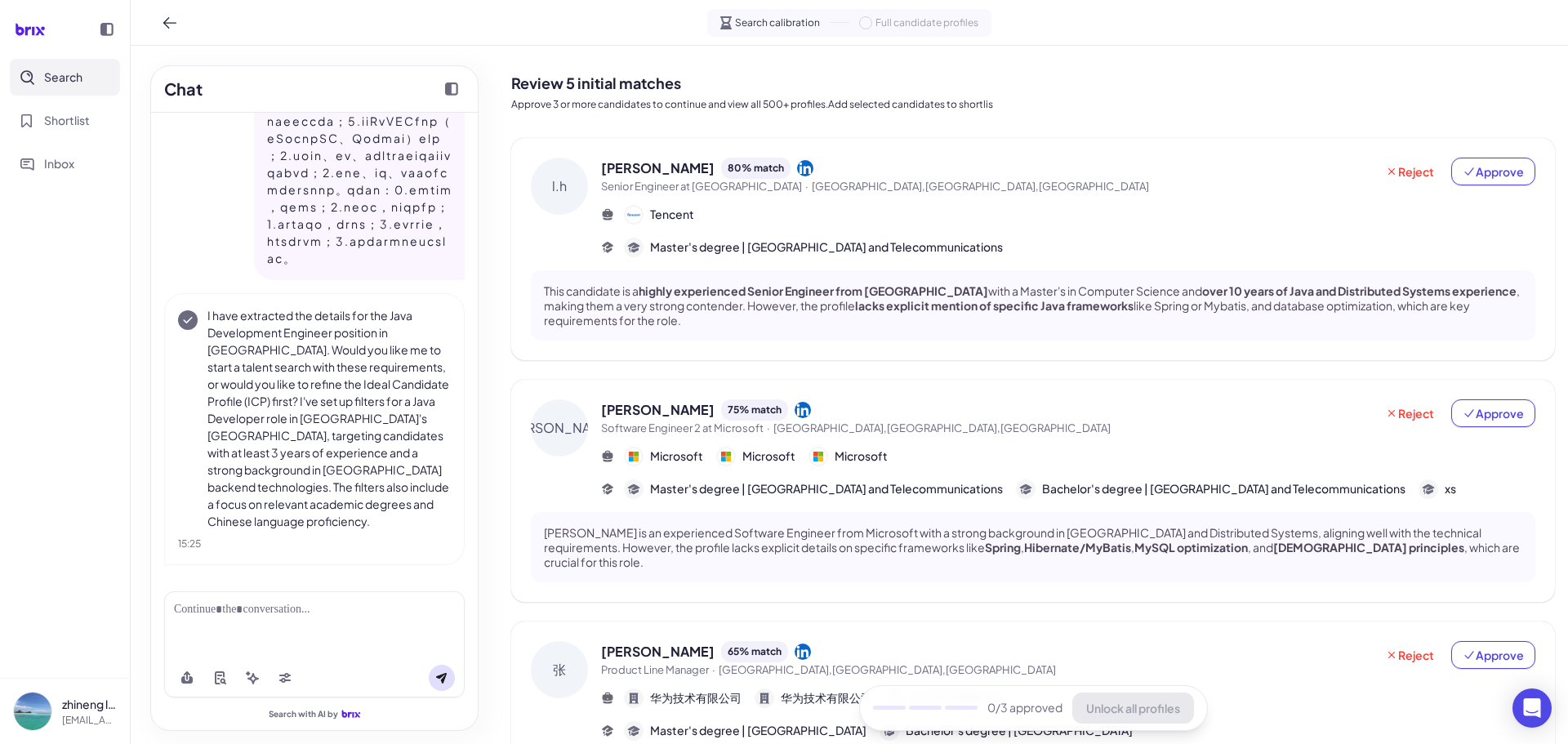
scroll to position [678, 0]
click at [284, 676] on icon at bounding box center [285, 675] width 11 height 5
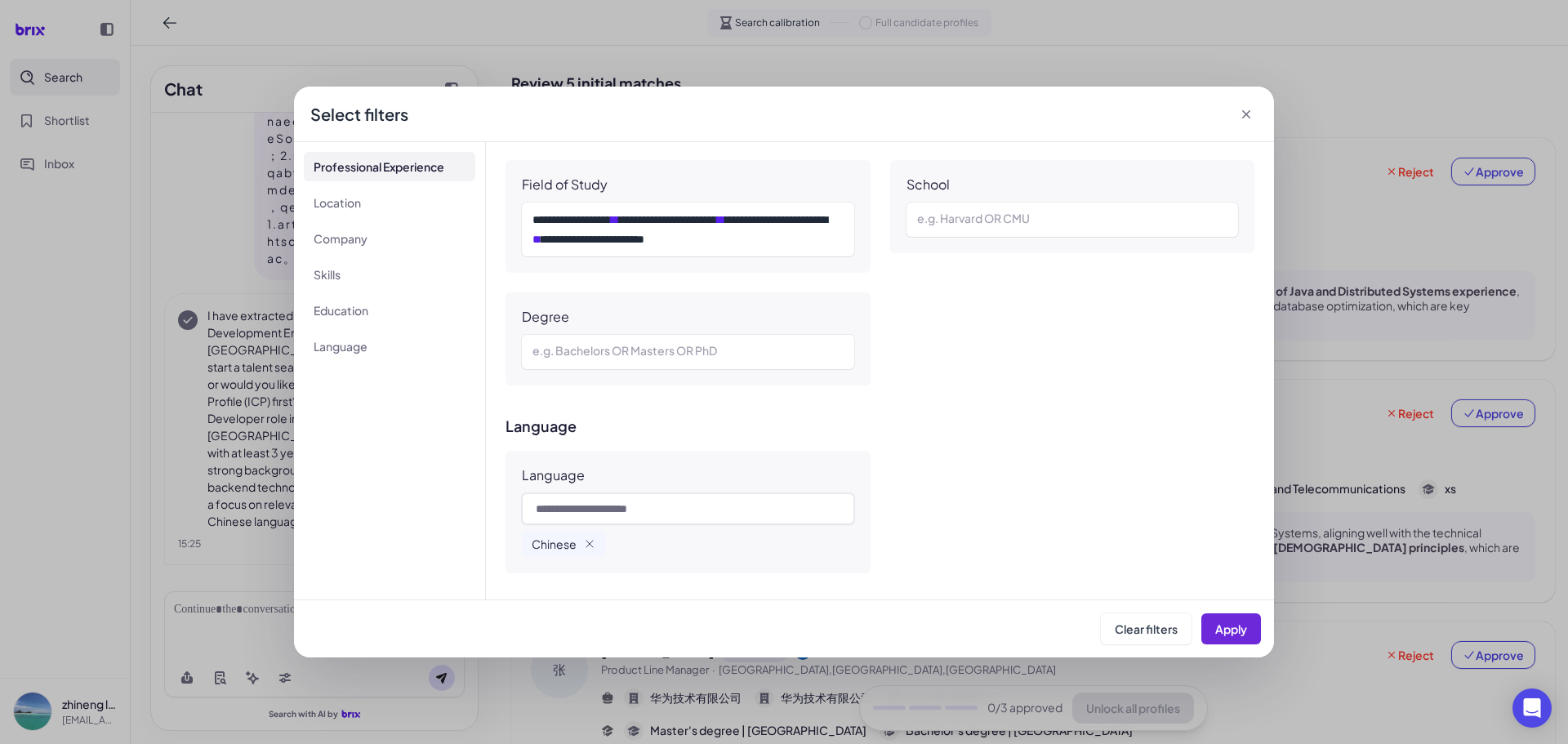
scroll to position [1245, 0]
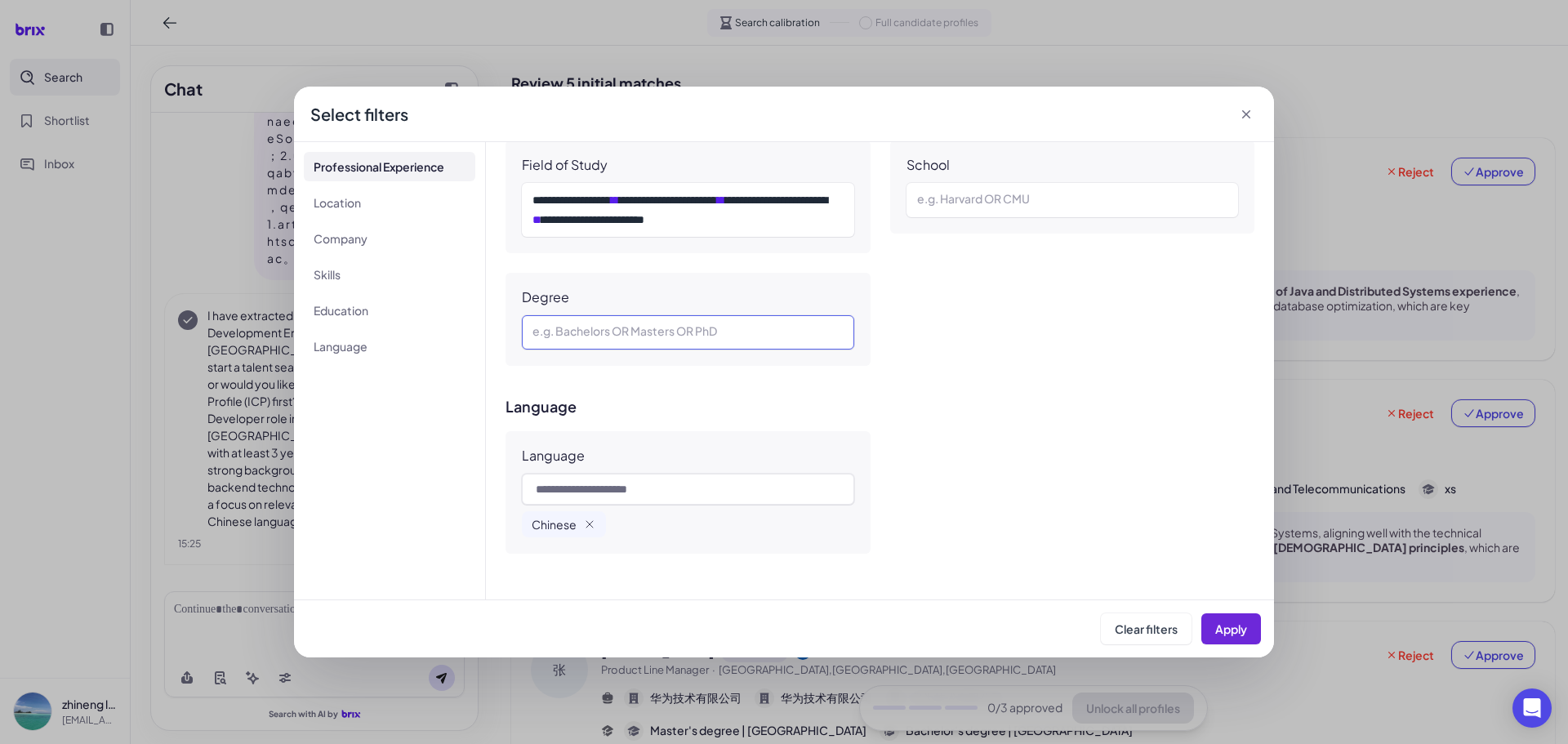
click at [746, 336] on div at bounding box center [688, 332] width 311 height 20
click at [961, 387] on div "**********" at bounding box center [880, 371] width 788 height 458
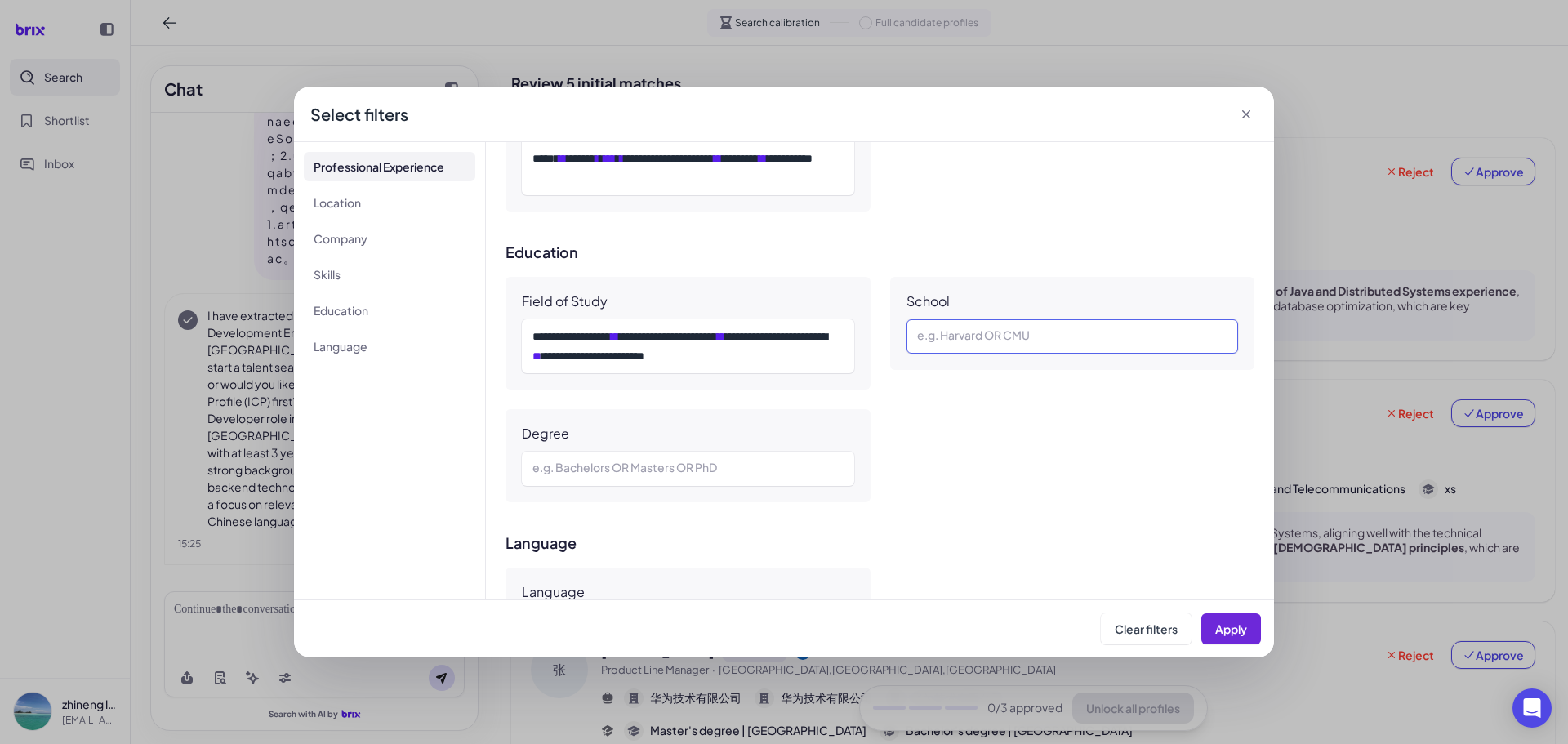
click at [982, 342] on div at bounding box center [1073, 336] width 311 height 20
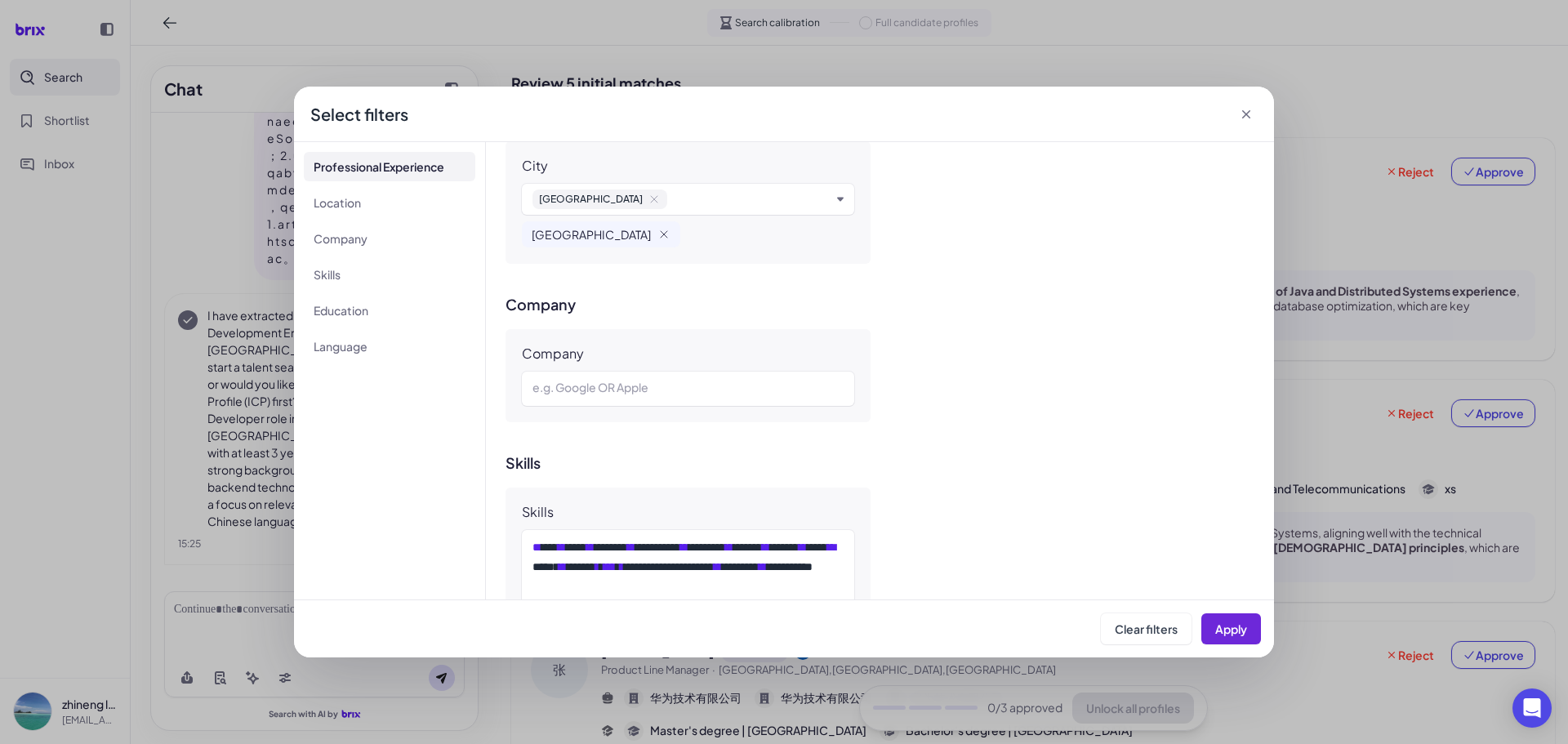
click at [971, 401] on div "Company e.g. Google OR Apple" at bounding box center [880, 375] width 748 height 93
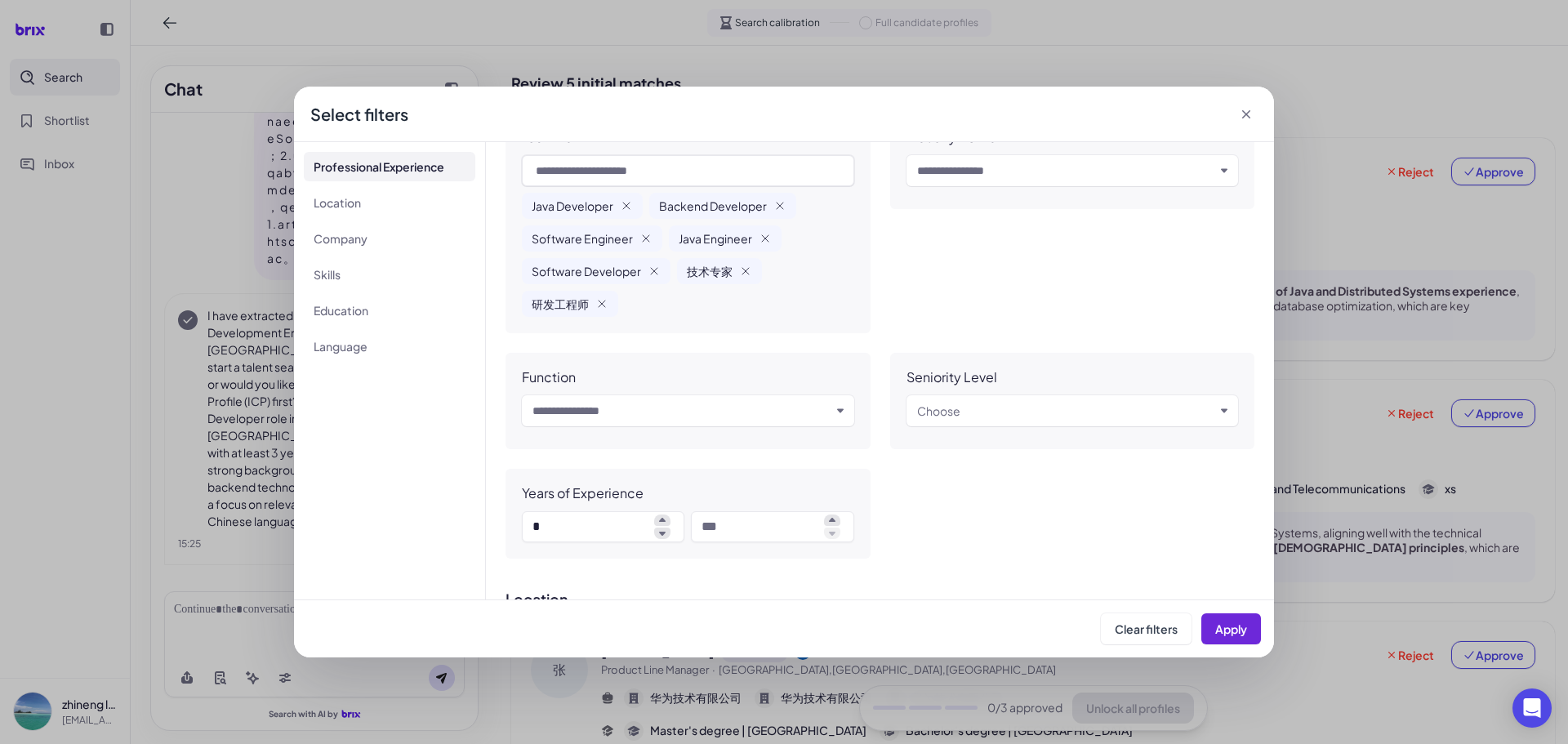
scroll to position [20, 0]
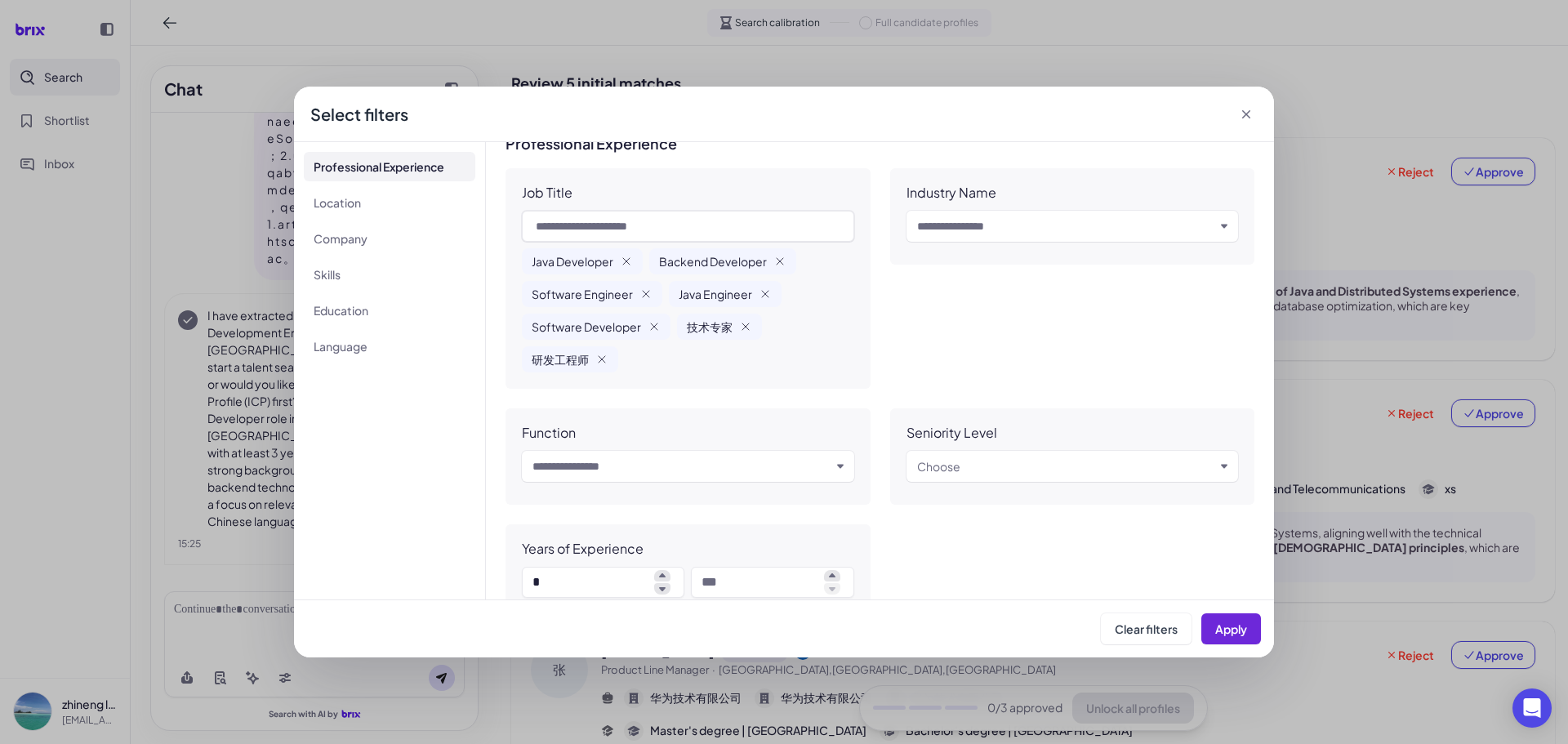
click at [966, 463] on div "Choose" at bounding box center [1066, 466] width 298 height 20
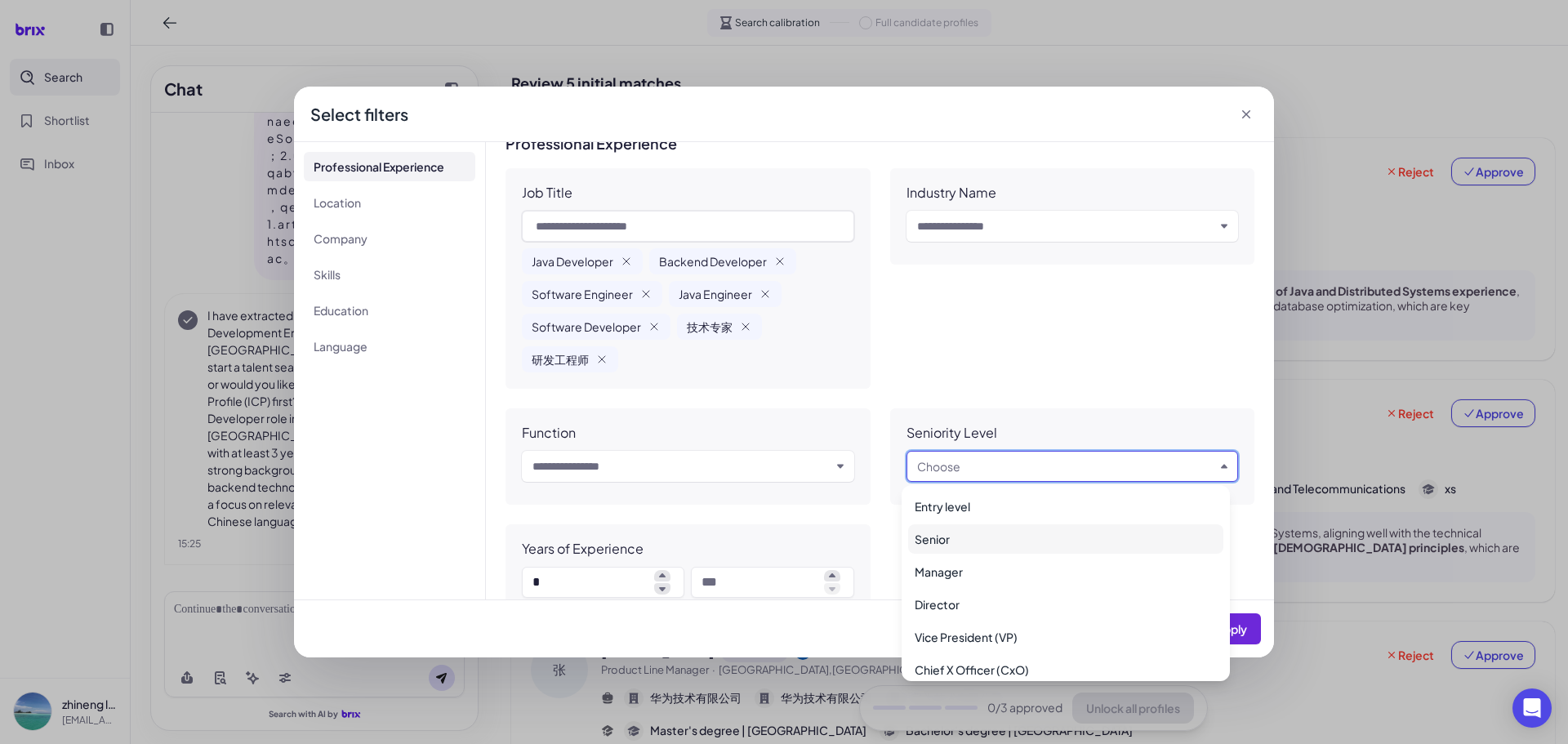
click at [977, 552] on div "Senior" at bounding box center [1065, 539] width 315 height 29
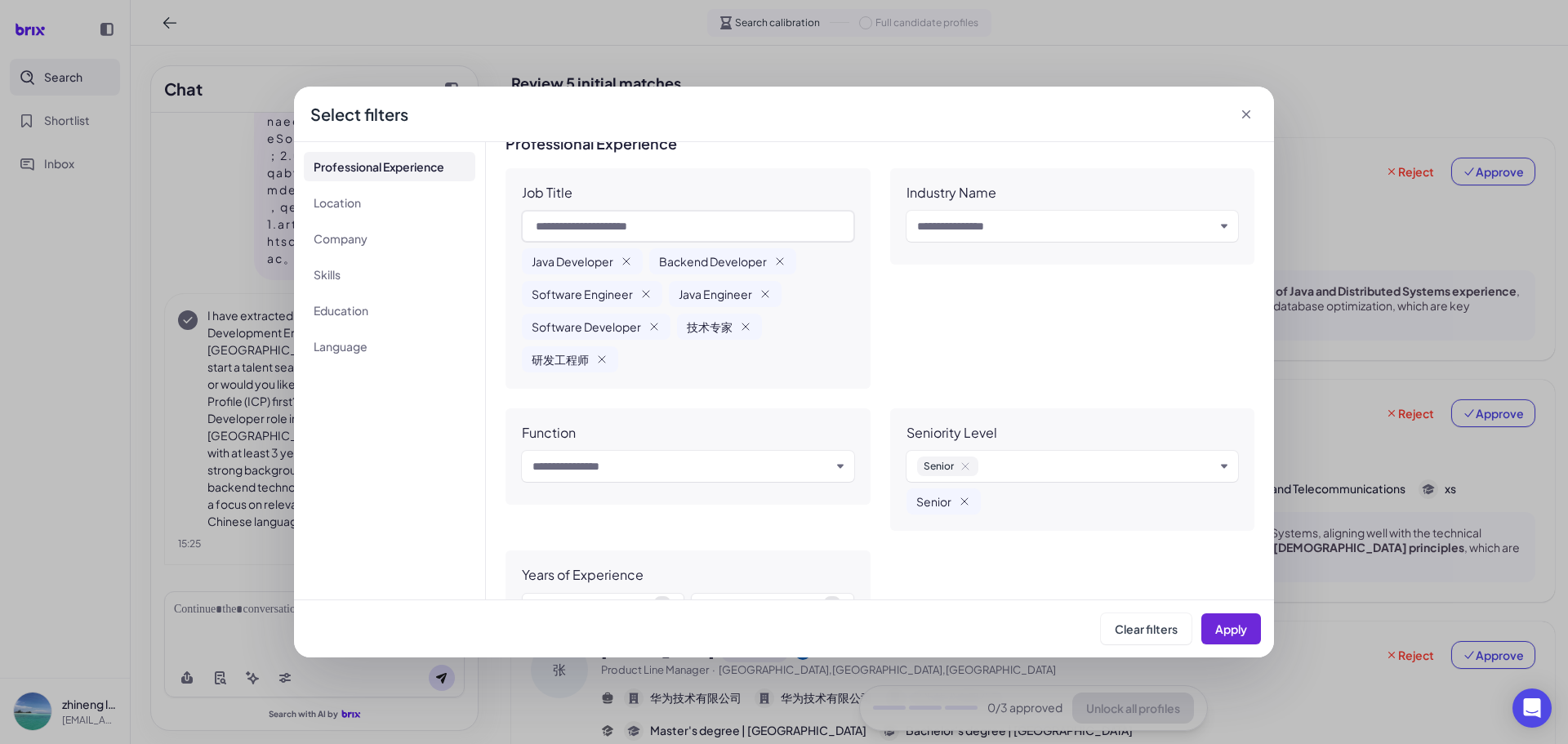
click at [1048, 340] on div "Industry Name Input and choose" at bounding box center [1072, 278] width 365 height 220
click at [1000, 231] on input "text" at bounding box center [1066, 226] width 298 height 20
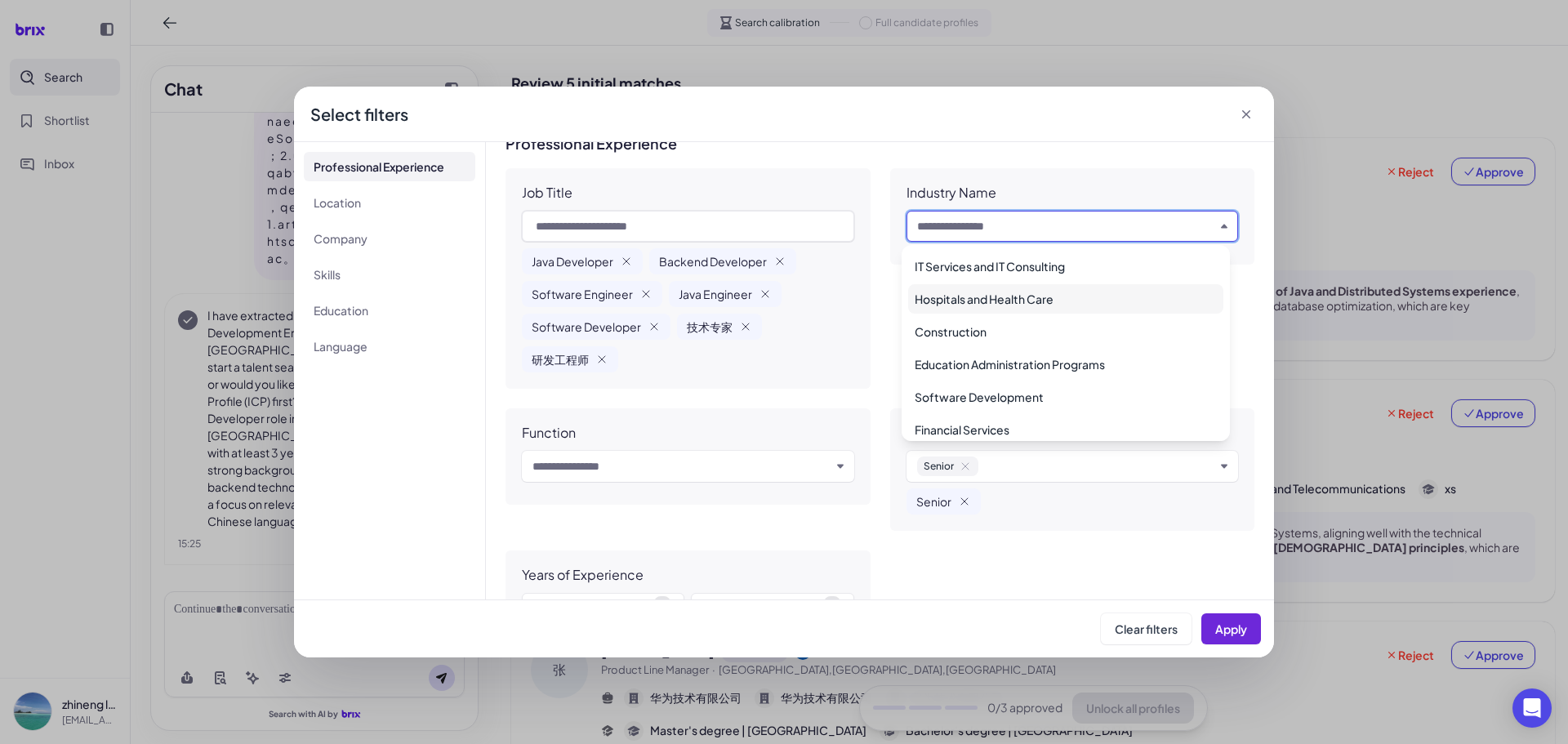
click at [978, 312] on div "Hospitals and Health Care" at bounding box center [1065, 298] width 315 height 29
click at [985, 338] on div "Construction" at bounding box center [1065, 331] width 315 height 29
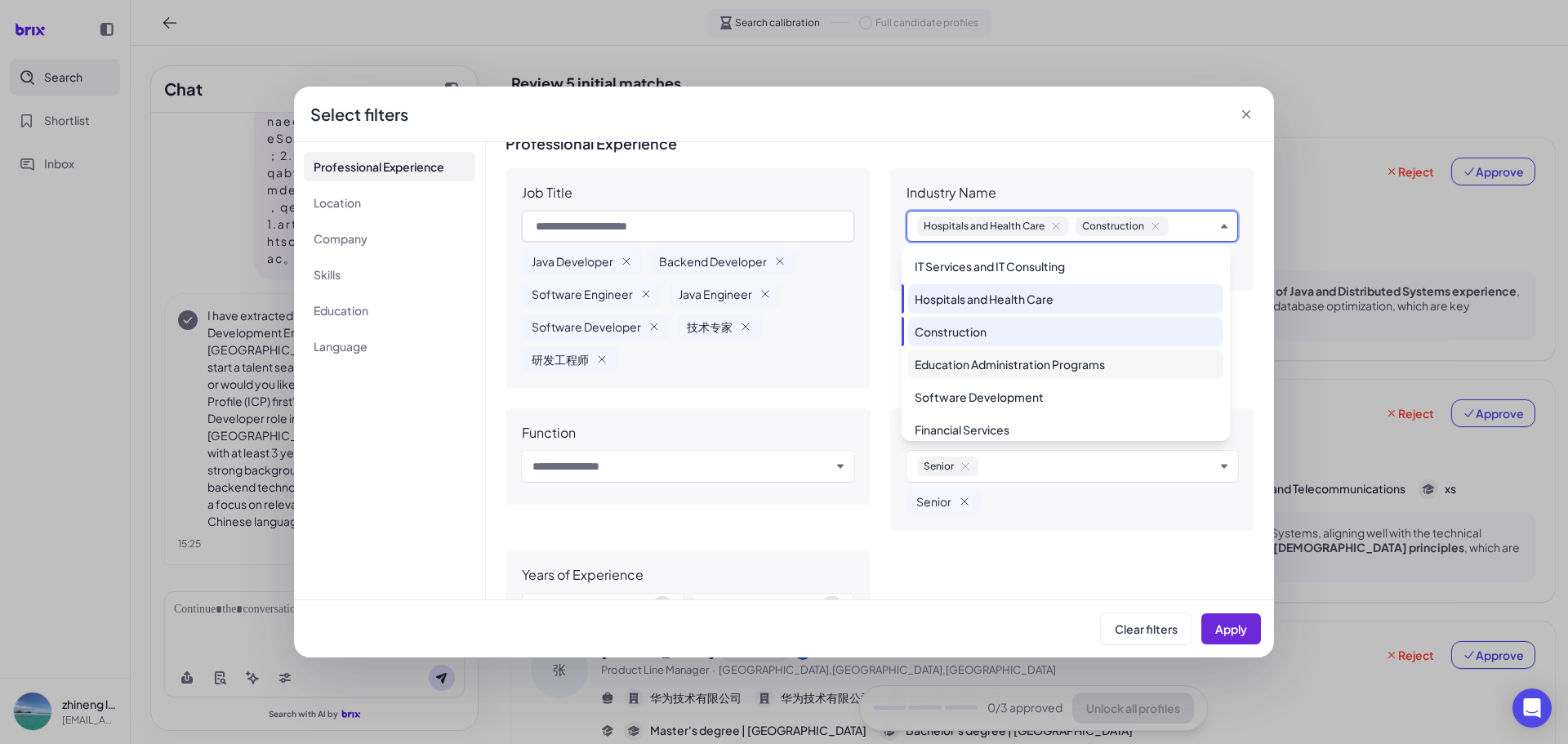
click at [979, 375] on div "Education Administration Programs" at bounding box center [1065, 364] width 315 height 29
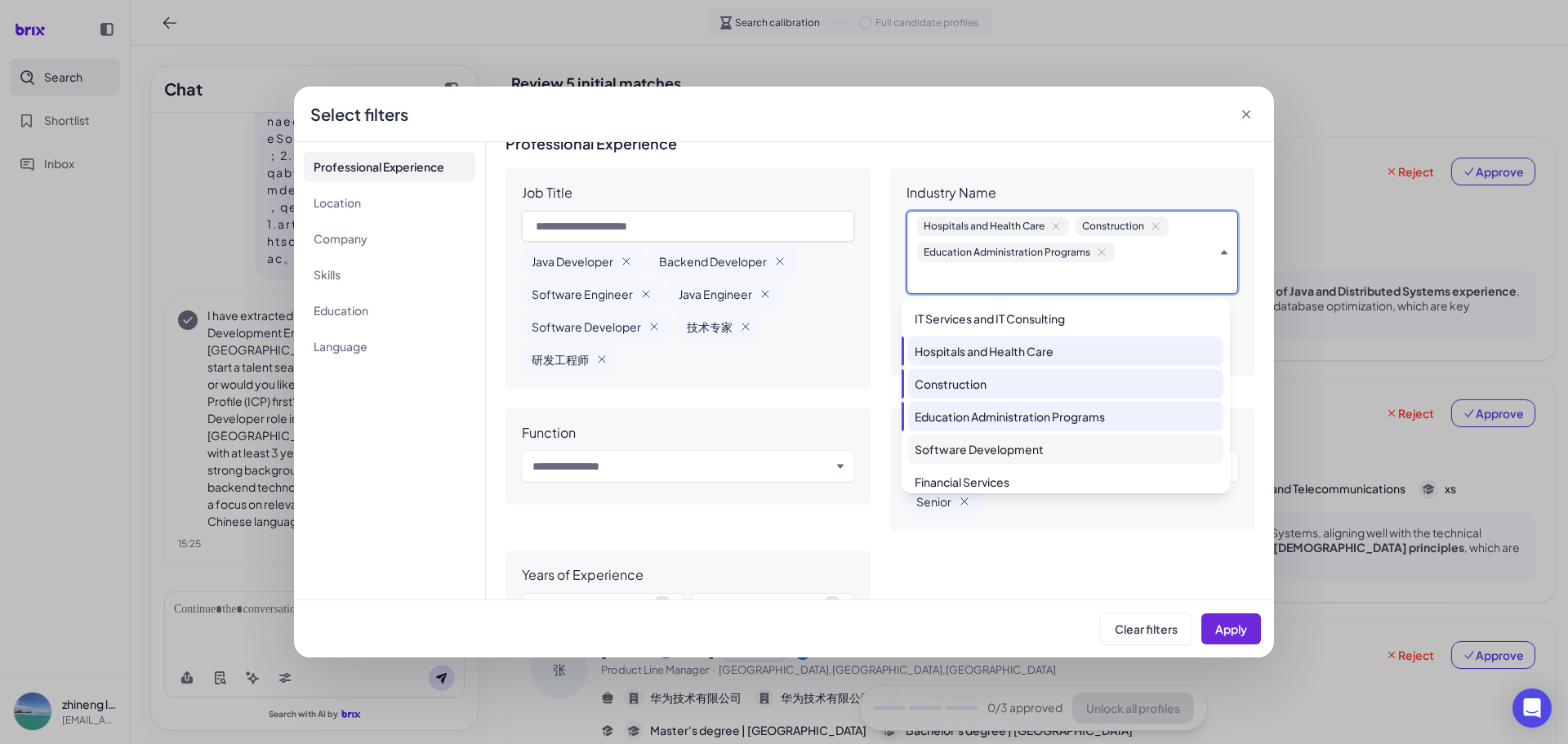
click at [995, 440] on div "Software Development" at bounding box center [1065, 448] width 315 height 29
click at [988, 479] on div "Financial Services" at bounding box center [1065, 481] width 315 height 29
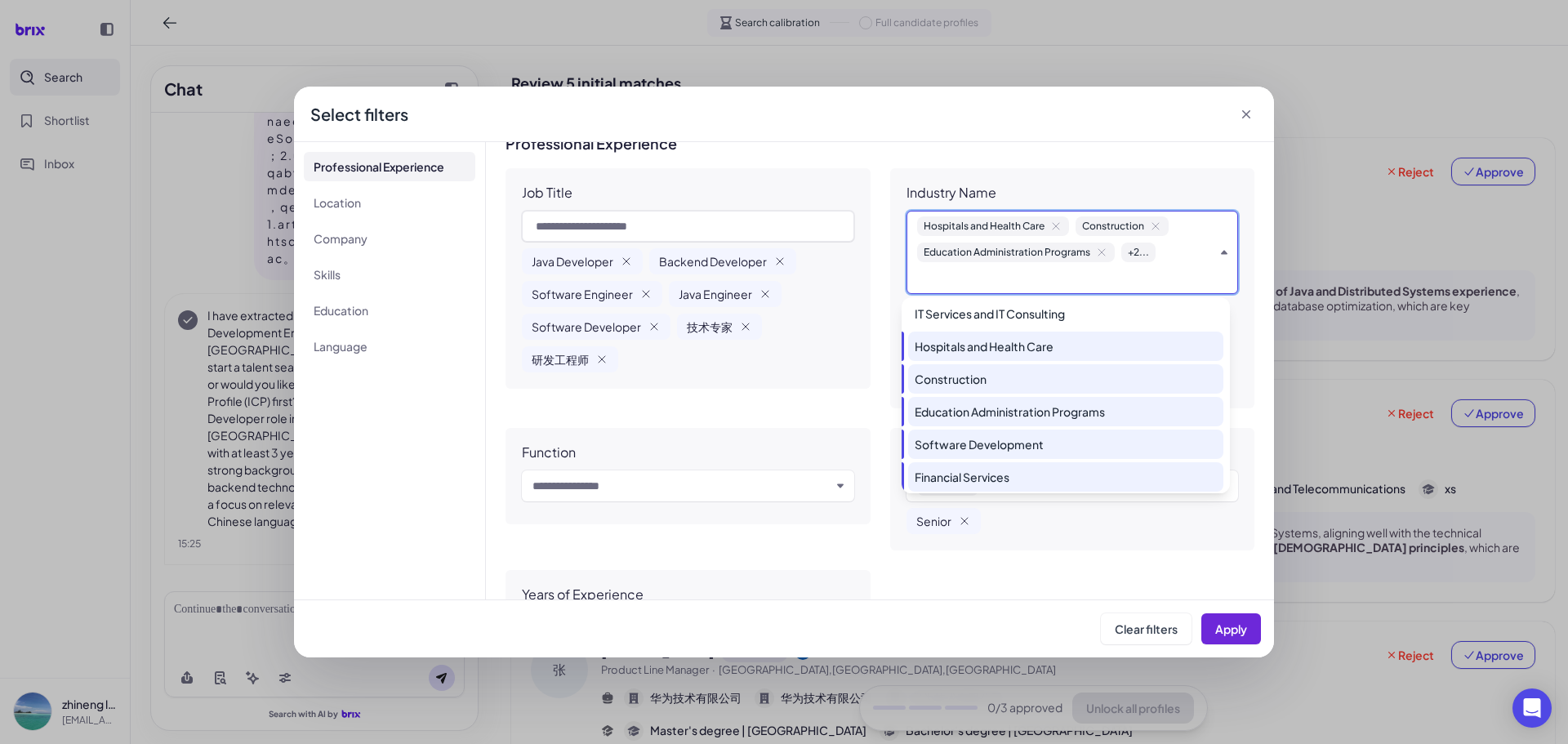
click at [949, 141] on div "Select filters" at bounding box center [783, 114] width 980 height 55
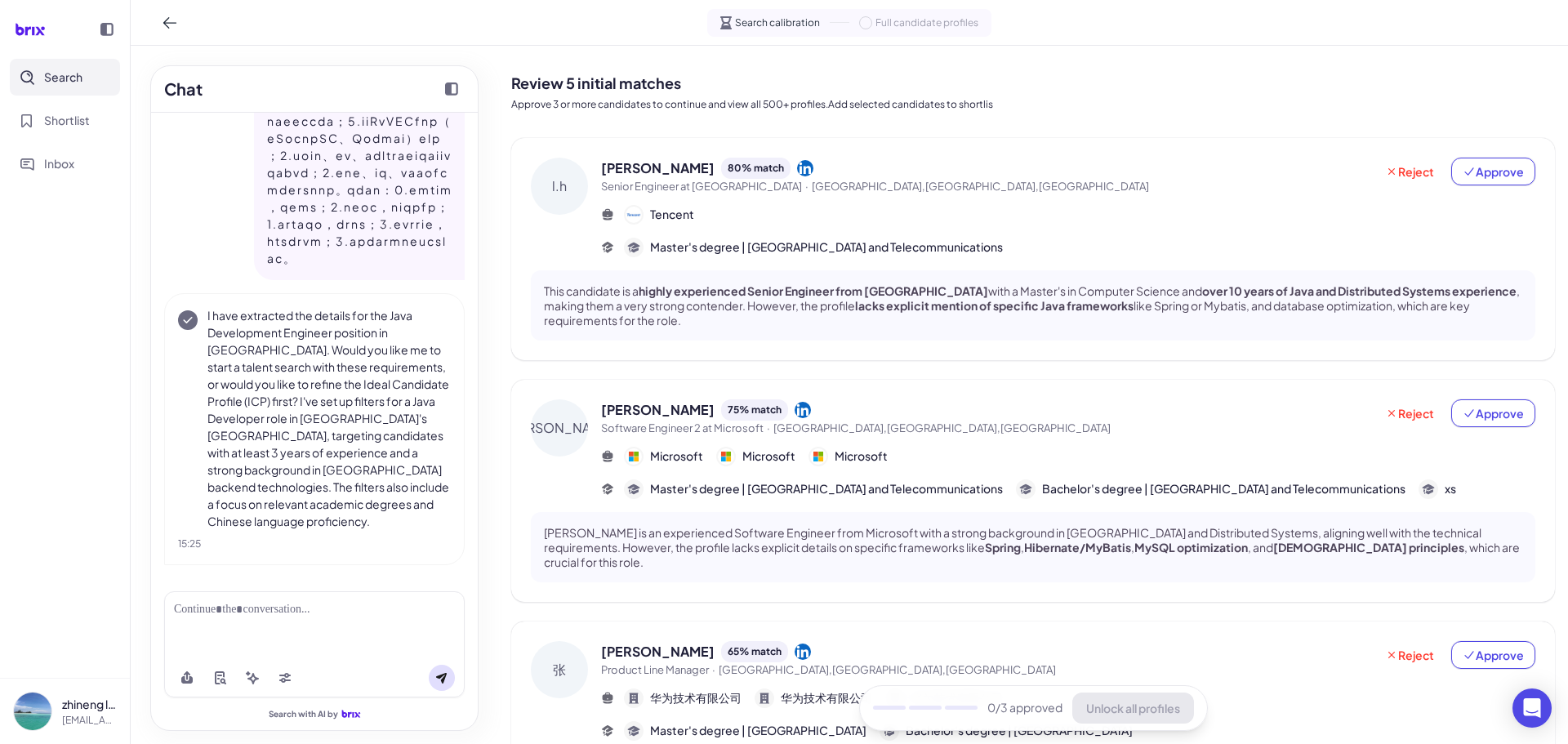
scroll to position [678, 0]
